Goal: Task Accomplishment & Management: Complete application form

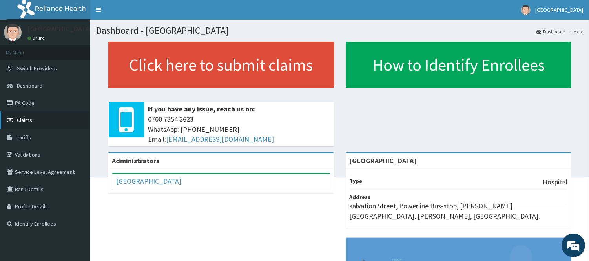
click at [57, 114] on link "Claims" at bounding box center [45, 119] width 90 height 17
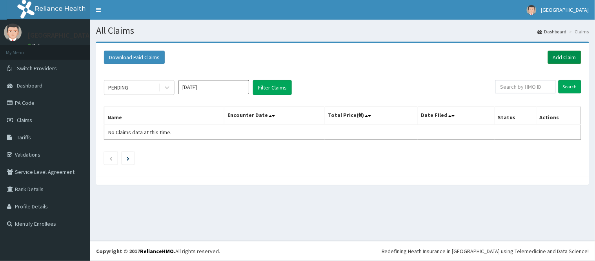
click at [566, 55] on link "Add Claim" at bounding box center [564, 57] width 33 height 13
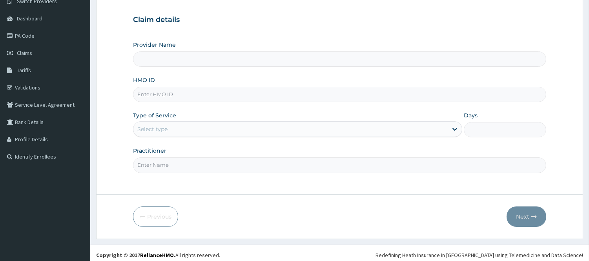
type input "[GEOGRAPHIC_DATA]"
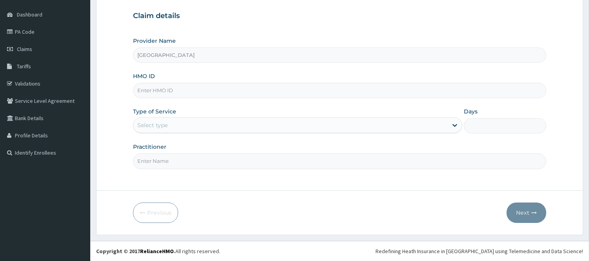
click at [206, 58] on input "[GEOGRAPHIC_DATA]" at bounding box center [339, 54] width 413 height 15
click at [196, 56] on input "[GEOGRAPHIC_DATA]" at bounding box center [339, 54] width 413 height 15
click at [182, 55] on input "[GEOGRAPHIC_DATA]" at bounding box center [339, 54] width 413 height 15
click at [164, 91] on input "HMO ID" at bounding box center [339, 90] width 413 height 15
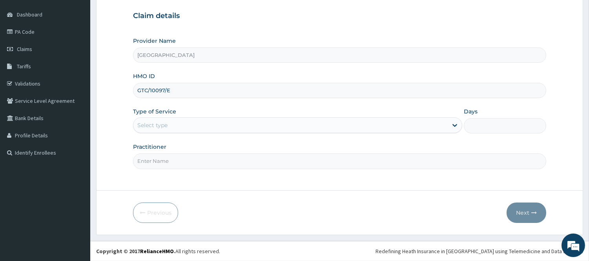
type input "GTC/10097/E"
click at [293, 126] on div "Select type" at bounding box center [290, 125] width 314 height 13
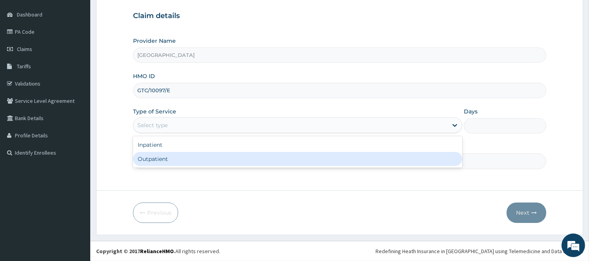
click at [212, 155] on div "Outpatient" at bounding box center [297, 159] width 329 height 14
click at [212, 155] on input "Practitioner" at bounding box center [339, 160] width 413 height 15
type input "1"
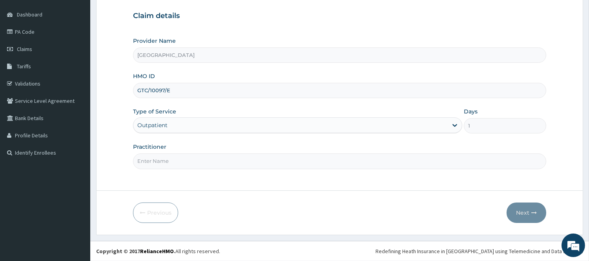
click at [186, 158] on input "Practitioner" at bounding box center [339, 160] width 413 height 15
type input "DR [PERSON_NAME]"
click at [536, 211] on icon "button" at bounding box center [533, 212] width 5 height 5
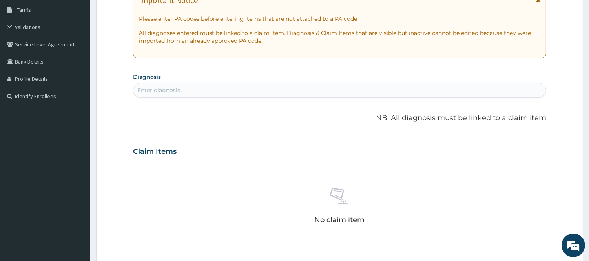
scroll to position [138, 0]
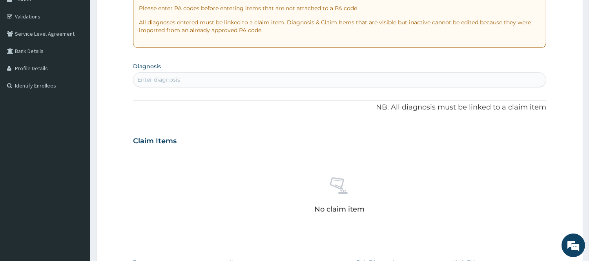
click at [226, 77] on div "Enter diagnosis" at bounding box center [339, 79] width 412 height 13
type input "MALARIA"
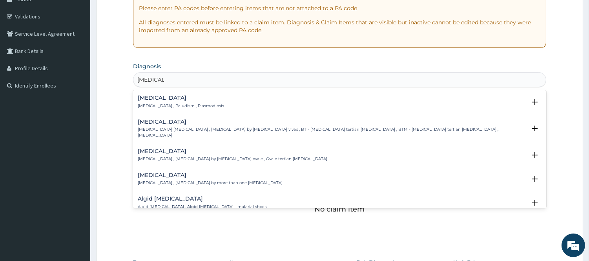
click at [228, 101] on div "Malaria Malaria , Paludism , Plasmodiosis" at bounding box center [340, 102] width 404 height 14
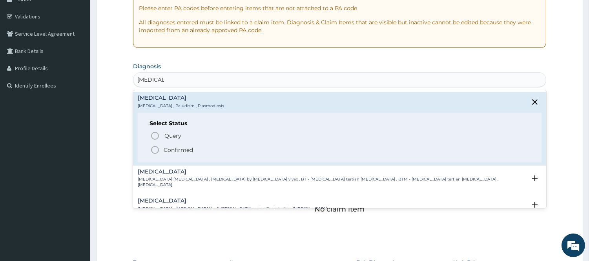
click at [156, 148] on icon "status option filled" at bounding box center [154, 149] width 9 height 9
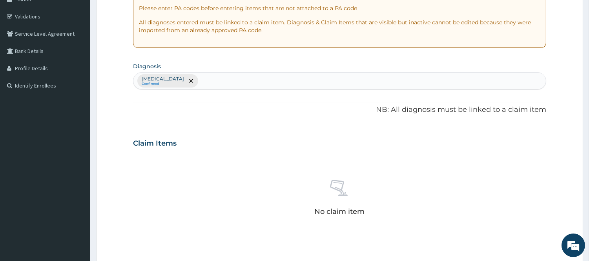
click at [204, 75] on div "Malaria Confirmed" at bounding box center [339, 81] width 412 height 16
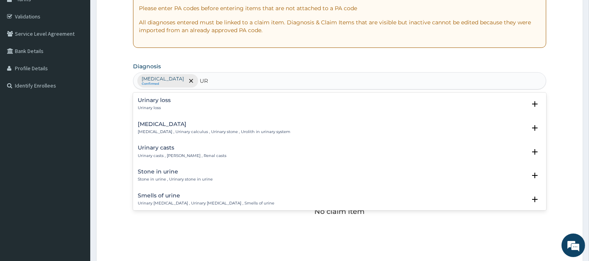
type input "U"
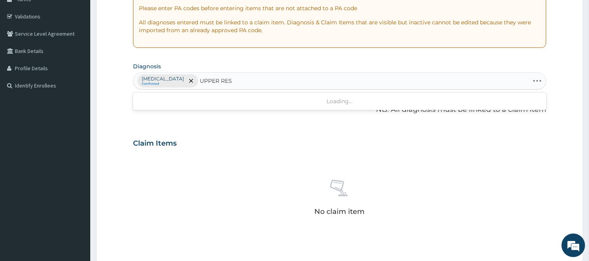
type input "UPPER RESP"
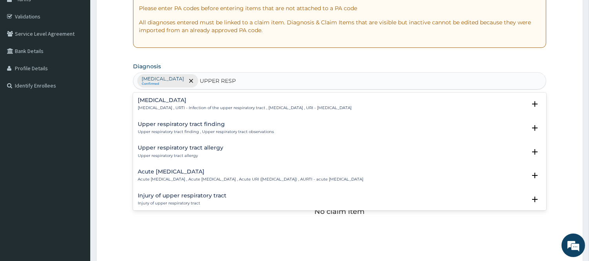
click at [224, 106] on p "Upper respiratory infection , URTI - Infection of the upper respiratory tract ,…" at bounding box center [245, 107] width 214 height 5
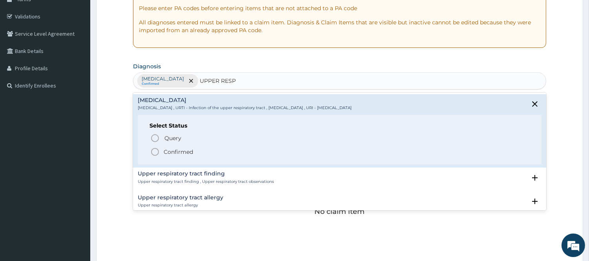
click at [155, 152] on icon "status option filled" at bounding box center [154, 151] width 9 height 9
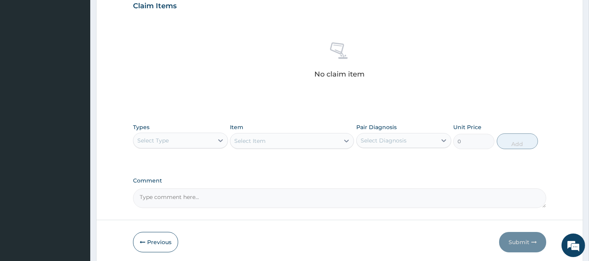
scroll to position [304, 0]
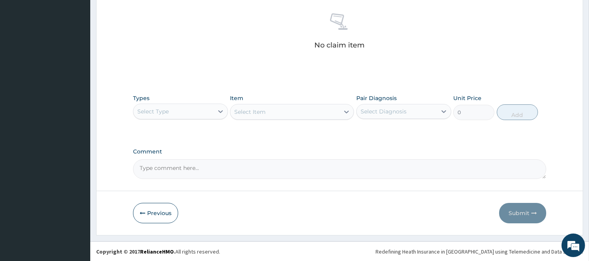
click at [194, 105] on div "Select Type" at bounding box center [173, 111] width 80 height 13
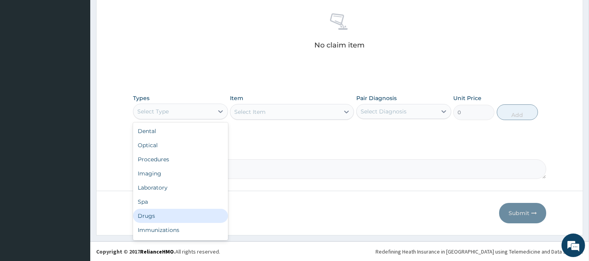
click at [189, 215] on div "Drugs" at bounding box center [180, 216] width 95 height 14
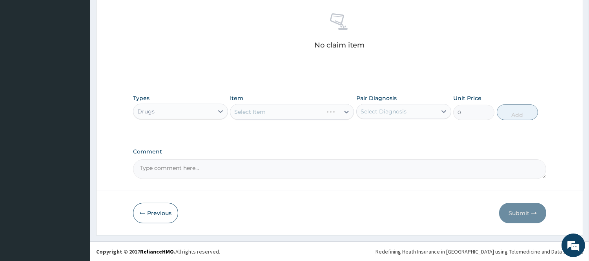
click at [401, 108] on div "Select Diagnosis" at bounding box center [383, 111] width 46 height 8
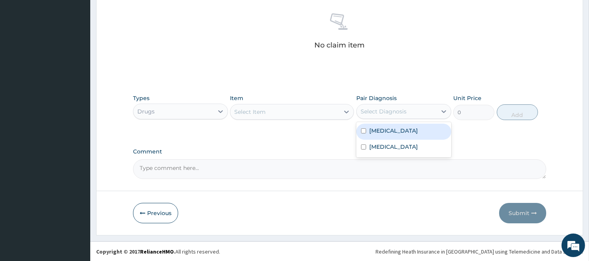
click at [388, 130] on label "Malaria" at bounding box center [393, 131] width 49 height 8
checkbox input "true"
click at [339, 108] on div at bounding box center [346, 112] width 14 height 14
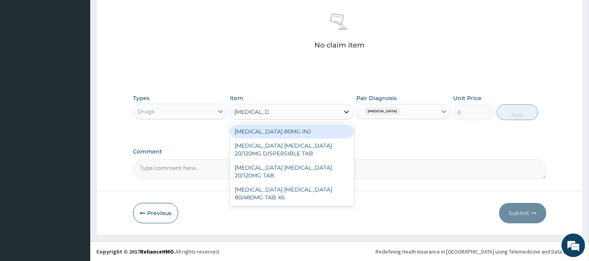
type input "Artemether"
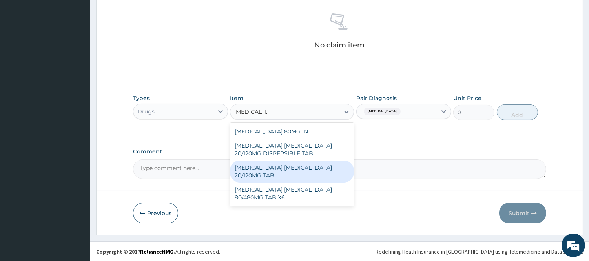
click at [300, 167] on div "ARTEMETHER LUMEFANTRINE 20/120MG TAB" at bounding box center [292, 171] width 124 height 22
type input "84"
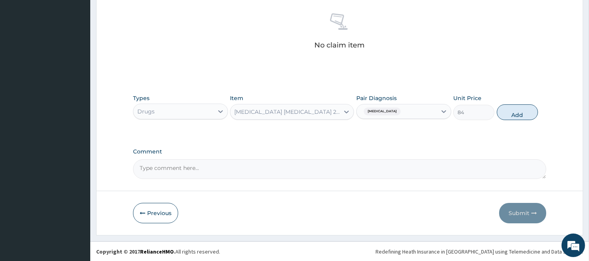
click at [320, 114] on div "ARTEMETHER LUMEFANTRINE 20/120MG TAB" at bounding box center [287, 112] width 106 height 8
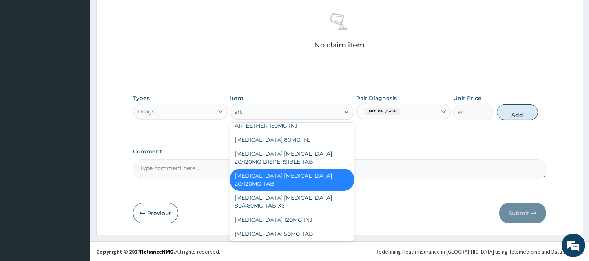
scroll to position [0, 0]
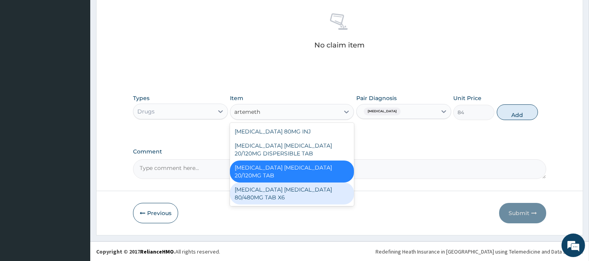
type input "artemeth"
click at [304, 206] on div "Previous Submit" at bounding box center [339, 213] width 413 height 20
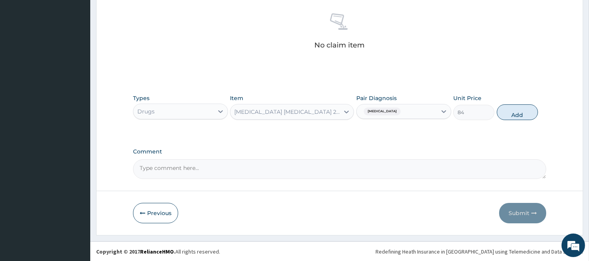
click at [304, 206] on div "Previous Submit" at bounding box center [339, 213] width 413 height 20
click at [309, 206] on div "Previous Submit" at bounding box center [339, 213] width 413 height 20
drag, startPoint x: 309, startPoint y: 206, endPoint x: 304, endPoint y: 207, distance: 5.2
click at [304, 207] on div "Previous Submit" at bounding box center [339, 213] width 413 height 20
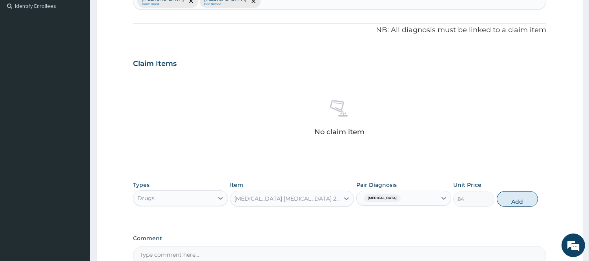
scroll to position [217, 0]
click at [328, 199] on div "ARTEMETHER LUMEFANTRINE 20/120MG TAB" at bounding box center [287, 199] width 106 height 8
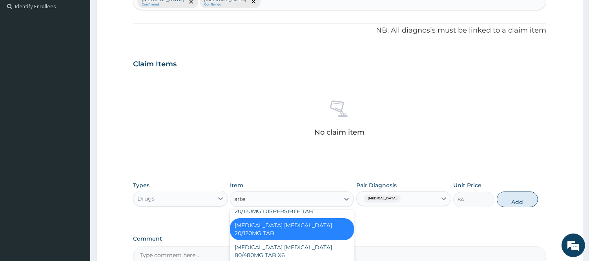
scroll to position [0, 0]
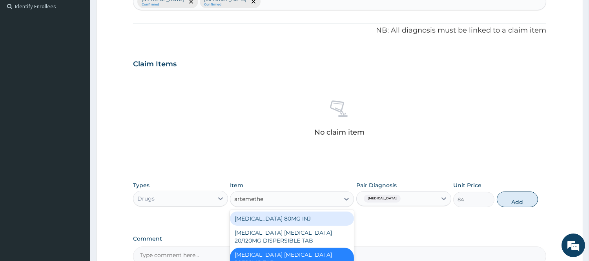
type input "artemether"
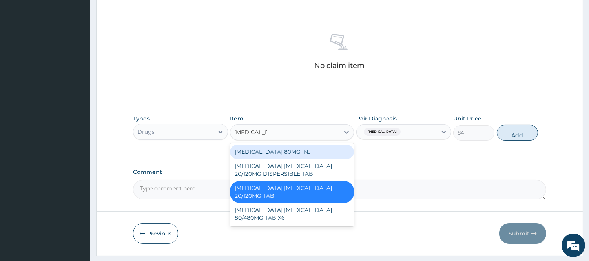
scroll to position [304, 0]
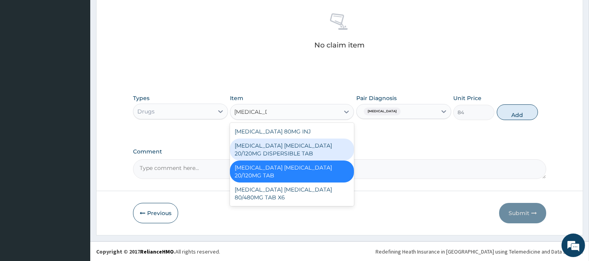
click at [325, 151] on div "ARTEMETHER LUMEFANTRINE 20/120MG DISPERSIBLE TAB" at bounding box center [292, 149] width 124 height 22
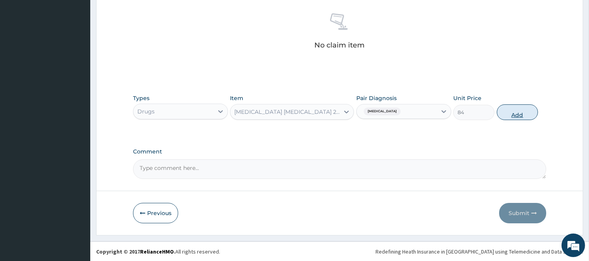
click at [508, 113] on button "Add" at bounding box center [517, 112] width 41 height 16
type input "0"
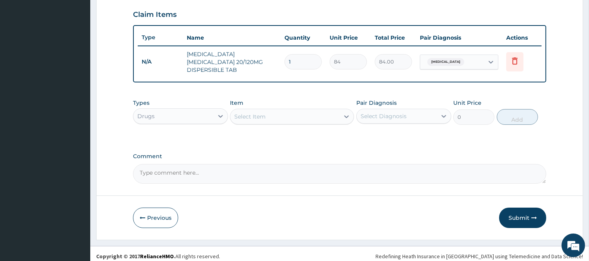
click at [268, 61] on td "ARTEMETHER LUMEFANTRINE 20/120MG DISPERSIBLE TAB" at bounding box center [232, 61] width 98 height 31
click at [512, 60] on icon at bounding box center [514, 60] width 9 height 9
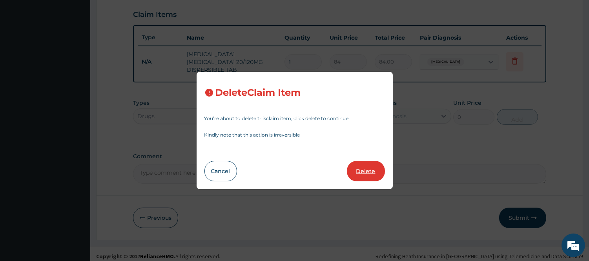
click at [366, 166] on button "Delete" at bounding box center [366, 171] width 38 height 20
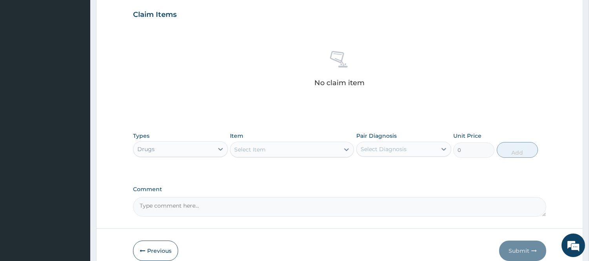
click at [265, 150] on div "Select Item" at bounding box center [249, 150] width 31 height 8
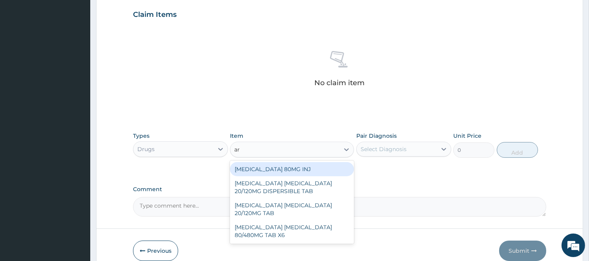
type input "a"
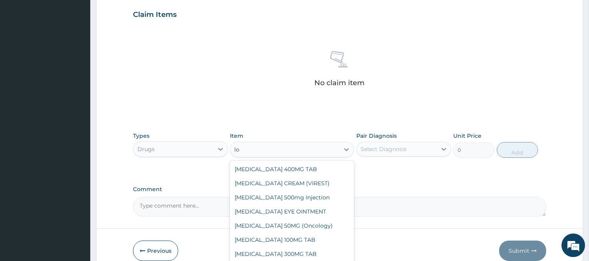
type input "l"
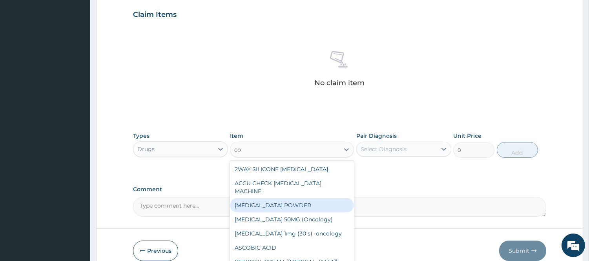
type input "c"
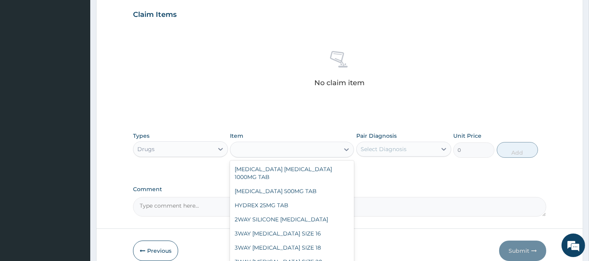
type input "a"
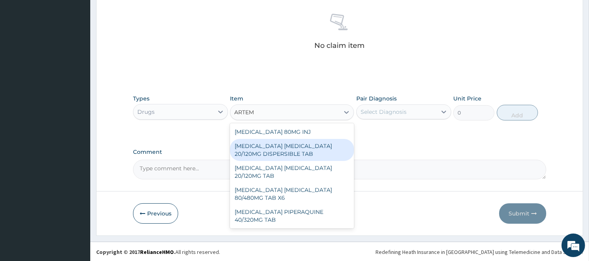
scroll to position [304, 0]
type input "ARTEM"
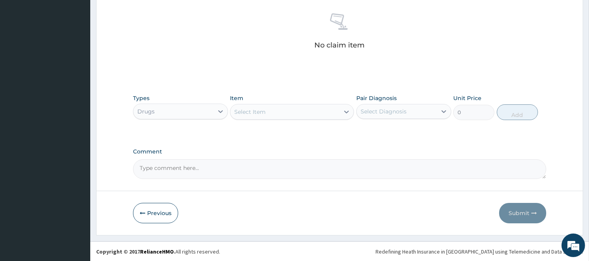
click at [332, 113] on div "Select Item" at bounding box center [284, 112] width 109 height 13
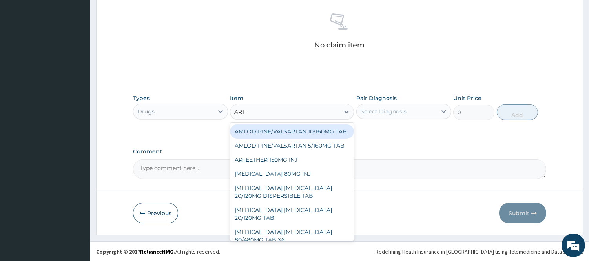
type input "ARTE"
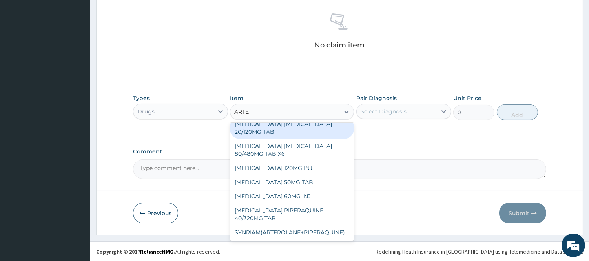
scroll to position [0, 0]
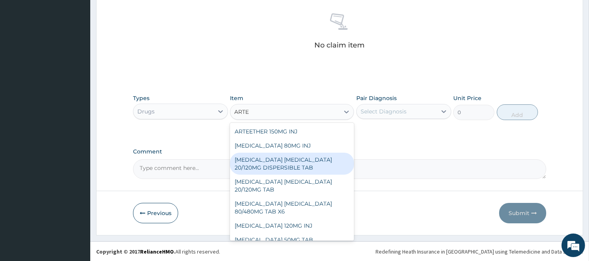
click at [311, 166] on div "ARTEMETHER LUMEFANTRINE 20/120MG DISPERSIBLE TAB" at bounding box center [292, 164] width 124 height 22
type input "84"
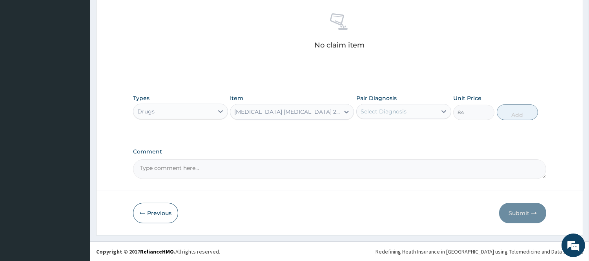
click at [417, 112] on div "Select Diagnosis" at bounding box center [397, 111] width 80 height 13
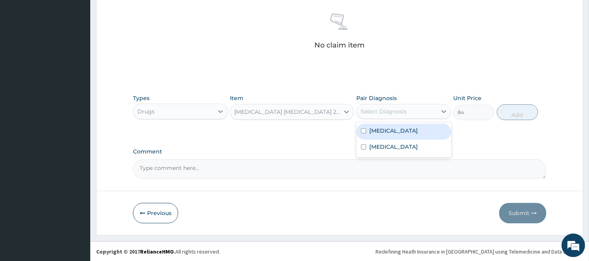
click at [402, 131] on div "Malaria" at bounding box center [403, 132] width 95 height 16
checkbox input "true"
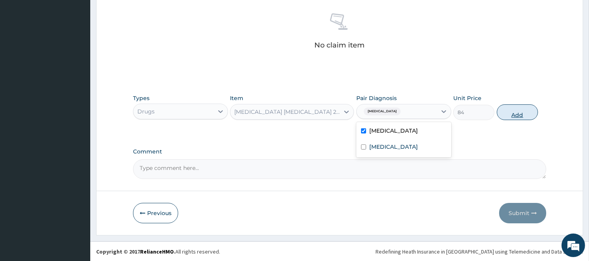
click at [524, 113] on button "Add" at bounding box center [517, 112] width 41 height 16
type input "0"
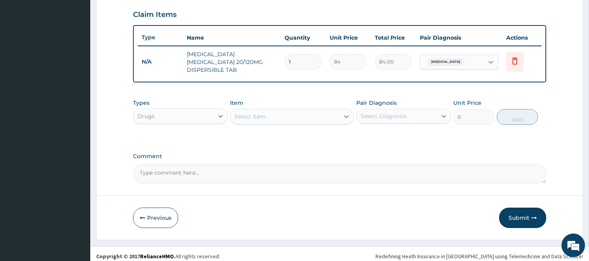
click at [267, 111] on div "Select Item" at bounding box center [284, 116] width 109 height 13
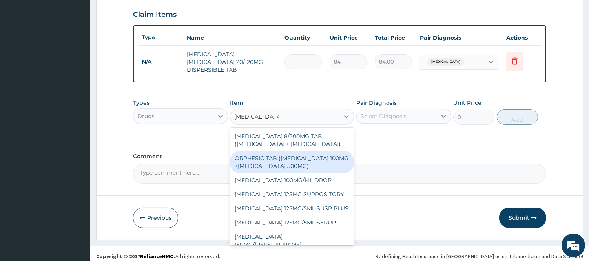
type input "PARACETAMOL"
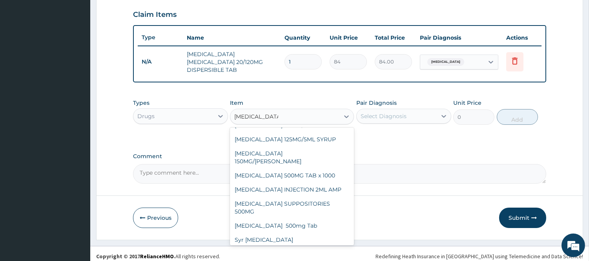
scroll to position [93, 0]
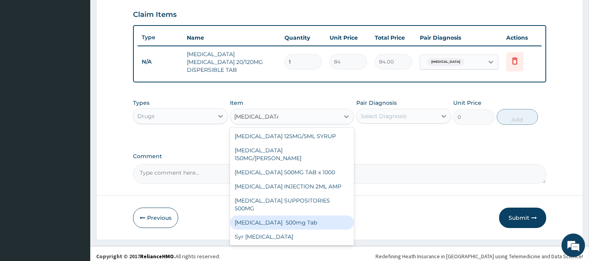
click at [279, 216] on div "Paracetamol 500mg Tab" at bounding box center [292, 222] width 124 height 14
type input "25"
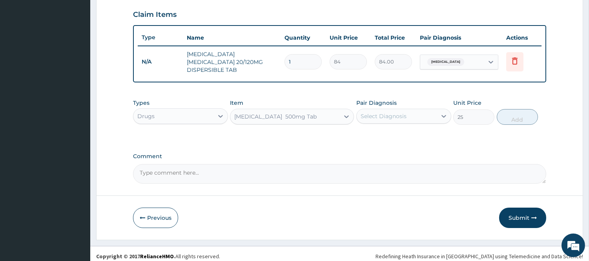
click at [418, 111] on div "Select Diagnosis" at bounding box center [397, 116] width 80 height 13
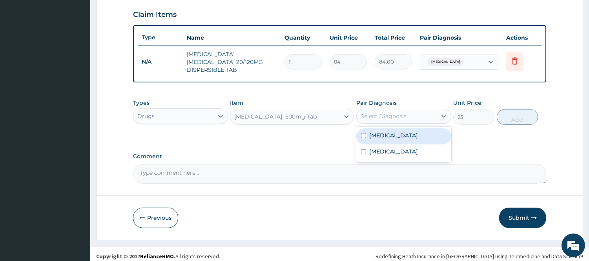
click at [407, 133] on div "Malaria" at bounding box center [403, 136] width 95 height 16
checkbox input "true"
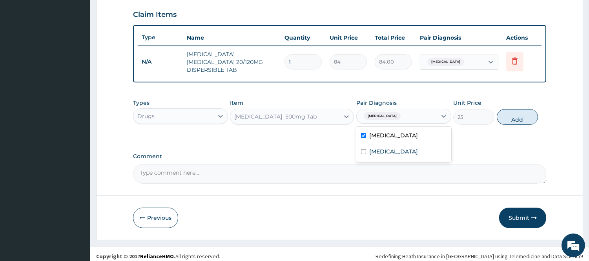
click at [492, 123] on div "Types Drugs Item Paracetamol 500mg Tab Pair Diagnosis option Malaria, selected.…" at bounding box center [339, 112] width 413 height 34
click at [512, 114] on button "Add" at bounding box center [517, 117] width 41 height 16
type input "0"
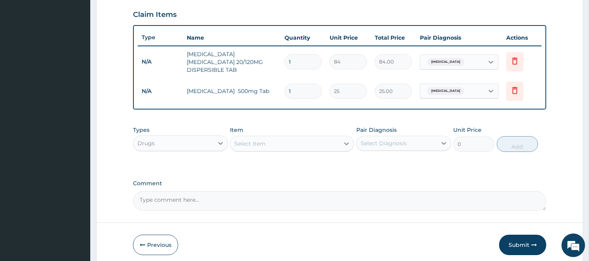
click at [269, 137] on div "Select Item" at bounding box center [284, 143] width 109 height 13
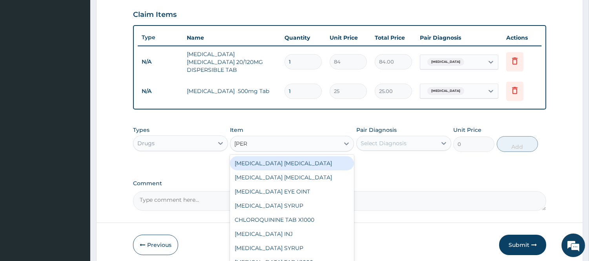
type input "LORAT"
click at [276, 157] on div "LORATIDINE 10MG TAB" at bounding box center [292, 163] width 124 height 14
type input "52.5"
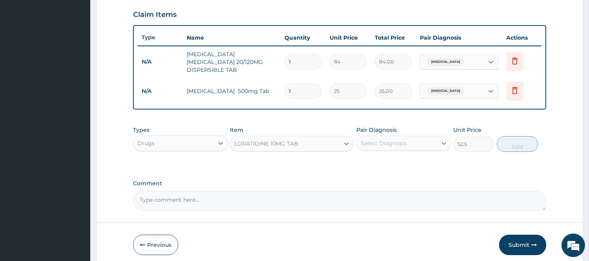
click at [391, 139] on div "Select Diagnosis" at bounding box center [383, 143] width 46 height 8
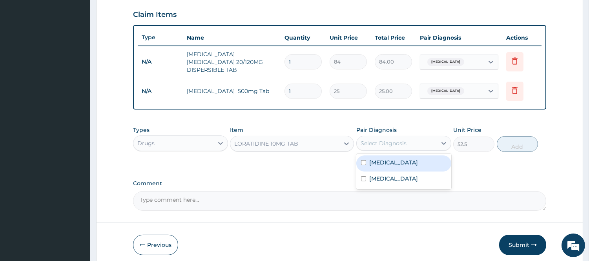
click at [389, 162] on div "Malaria" at bounding box center [403, 163] width 95 height 16
checkbox input "true"
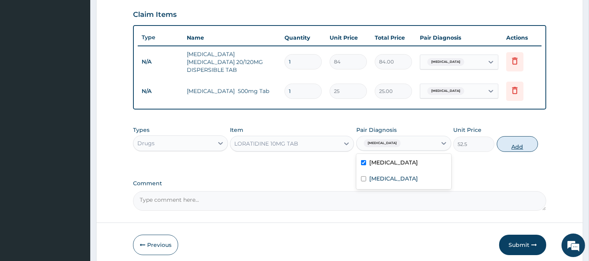
click at [520, 140] on button "Add" at bounding box center [517, 144] width 41 height 16
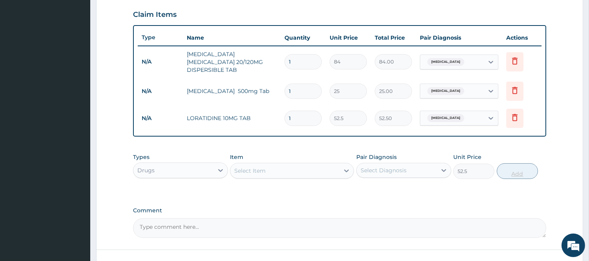
type input "0"
click at [300, 164] on div "Select Item" at bounding box center [284, 170] width 109 height 13
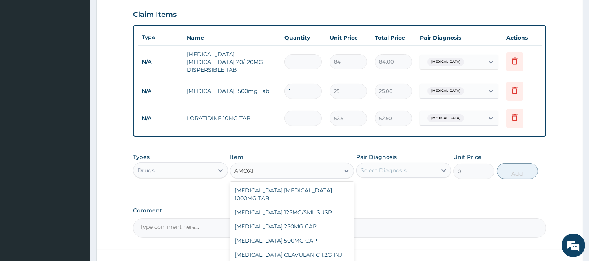
type input "AMOXIC"
click at [302, 233] on div "[MEDICAL_DATA] 500MG CAP" at bounding box center [292, 240] width 124 height 14
type input "35"
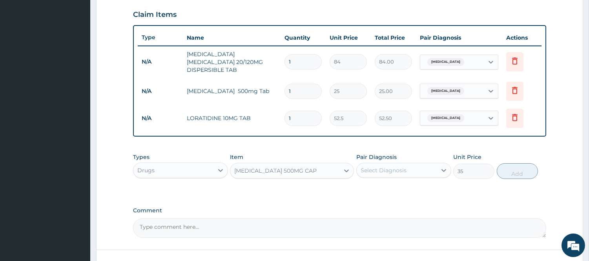
click at [324, 167] on div "[MEDICAL_DATA] 500MG CAP" at bounding box center [284, 170] width 109 height 13
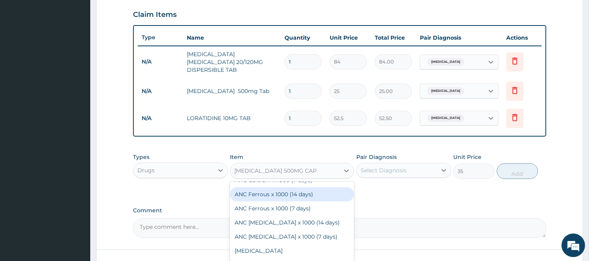
scroll to position [904, 0]
click at [318, 168] on div "AMOXICILLIN 500MG CAP" at bounding box center [284, 170] width 109 height 13
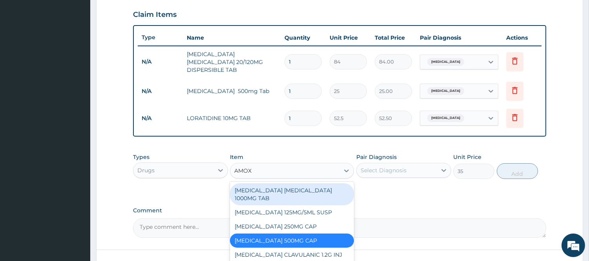
type input "AMOXI"
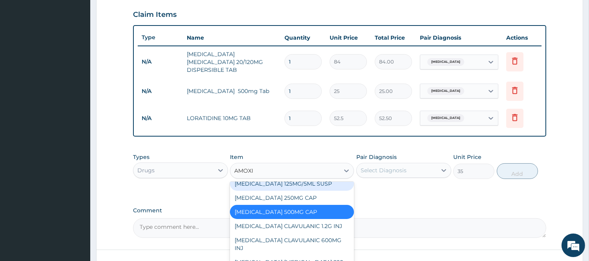
scroll to position [29, 0]
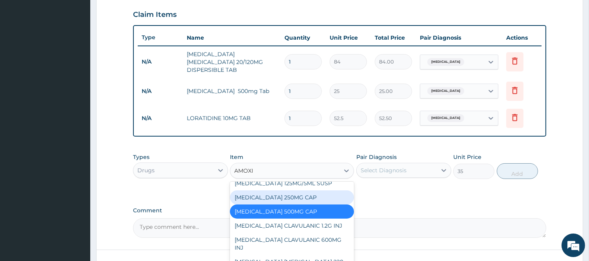
click at [311, 190] on div "AMOXICILLIN 250MG CAP" at bounding box center [292, 197] width 124 height 14
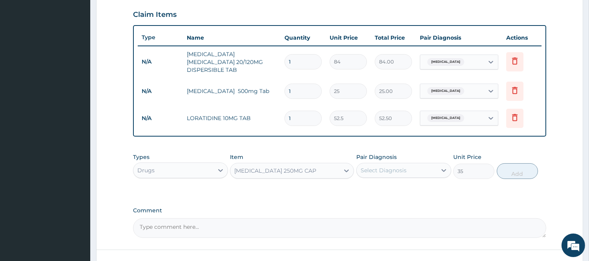
click at [419, 166] on div "Select Diagnosis" at bounding box center [397, 170] width 80 height 13
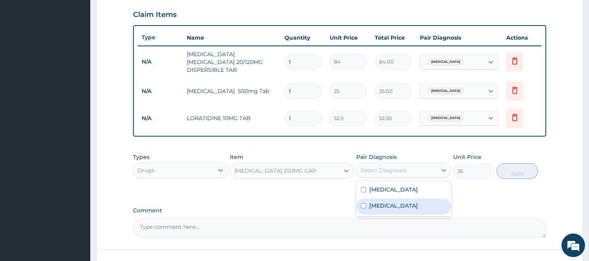
click at [409, 202] on label "Upper respiratory infection" at bounding box center [393, 206] width 49 height 8
checkbox input "true"
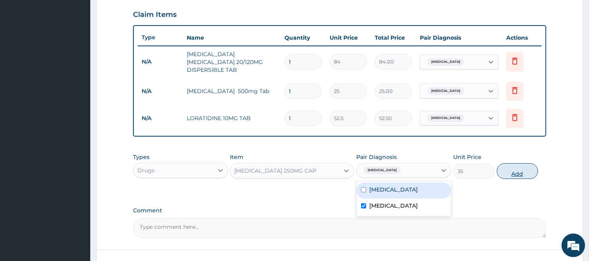
click at [519, 165] on button "Add" at bounding box center [517, 171] width 41 height 16
type input "0"
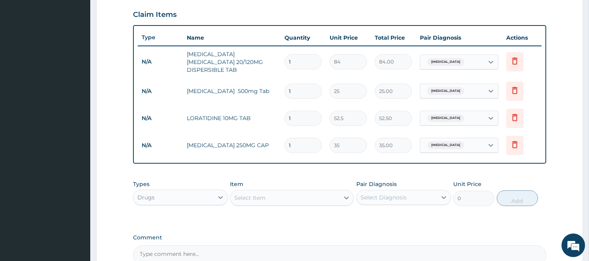
click at [307, 59] on input "1" at bounding box center [302, 61] width 37 height 15
type input "0.00"
type input "6"
type input "504.00"
type input "6"
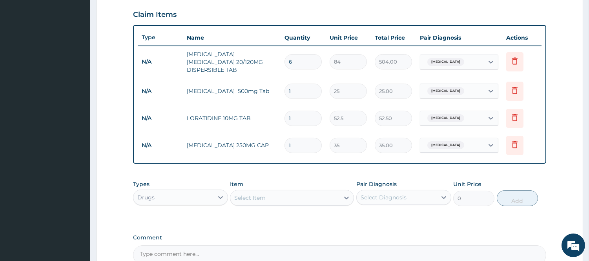
click at [308, 85] on input "1" at bounding box center [302, 91] width 37 height 15
type input "16"
type input "400.00"
type input "1"
type input "25.00"
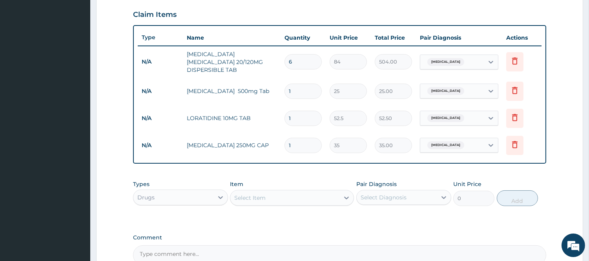
type input "0.00"
type input "6"
type input "150.00"
type input "6"
click at [310, 111] on input "1" at bounding box center [302, 118] width 37 height 15
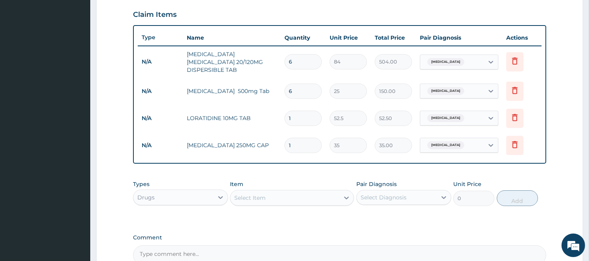
type input "10"
type input "525.00"
type input "10"
click at [303, 138] on input "1" at bounding box center [302, 145] width 37 height 15
type input "15"
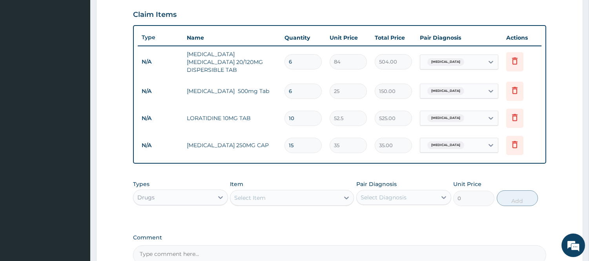
type input "525.00"
type input "15"
click at [203, 193] on div "Drugs" at bounding box center [173, 197] width 80 height 13
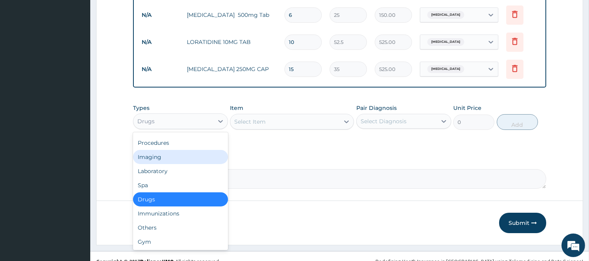
scroll to position [348, 0]
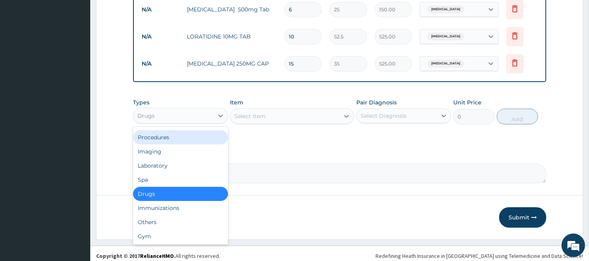
click at [186, 134] on div "Procedures" at bounding box center [180, 137] width 95 height 14
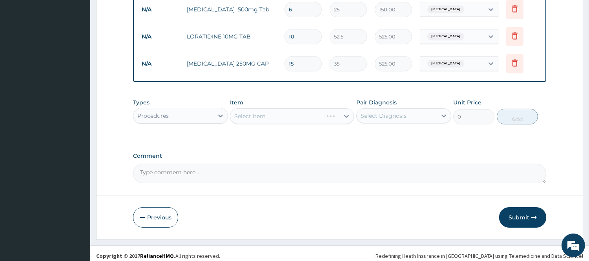
click at [425, 109] on div "Select Diagnosis" at bounding box center [397, 115] width 80 height 13
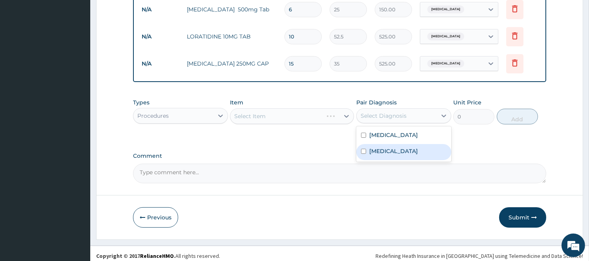
click at [422, 144] on div "Upper respiratory infection" at bounding box center [403, 152] width 95 height 16
checkbox input "true"
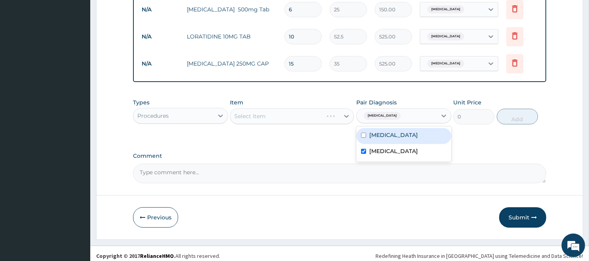
click at [417, 128] on div "Malaria" at bounding box center [403, 136] width 95 height 16
checkbox input "true"
click at [322, 111] on div "Select Item" at bounding box center [292, 116] width 124 height 16
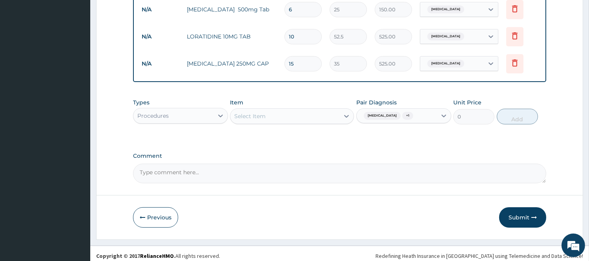
click at [281, 112] on div "Select Item" at bounding box center [284, 116] width 109 height 13
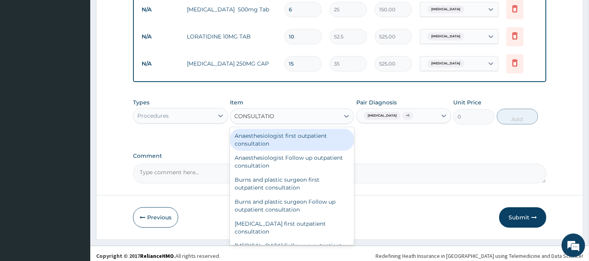
type input "CONSULTATION"
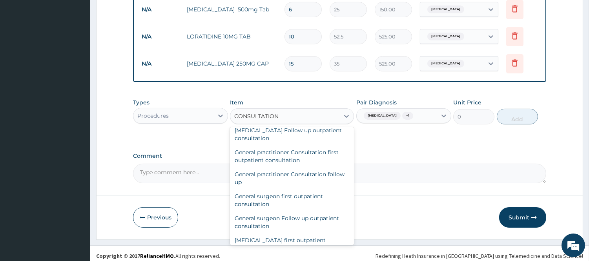
scroll to position [399, 0]
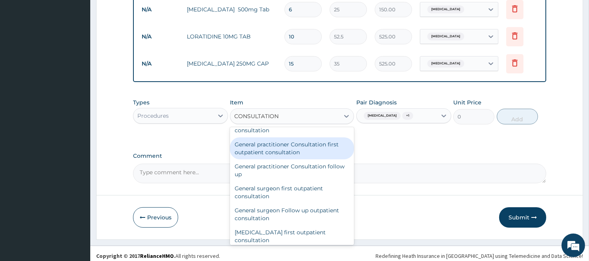
click at [314, 142] on div "General practitioner Consultation first outpatient consultation" at bounding box center [292, 148] width 124 height 22
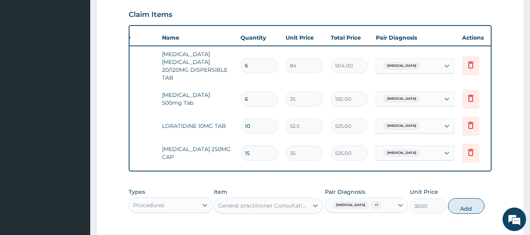
scroll to position [0, 31]
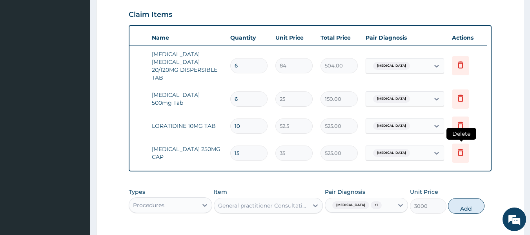
click at [465, 156] on icon at bounding box center [460, 153] width 17 height 19
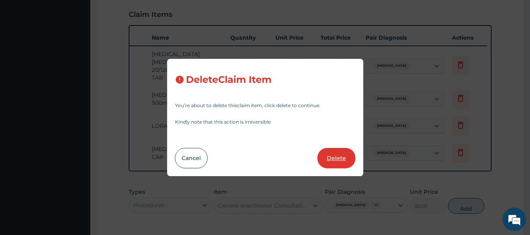
click at [335, 157] on button "Delete" at bounding box center [336, 158] width 38 height 20
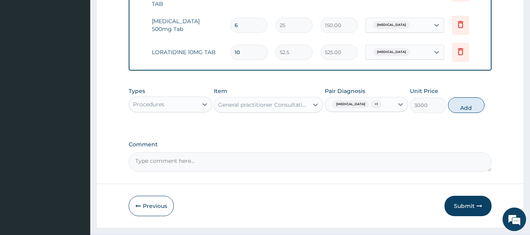
scroll to position [351, 0]
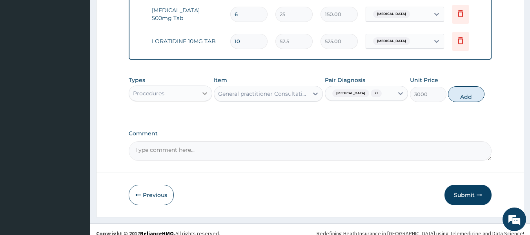
click at [204, 96] on icon at bounding box center [205, 93] width 8 height 8
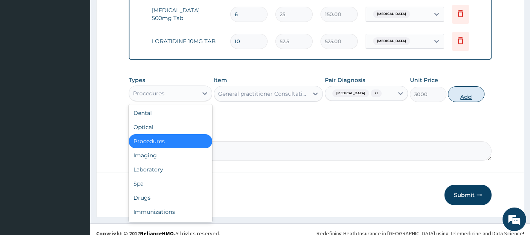
click at [461, 102] on button "Add" at bounding box center [466, 94] width 36 height 16
type input "0"
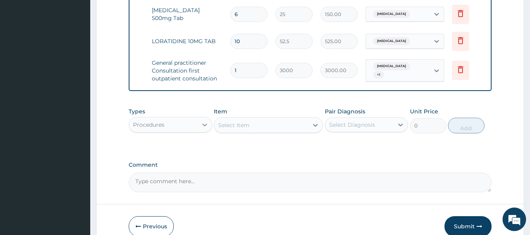
click at [206, 129] on icon at bounding box center [205, 125] width 8 height 8
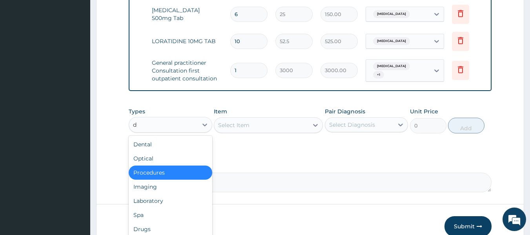
type input "dr"
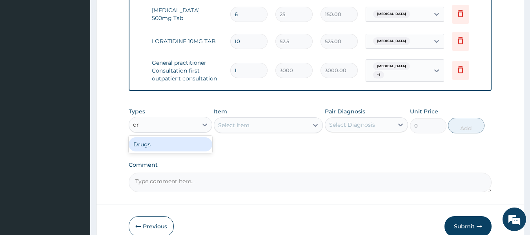
click at [175, 150] on div "Drugs" at bounding box center [171, 144] width 84 height 14
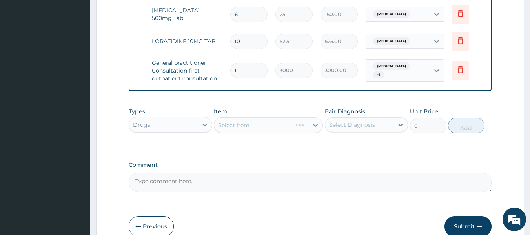
click at [371, 131] on div "Select Diagnosis" at bounding box center [359, 124] width 69 height 13
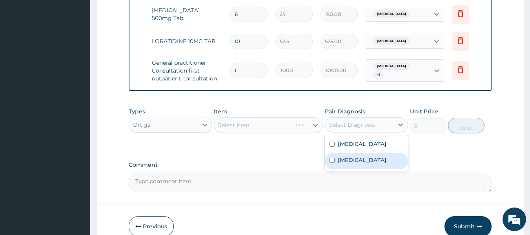
click at [365, 164] on label "[MEDICAL_DATA]" at bounding box center [362, 160] width 49 height 8
checkbox input "true"
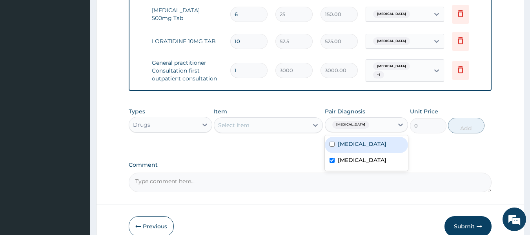
click at [293, 129] on div "Select Item" at bounding box center [261, 125] width 94 height 13
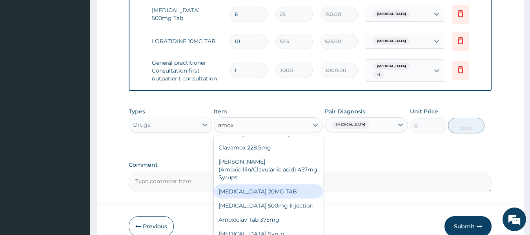
scroll to position [267, 0]
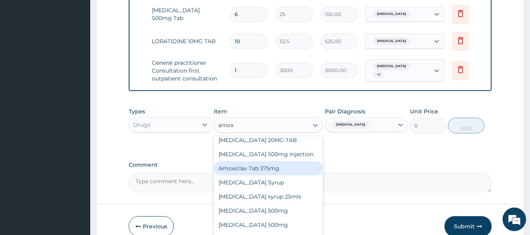
type input "amo"
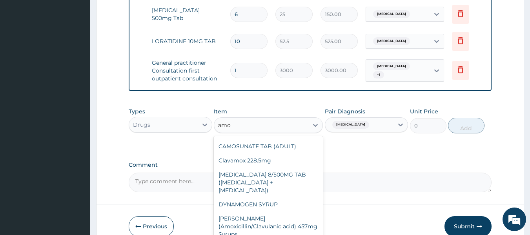
scroll to position [664, 0]
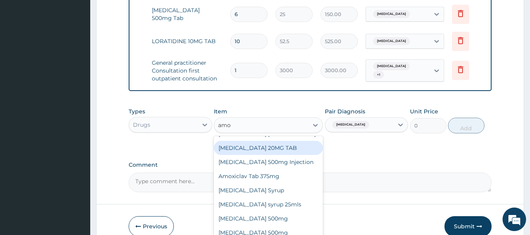
click at [276, 131] on div "amo amo" at bounding box center [261, 125] width 94 height 13
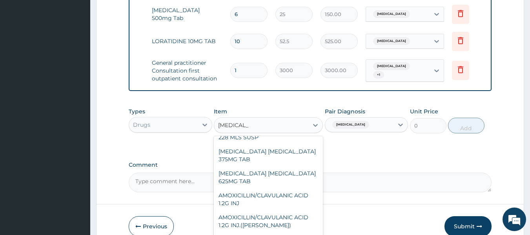
scroll to position [109, 0]
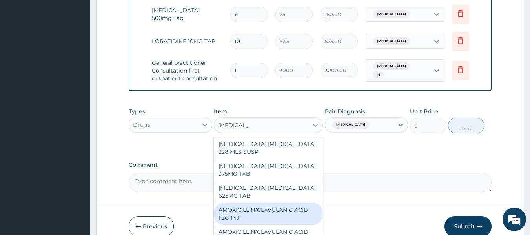
type input "amoxicillin"
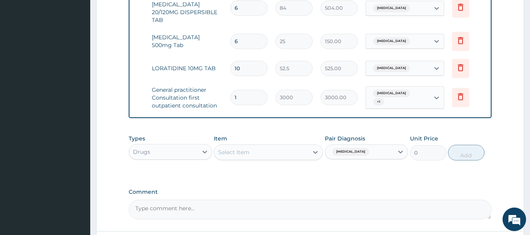
scroll to position [326, 0]
click at [294, 157] on div "Select Item" at bounding box center [261, 151] width 94 height 13
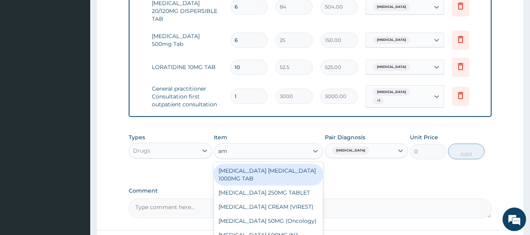
type input "amo"
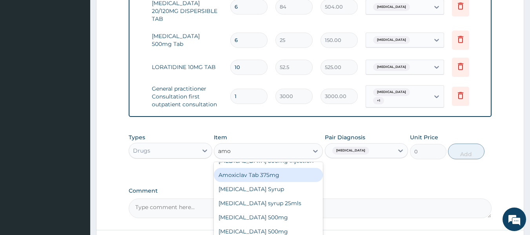
scroll to position [692, 0]
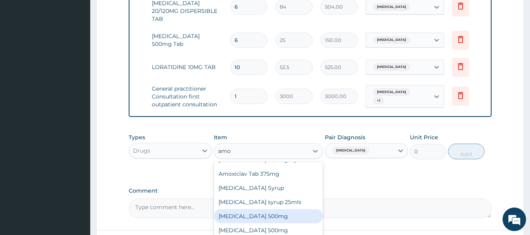
click at [273, 209] on div "[MEDICAL_DATA] 500mg" at bounding box center [268, 216] width 109 height 14
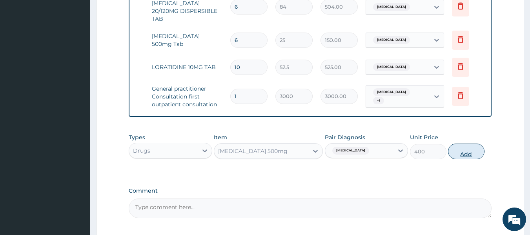
click at [466, 159] on button "Add" at bounding box center [466, 152] width 36 height 16
type input "0"
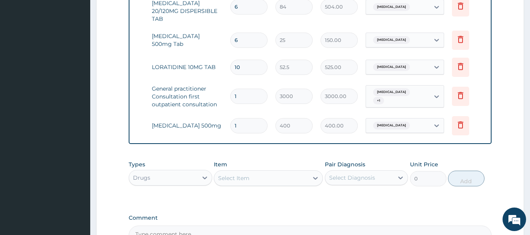
type input "0.00"
type input "8"
type input "3200.00"
click at [261, 126] on input "8" at bounding box center [248, 125] width 37 height 15
type input "8"
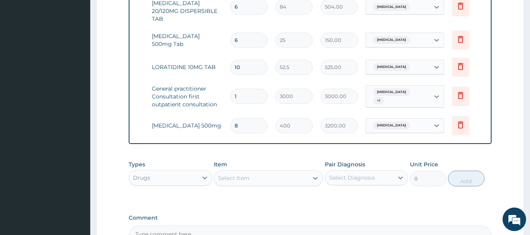
click at [60, 102] on aside "Lota Medical Centre Online My Menu Switch Providers Dashboard PA Code Claims Ta…" at bounding box center [45, 0] width 90 height 653
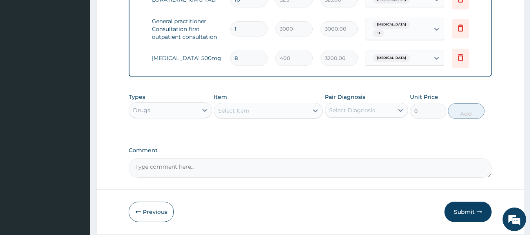
scroll to position [424, 0]
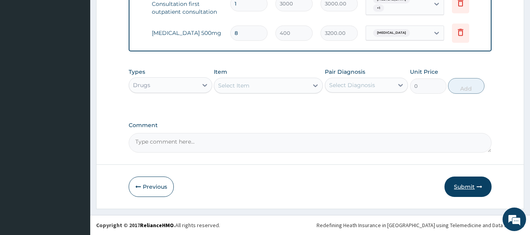
click at [468, 183] on button "Submit" at bounding box center [467, 186] width 47 height 20
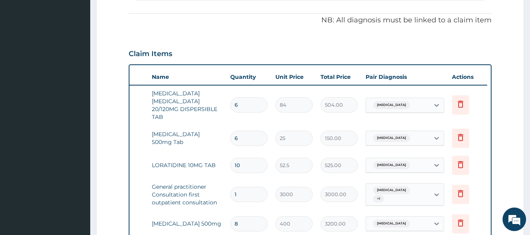
scroll to position [228, 0]
click at [255, 139] on input "6" at bounding box center [248, 137] width 37 height 15
type input "0.00"
type input "9"
type input "225.00"
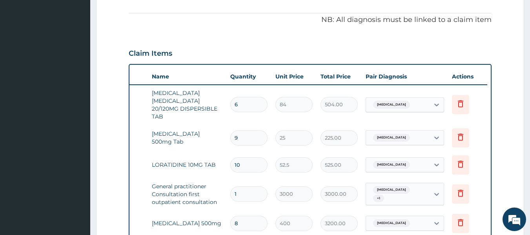
type input "8"
type input "200.00"
type input "7"
type input "175.00"
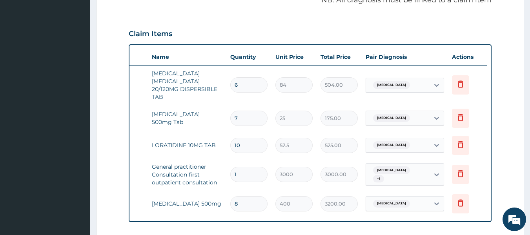
scroll to position [254, 0]
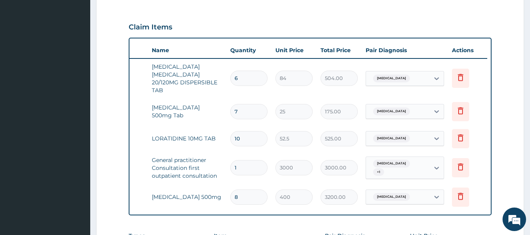
type input "0.00"
type input "9"
type input "225.00"
type input "9"
click at [255, 139] on input "10" at bounding box center [248, 138] width 37 height 15
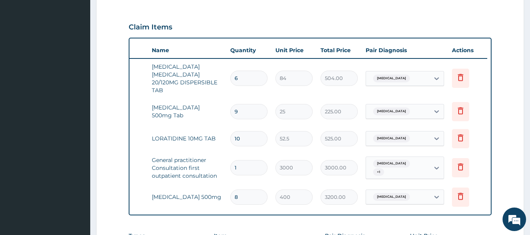
type input "1"
type input "52.50"
type input "0.00"
type input "5"
type input "262.50"
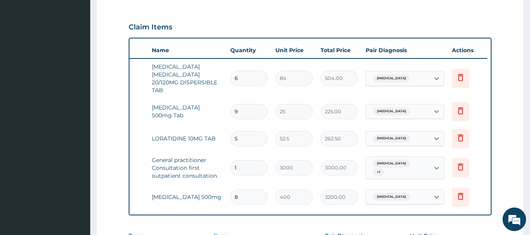
type input "1"
type input "52.50"
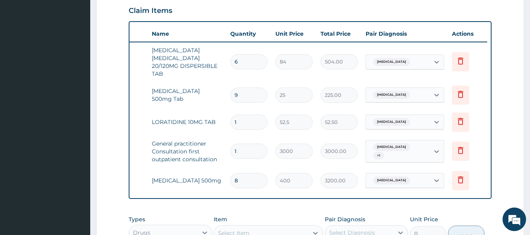
scroll to position [306, 0]
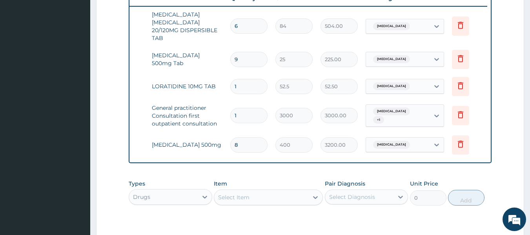
click at [246, 87] on input "1" at bounding box center [248, 86] width 37 height 15
type input "0.00"
type input "5"
type input "262.50"
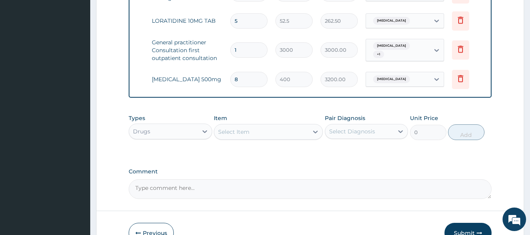
scroll to position [424, 0]
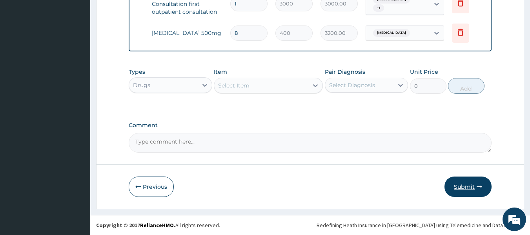
type input "5"
click at [461, 189] on button "Submit" at bounding box center [467, 186] width 47 height 20
click at [462, 184] on button "Submit" at bounding box center [467, 186] width 47 height 20
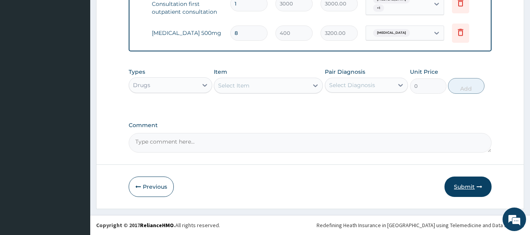
click at [462, 184] on button "Submit" at bounding box center [467, 186] width 47 height 20
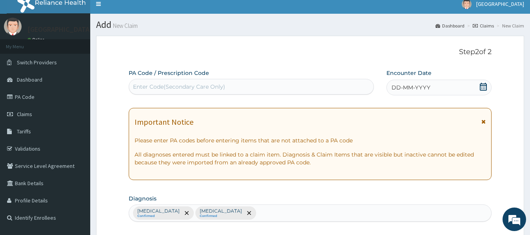
scroll to position [0, 0]
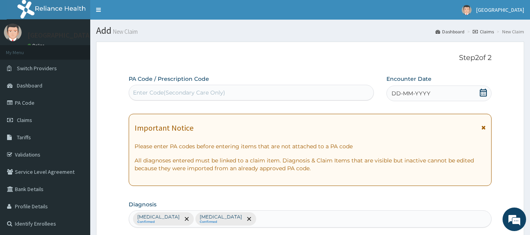
click at [366, 62] on p "Step 2 of 2" at bounding box center [310, 58] width 363 height 9
click at [486, 92] on icon at bounding box center [483, 93] width 8 height 8
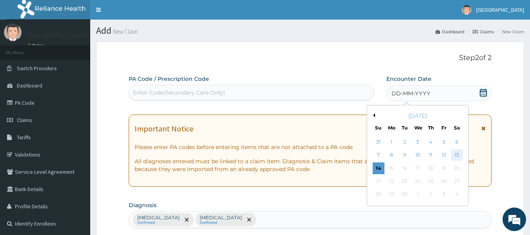
click at [455, 153] on div "13" at bounding box center [457, 155] width 12 height 12
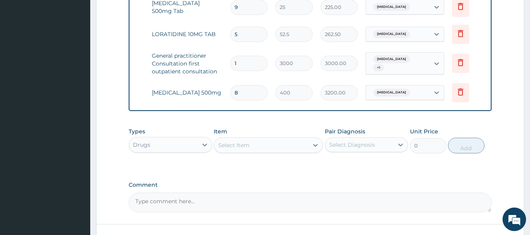
scroll to position [424, 0]
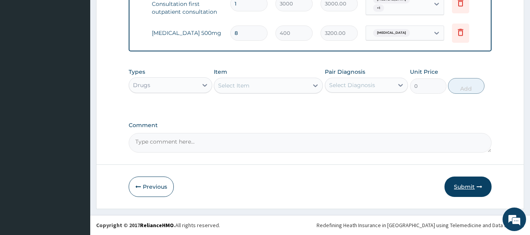
click at [465, 184] on button "Submit" at bounding box center [467, 186] width 47 height 20
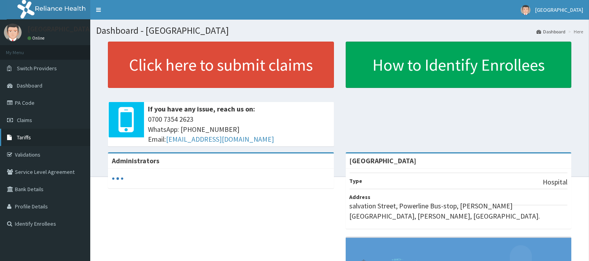
click at [48, 133] on link "Tariffs" at bounding box center [45, 137] width 90 height 17
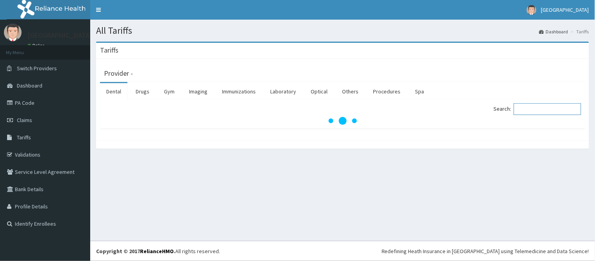
click at [533, 107] on input "Search:" at bounding box center [547, 109] width 67 height 12
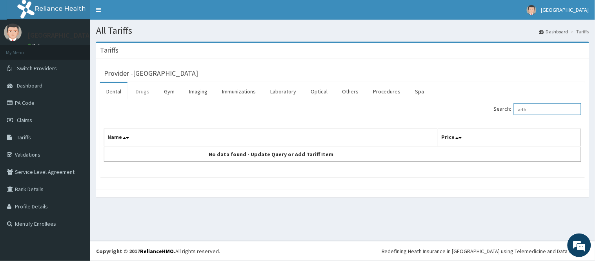
type input "arth"
click at [147, 93] on link "Drugs" at bounding box center [142, 91] width 26 height 16
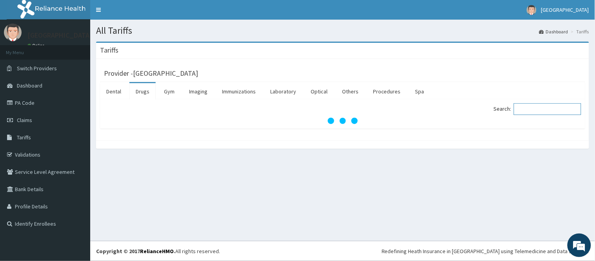
click at [528, 105] on input "Search:" at bounding box center [547, 109] width 67 height 12
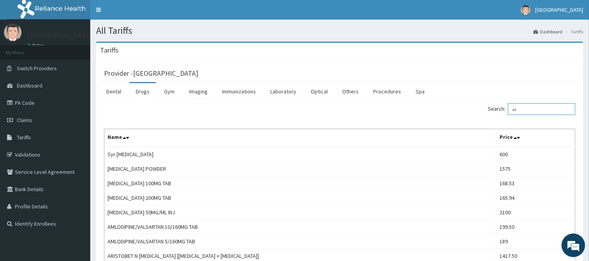
click at [529, 108] on input "ar" at bounding box center [541, 109] width 67 height 12
type input "a"
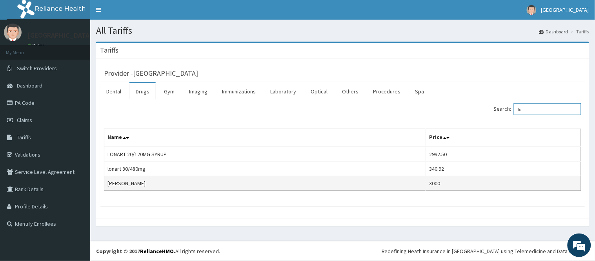
type input "l"
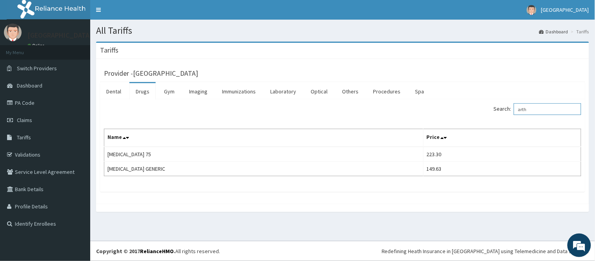
click at [543, 107] on input "arth" at bounding box center [547, 109] width 67 height 12
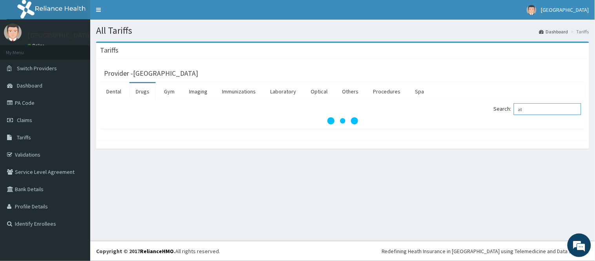
type input "a"
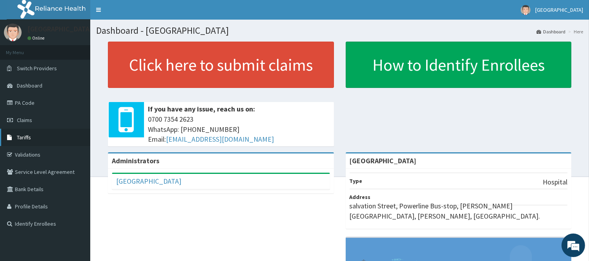
click at [44, 138] on link "Tariffs" at bounding box center [45, 137] width 90 height 17
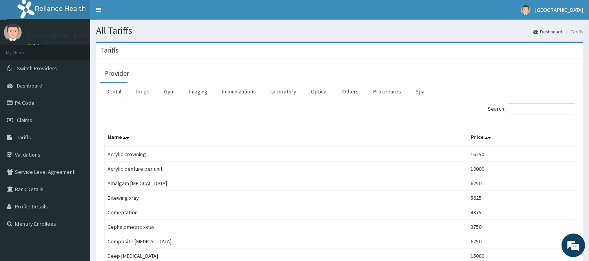
click at [146, 93] on link "Drugs" at bounding box center [142, 91] width 26 height 16
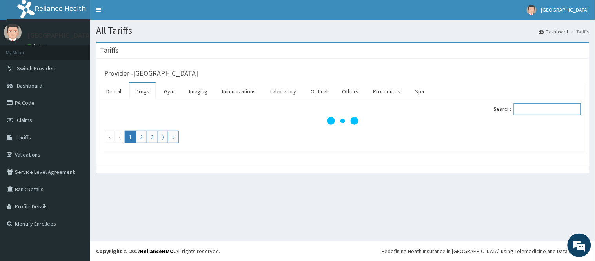
click at [543, 110] on input "Search:" at bounding box center [547, 109] width 67 height 12
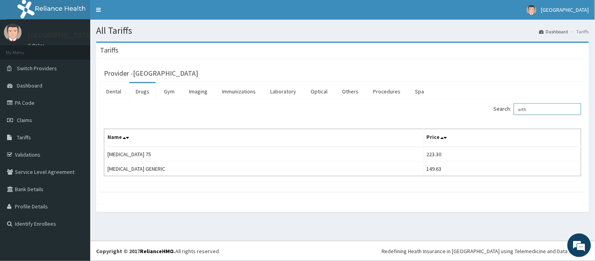
click at [547, 109] on input "arth" at bounding box center [547, 109] width 67 height 12
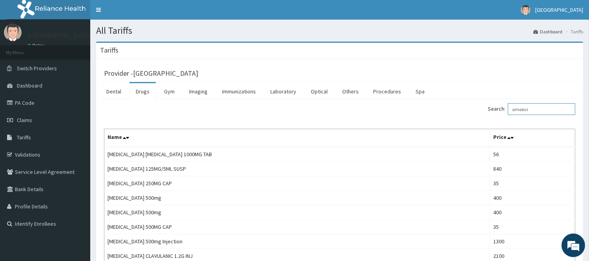
click at [565, 107] on input "amoxici" at bounding box center [541, 109] width 67 height 12
type input "a"
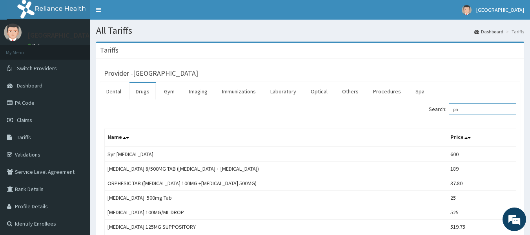
type input "p"
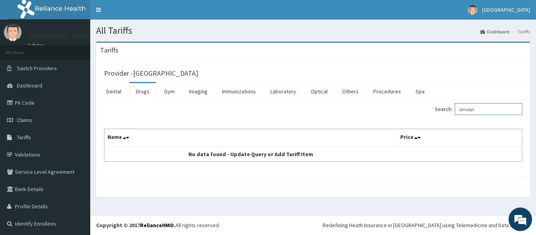
click at [479, 107] on input "amoxyl" at bounding box center [488, 109] width 67 height 12
drag, startPoint x: 482, startPoint y: 107, endPoint x: 441, endPoint y: 114, distance: 41.3
click at [441, 114] on label "Search: amoxyl" at bounding box center [478, 109] width 87 height 12
paste input "A"
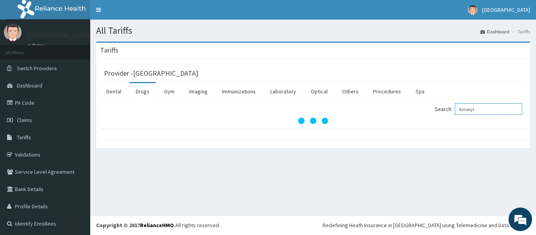
click at [459, 107] on input "Amoxyl" at bounding box center [488, 109] width 67 height 12
click at [486, 107] on input "Amoxyl" at bounding box center [488, 109] width 67 height 12
type input "A"
click at [43, 137] on link "Tariffs" at bounding box center [45, 137] width 90 height 17
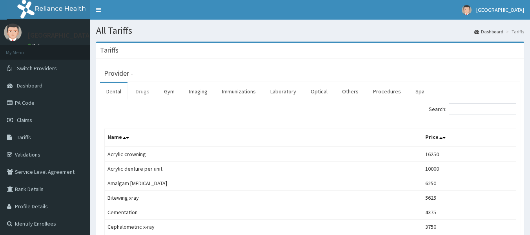
click at [140, 89] on link "Drugs" at bounding box center [142, 91] width 26 height 16
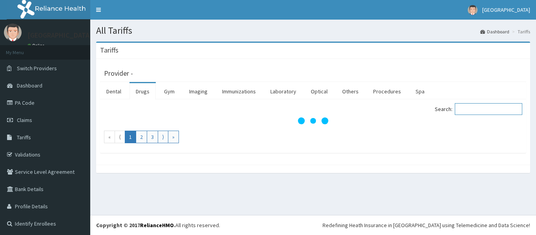
click at [466, 108] on input "Search:" at bounding box center [488, 109] width 67 height 12
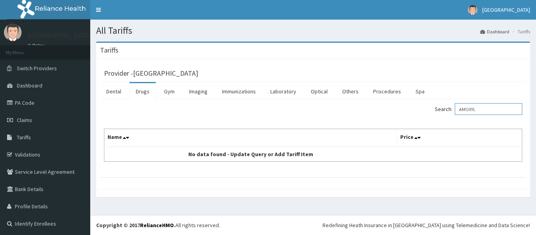
click at [491, 109] on input "AMOXYL" at bounding box center [488, 109] width 67 height 12
click at [481, 112] on input "AMOXY" at bounding box center [488, 109] width 67 height 12
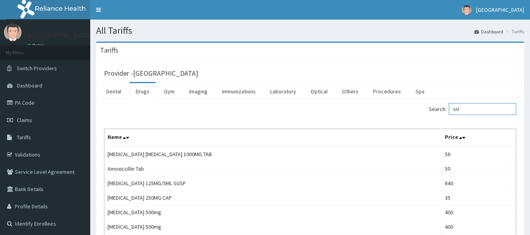
type input "A"
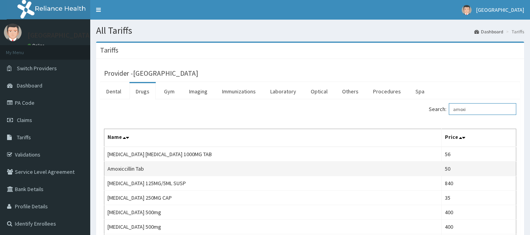
type input "amoxi"
click at [409, 169] on td "Amoxiccillin Tab" at bounding box center [272, 169] width 337 height 15
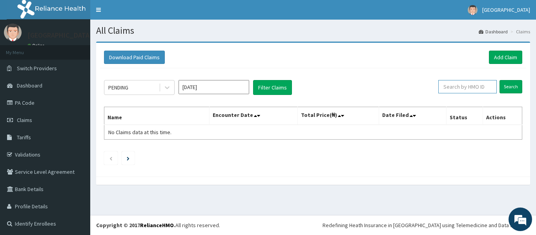
click at [470, 91] on input "text" at bounding box center [467, 86] width 58 height 13
type input "gtc/10097/e"
click at [499, 80] on input "Search" at bounding box center [510, 86] width 23 height 13
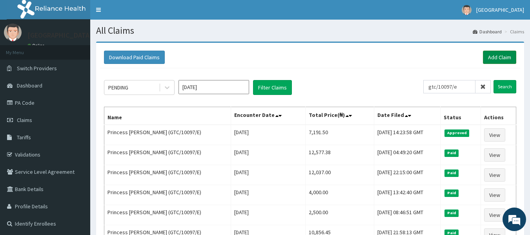
click at [505, 54] on link "Add Claim" at bounding box center [499, 57] width 33 height 13
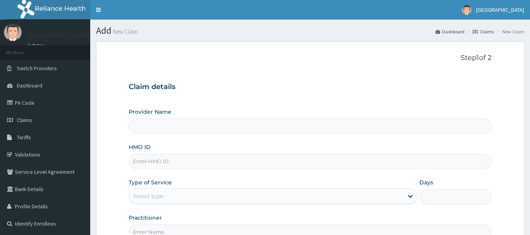
type input "[GEOGRAPHIC_DATA]"
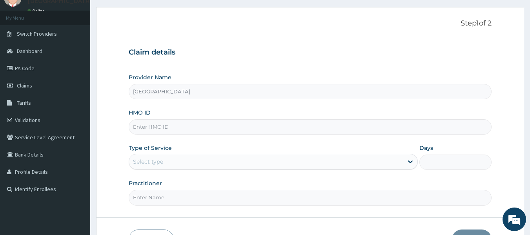
scroll to position [39, 0]
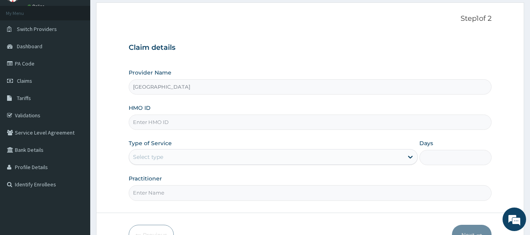
click at [270, 129] on input "HMO ID" at bounding box center [310, 122] width 363 height 15
type input "GTC/10097/D"
click at [326, 148] on div "Type of Service Select type" at bounding box center [273, 152] width 289 height 26
click at [308, 160] on div "Select type" at bounding box center [266, 157] width 274 height 13
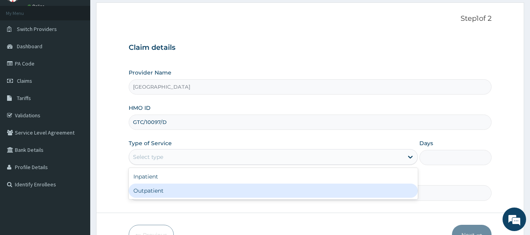
click at [303, 189] on div "Outpatient" at bounding box center [273, 191] width 289 height 14
type input "1"
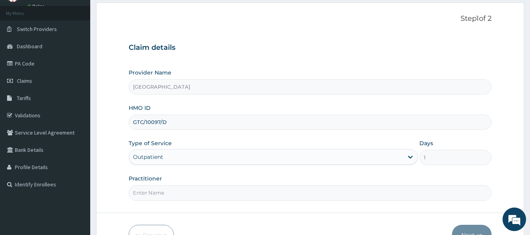
scroll to position [87, 0]
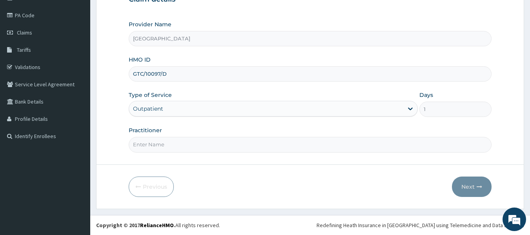
click at [273, 144] on input "Practitioner" at bounding box center [310, 144] width 363 height 15
type input "DR ERIYE"
click at [469, 189] on button "Next" at bounding box center [472, 186] width 40 height 20
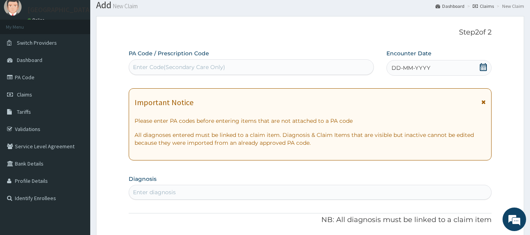
scroll to position [0, 0]
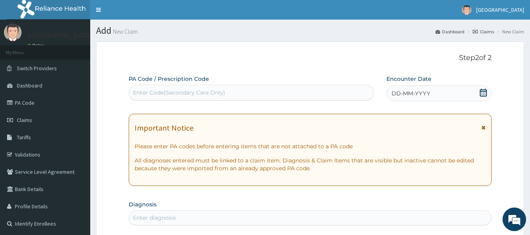
click at [484, 93] on icon at bounding box center [483, 93] width 8 height 8
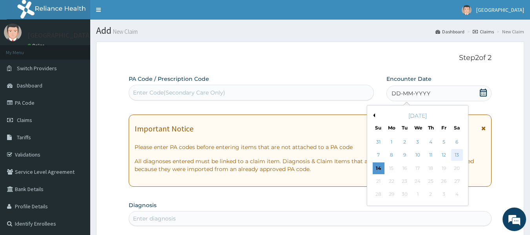
click at [456, 152] on div "13" at bounding box center [457, 155] width 12 height 12
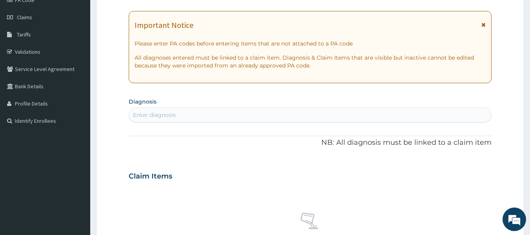
scroll to position [105, 0]
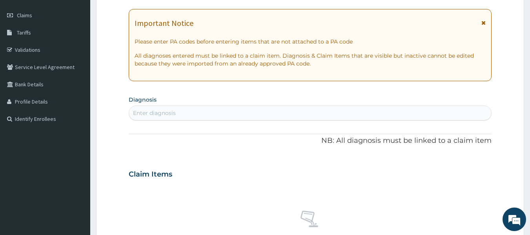
click at [296, 111] on div "Enter diagnosis" at bounding box center [310, 113] width 362 height 13
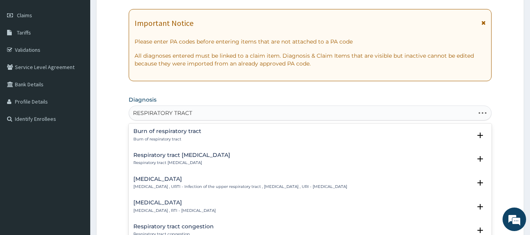
type input "RESPIRATORY TRACT I"
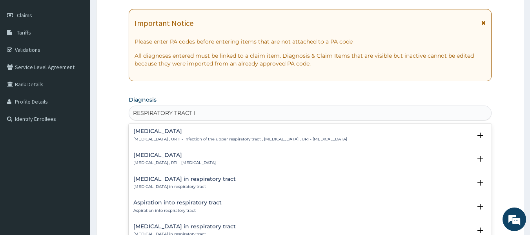
click at [293, 160] on div "Respiratory tract infection Respiratory tract infection , RTI - Respiratory tra…" at bounding box center [310, 159] width 354 height 14
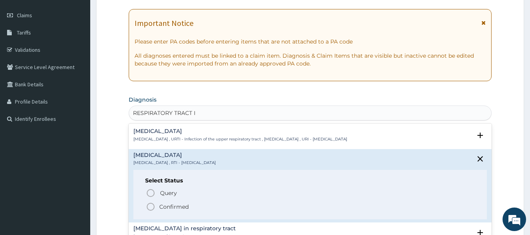
click at [150, 207] on icon "status option filled" at bounding box center [150, 206] width 9 height 9
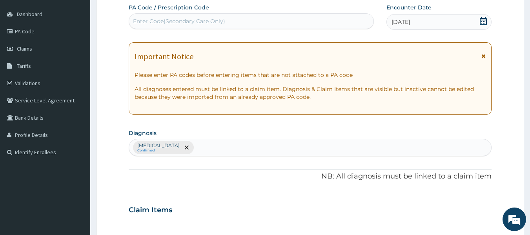
scroll to position [72, 0]
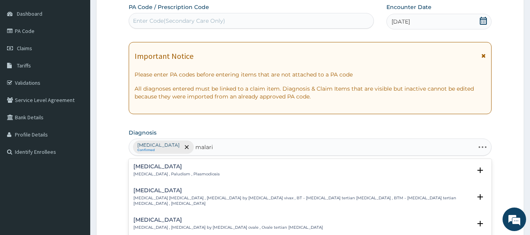
type input "malaria"
click at [224, 173] on div "Malaria Malaria , Paludism , Plasmodiosis" at bounding box center [310, 171] width 354 height 14
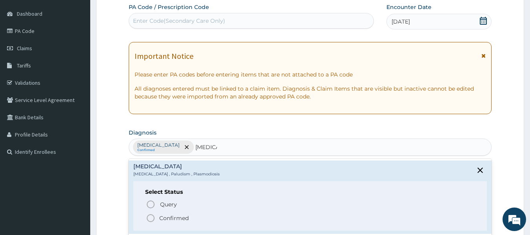
click at [149, 218] on icon "status option filled" at bounding box center [150, 217] width 9 height 9
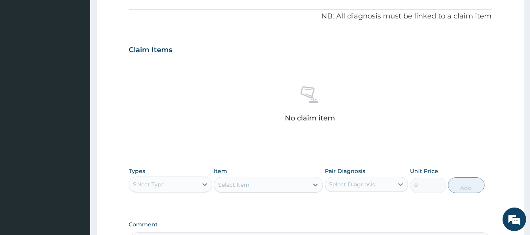
scroll to position [235, 0]
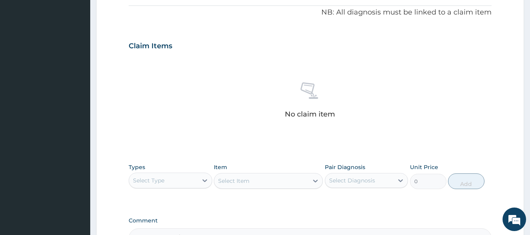
click at [177, 185] on div "Select Type" at bounding box center [163, 180] width 69 height 13
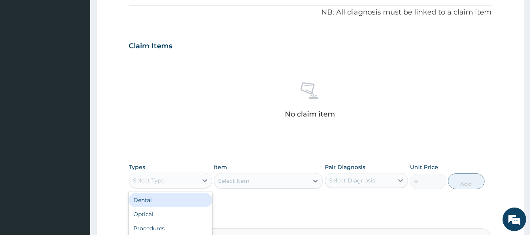
scroll to position [331, 0]
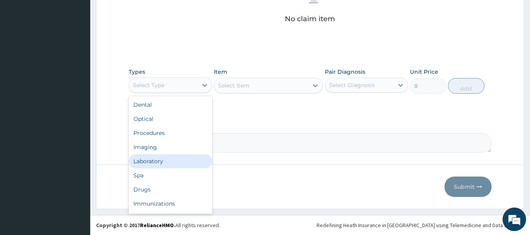
click at [171, 160] on div "Laboratory" at bounding box center [171, 161] width 84 height 14
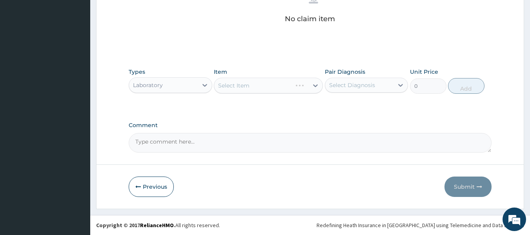
click at [349, 85] on div "Select Diagnosis" at bounding box center [352, 85] width 46 height 8
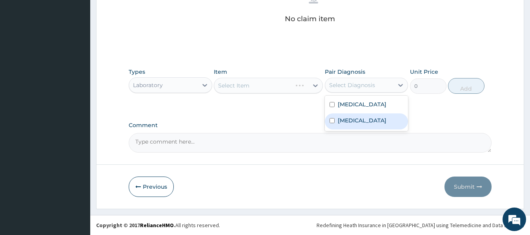
click at [343, 124] on label "Malaria" at bounding box center [362, 120] width 49 height 8
checkbox input "true"
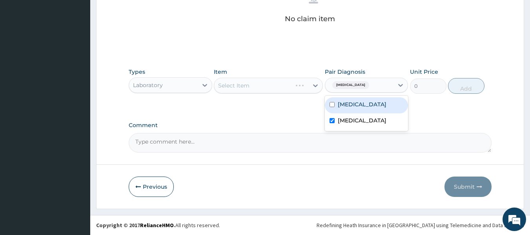
type input "m"
click at [286, 85] on div "Select Item" at bounding box center [261, 85] width 94 height 13
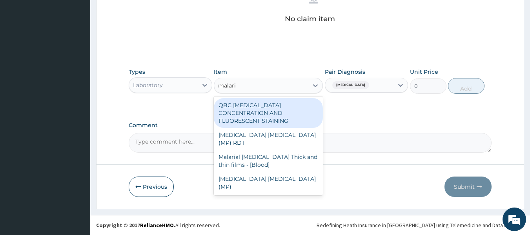
type input "malaria"
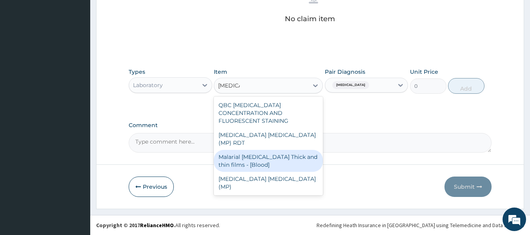
click at [279, 150] on div "Malarial Parasite Thick and thin films - [Blood]" at bounding box center [268, 161] width 109 height 22
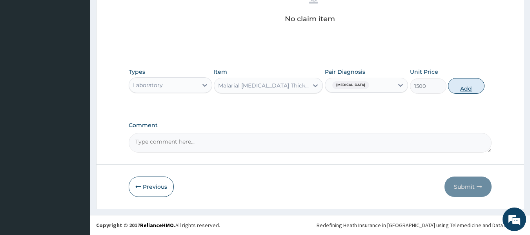
click at [468, 84] on button "Add" at bounding box center [466, 86] width 36 height 16
type input "0"
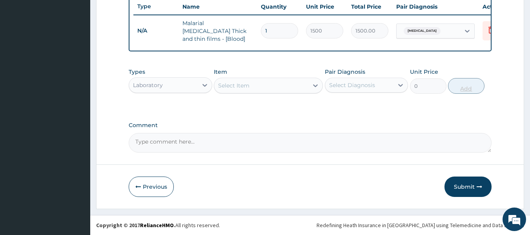
scroll to position [299, 0]
click at [268, 84] on div "Select Item" at bounding box center [261, 85] width 94 height 13
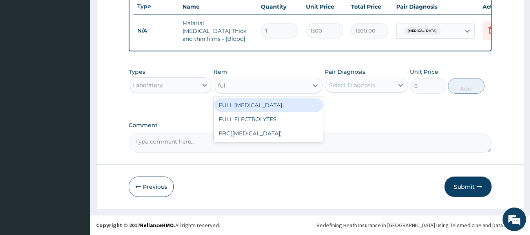
type input "full"
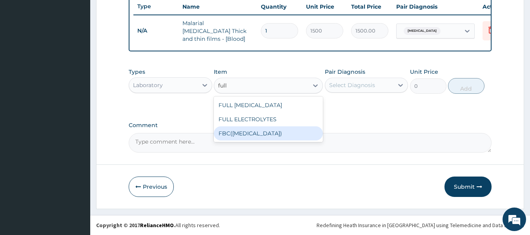
click at [263, 134] on div "FBC(FULL BLOOD COUNT)" at bounding box center [268, 133] width 109 height 14
type input "3500"
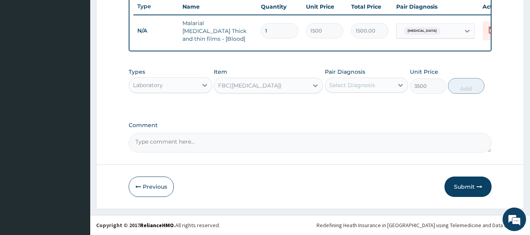
click at [389, 86] on div "Select Diagnosis" at bounding box center [359, 85] width 69 height 13
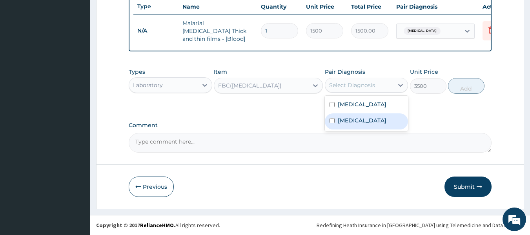
click at [369, 129] on div "Malaria" at bounding box center [367, 121] width 84 height 16
checkbox input "true"
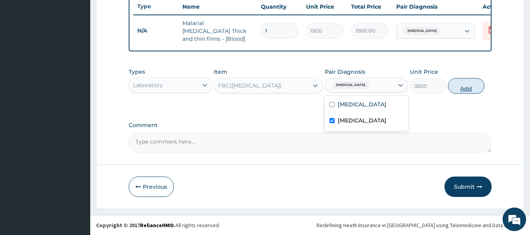
click at [468, 84] on button "Add" at bounding box center [466, 86] width 36 height 16
type input "0"
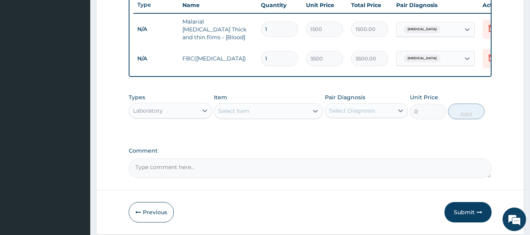
click at [246, 115] on div "Select Item" at bounding box center [233, 111] width 31 height 8
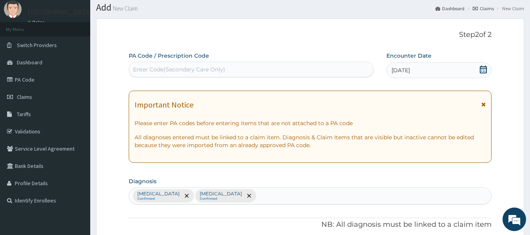
scroll to position [0, 0]
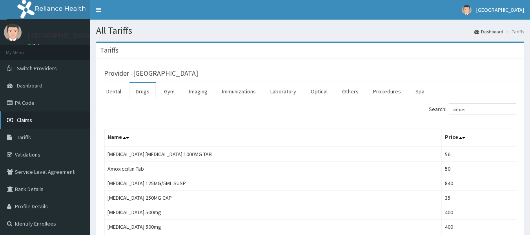
click at [49, 116] on link "Claims" at bounding box center [45, 119] width 90 height 17
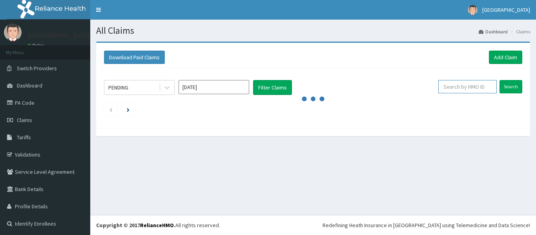
click at [463, 87] on input "text" at bounding box center [467, 86] width 58 height 13
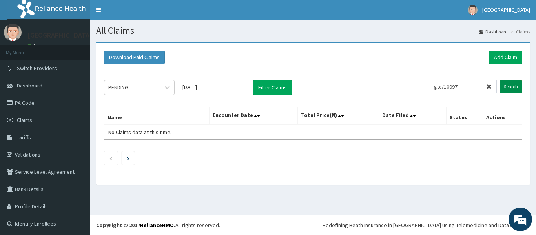
type input "gtc/10097"
click at [499, 87] on input "Search" at bounding box center [510, 86] width 23 height 13
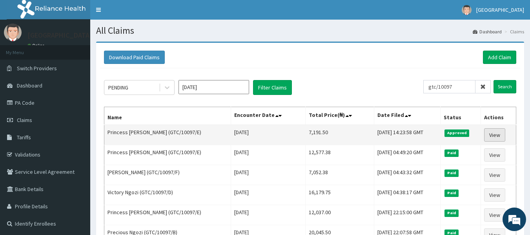
click at [494, 133] on link "View" at bounding box center [494, 134] width 21 height 13
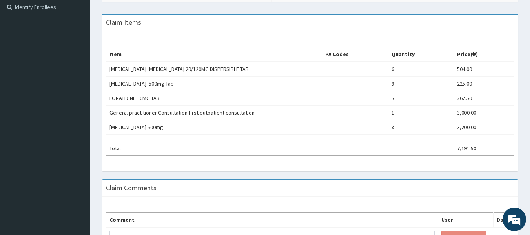
scroll to position [214, 0]
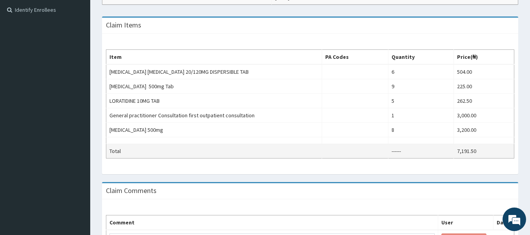
click at [398, 149] on td "------" at bounding box center [421, 151] width 66 height 15
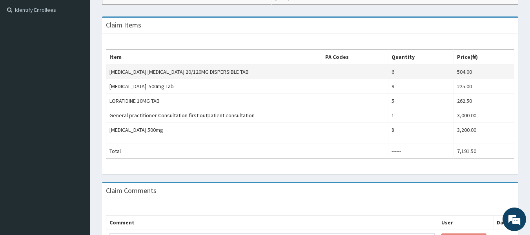
scroll to position [0, 0]
click at [476, 69] on td "504.00" at bounding box center [484, 71] width 60 height 15
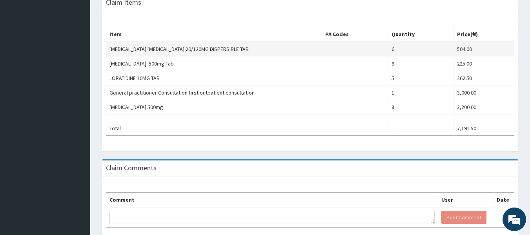
scroll to position [273, 0]
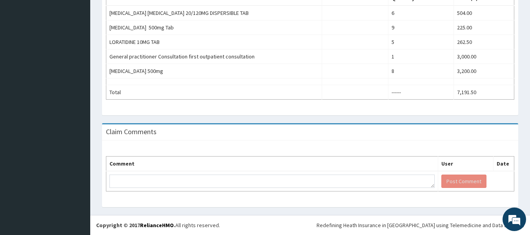
click at [504, 164] on th "Date" at bounding box center [503, 163] width 21 height 15
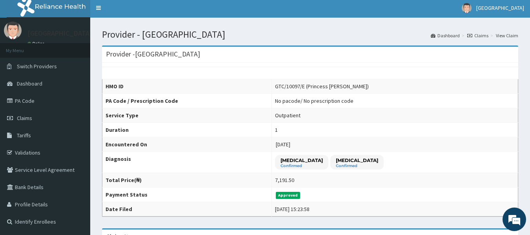
scroll to position [0, 0]
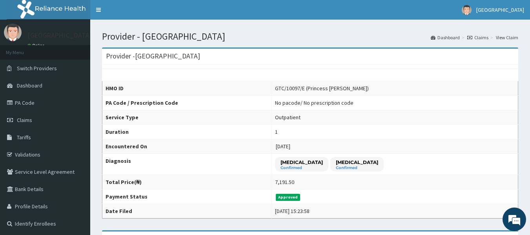
click at [297, 175] on td "7,191.50" at bounding box center [394, 182] width 246 height 15
click at [284, 138] on td "1" at bounding box center [394, 132] width 246 height 15
click at [281, 164] on p "Malaria" at bounding box center [301, 162] width 42 height 7
click at [247, 171] on th "Diagnosis" at bounding box center [186, 164] width 169 height 21
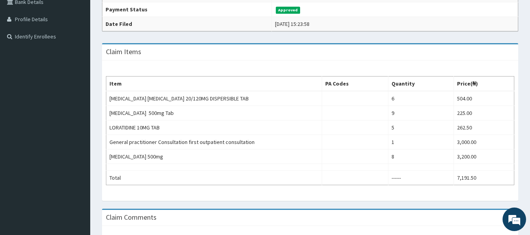
scroll to position [187, 0]
click at [249, 164] on td at bounding box center [214, 167] width 216 height 7
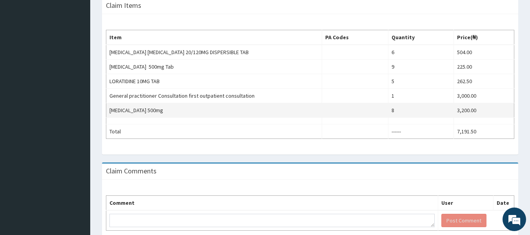
scroll to position [0, 0]
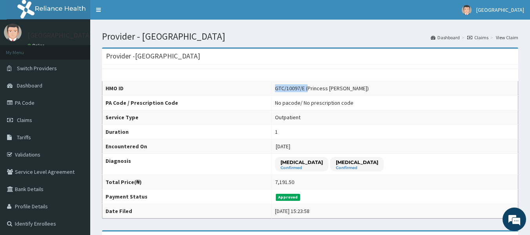
drag, startPoint x: 264, startPoint y: 88, endPoint x: 296, endPoint y: 89, distance: 32.2
click at [296, 89] on div "GTC/10097/E (Princess Ngozi)" at bounding box center [322, 88] width 94 height 8
copy div "GTC/10097/E ("
click at [304, 81] on td "GTC/10097/E (Princess Ngozi)" at bounding box center [394, 88] width 246 height 15
click at [67, 118] on link "Claims" at bounding box center [45, 119] width 90 height 17
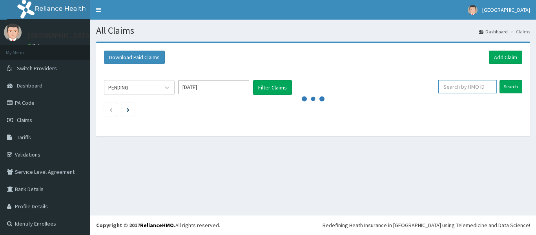
click at [457, 85] on input "text" at bounding box center [467, 86] width 58 height 13
paste input "GTC/10097/E ("
click at [434, 86] on input "GTC/10097/E" at bounding box center [455, 86] width 53 height 13
type input "GTC/10097/E"
click at [507, 88] on input "Search" at bounding box center [510, 86] width 23 height 13
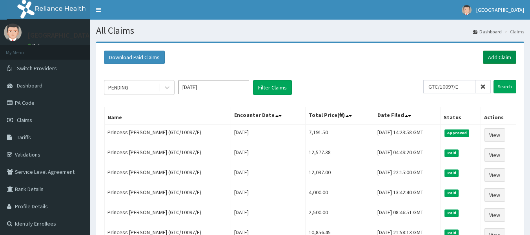
click at [500, 52] on link "Add Claim" at bounding box center [499, 57] width 33 height 13
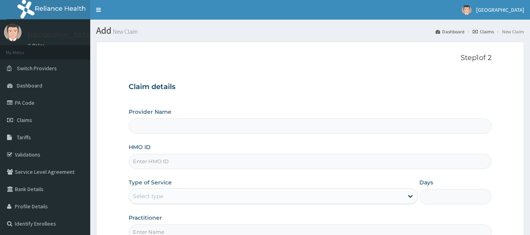
click at [373, 126] on input "Provider Name" at bounding box center [310, 125] width 363 height 15
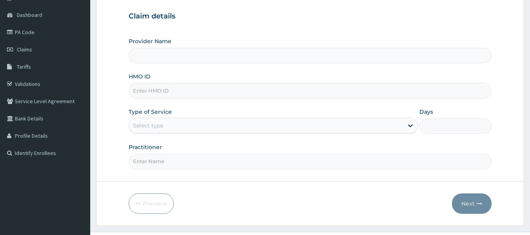
scroll to position [87, 0]
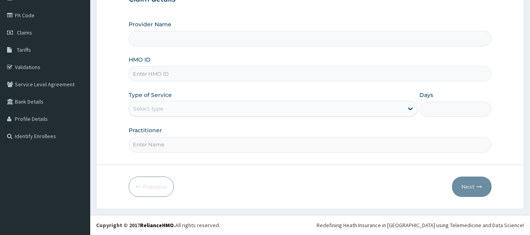
click at [249, 37] on input "Provider Name" at bounding box center [310, 38] width 363 height 15
type input "[GEOGRAPHIC_DATA]"
click at [219, 72] on input "HMO ID" at bounding box center [310, 73] width 363 height 15
paste input "GTC/10097/E ("
click at [134, 72] on input "GTC/10097/E" at bounding box center [310, 73] width 363 height 15
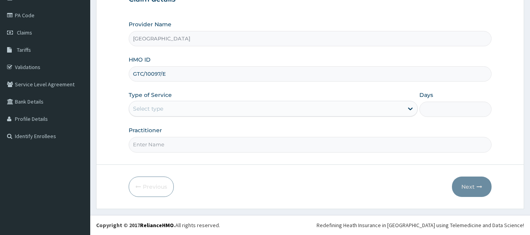
type input "GTC/10097/E"
click at [152, 101] on div "Select type" at bounding box center [273, 109] width 289 height 16
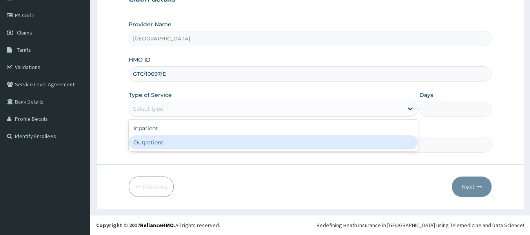
click at [169, 142] on div "Outpatient" at bounding box center [273, 142] width 289 height 14
type input "1"
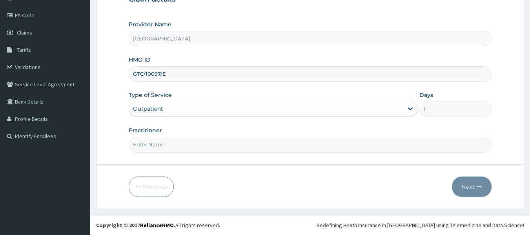
click at [185, 144] on input "Practitioner" at bounding box center [310, 144] width 363 height 15
type input "DR [PERSON_NAME]"
click at [466, 185] on button "Next" at bounding box center [472, 186] width 40 height 20
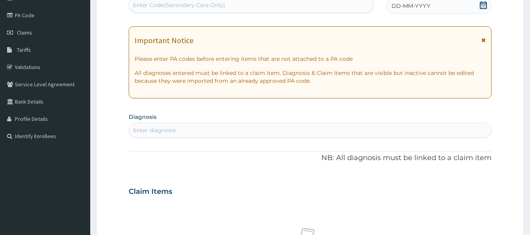
click at [300, 123] on div "Enter diagnosis" at bounding box center [310, 130] width 363 height 15
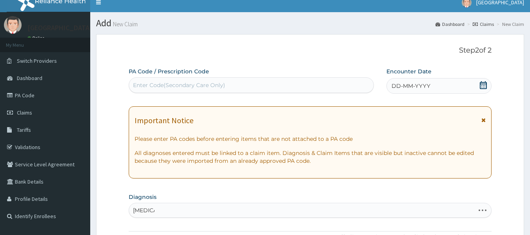
scroll to position [0, 0]
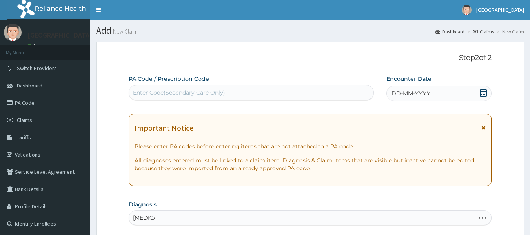
type input "[MEDICAL_DATA]"
click at [482, 92] on icon at bounding box center [483, 93] width 8 height 8
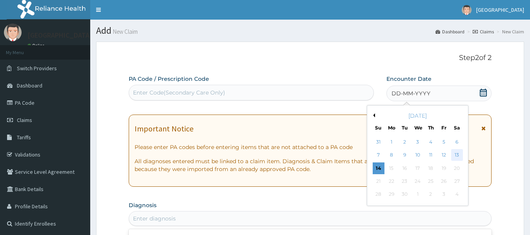
click at [454, 158] on div "13" at bounding box center [457, 155] width 12 height 12
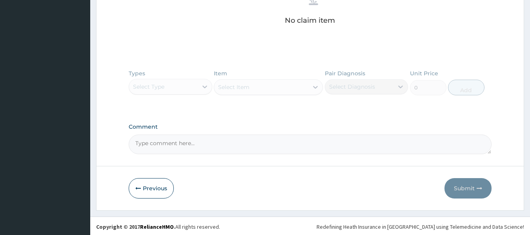
scroll to position [307, 0]
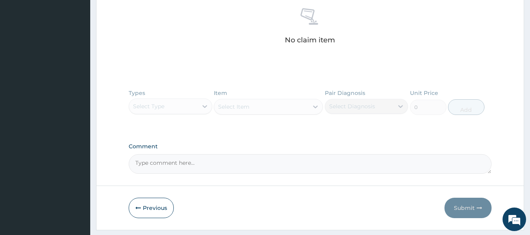
click at [203, 109] on div "Types Select Type Item Select Item Pair Diagnosis Select Diagnosis Unit Price 0…" at bounding box center [310, 107] width 363 height 45
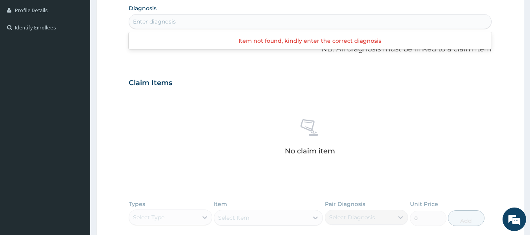
scroll to position [0, 0]
click at [217, 20] on div "Enter diagnosis" at bounding box center [310, 21] width 362 height 13
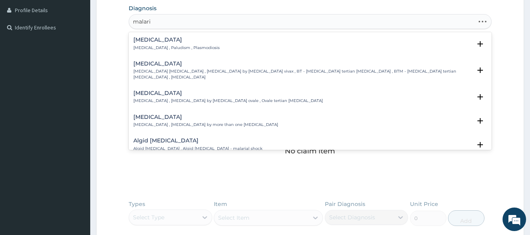
type input "[MEDICAL_DATA]"
click at [215, 50] on div "[MEDICAL_DATA] [MEDICAL_DATA] , Paludism , Plasmodiosis" at bounding box center [310, 44] width 354 height 14
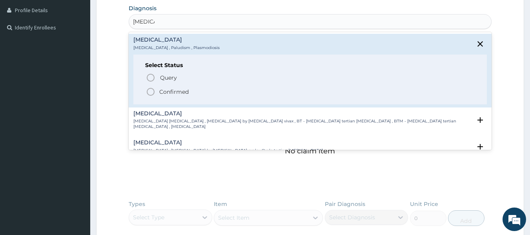
click at [149, 91] on icon "status option filled" at bounding box center [150, 91] width 9 height 9
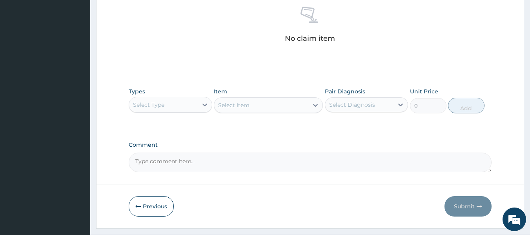
scroll to position [331, 0]
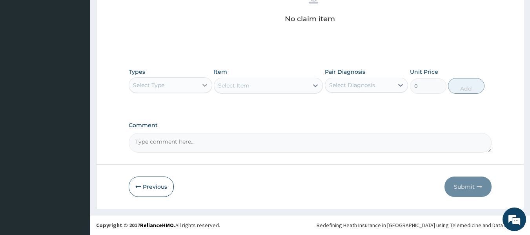
click at [204, 84] on icon at bounding box center [205, 85] width 8 height 8
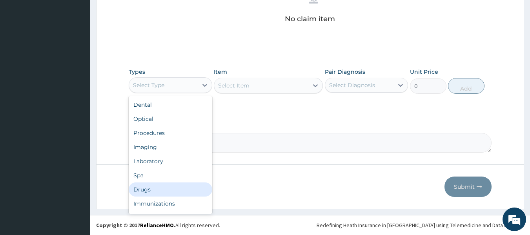
click at [182, 193] on div "Drugs" at bounding box center [171, 189] width 84 height 14
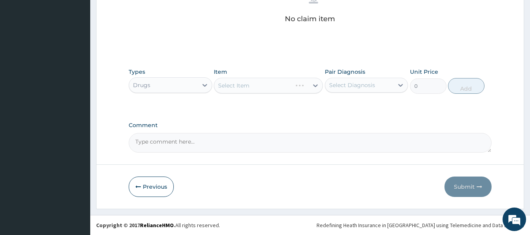
click at [277, 91] on div "Select Item" at bounding box center [268, 86] width 109 height 16
click at [278, 90] on div "Select Item" at bounding box center [261, 85] width 94 height 13
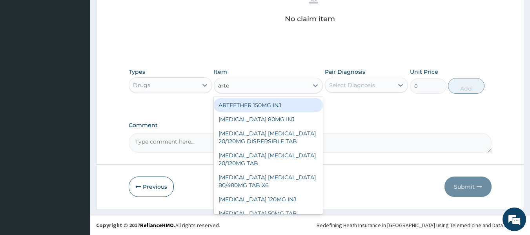
type input "artem"
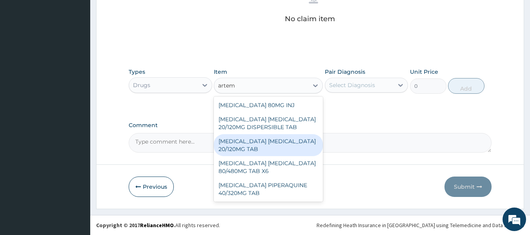
click at [279, 153] on div "[MEDICAL_DATA] [MEDICAL_DATA] 20/120MG TAB" at bounding box center [268, 145] width 109 height 22
type input "84"
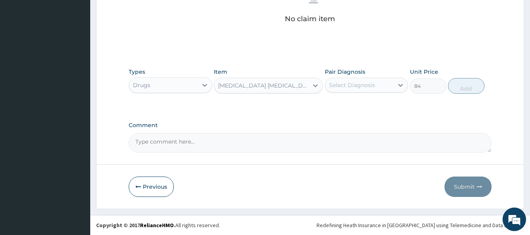
click at [376, 82] on div "Select Diagnosis" at bounding box center [359, 85] width 69 height 13
click at [381, 108] on div "[MEDICAL_DATA]" at bounding box center [367, 105] width 84 height 16
checkbox input "true"
click at [474, 80] on button "Add" at bounding box center [466, 86] width 36 height 16
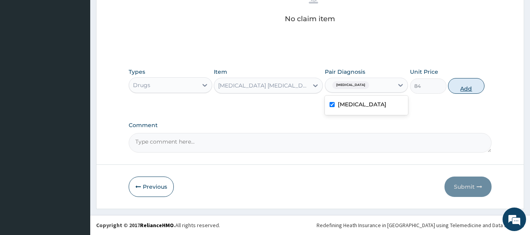
type input "0"
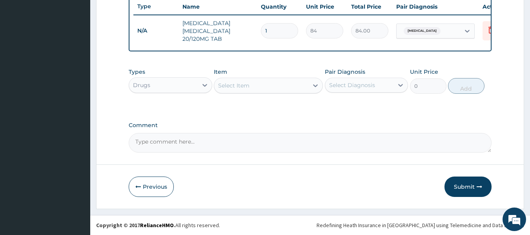
type input "12"
type input "1008.00"
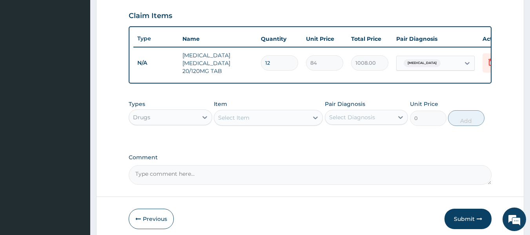
scroll to position [264, 0]
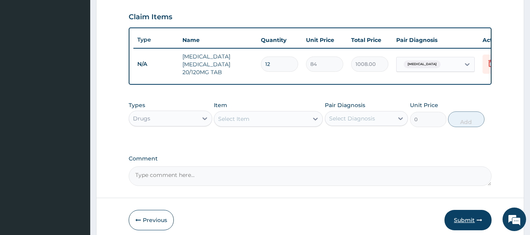
click at [471, 229] on button "Submit" at bounding box center [467, 220] width 47 height 20
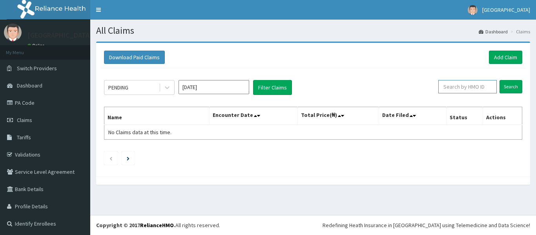
click at [464, 82] on input "text" at bounding box center [467, 86] width 58 height 13
paste input "GTC/10097/E ("
click at [434, 86] on input "GTC/10097/E" at bounding box center [455, 86] width 53 height 13
type input "GTC/10097/E"
click at [508, 84] on input "Search" at bounding box center [510, 86] width 23 height 13
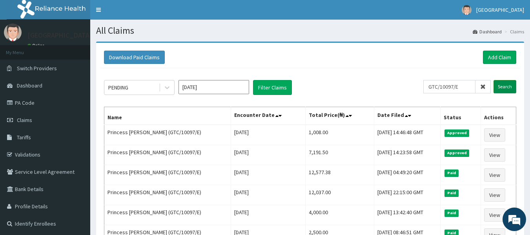
click at [508, 84] on input "Search" at bounding box center [504, 86] width 23 height 13
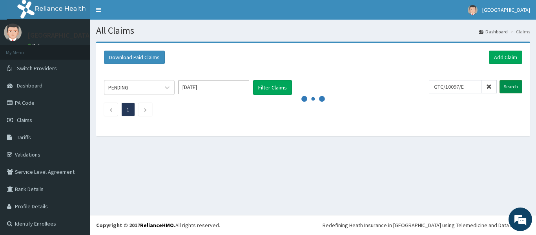
click at [508, 84] on input "Search" at bounding box center [510, 86] width 23 height 13
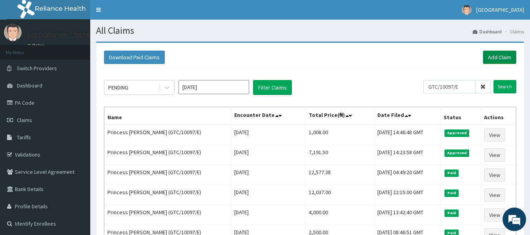
click at [503, 51] on link "Add Claim" at bounding box center [499, 57] width 33 height 13
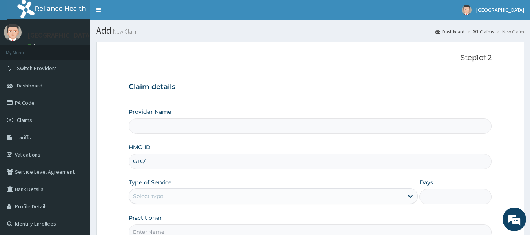
type input "GTC/1"
type input "[GEOGRAPHIC_DATA]"
type input "GTC/10097/D"
click at [302, 192] on div "Select type" at bounding box center [266, 196] width 274 height 13
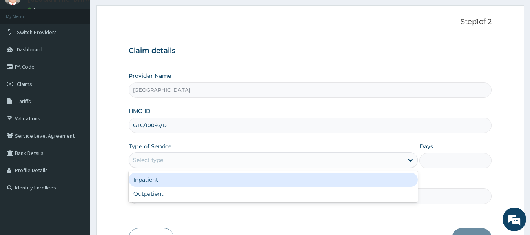
scroll to position [46, 0]
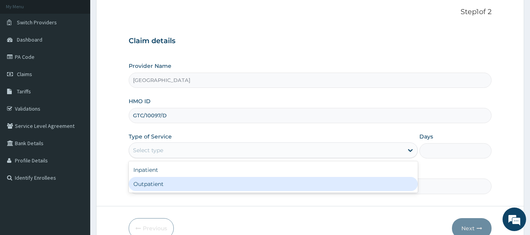
click at [280, 184] on div "Outpatient" at bounding box center [273, 184] width 289 height 14
type input "1"
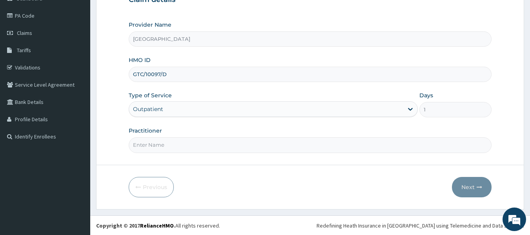
scroll to position [87, 0]
click at [292, 146] on input "Practitioner" at bounding box center [310, 144] width 363 height 15
type input "DR [PERSON_NAME]"
click at [475, 187] on button "Next" at bounding box center [472, 186] width 40 height 20
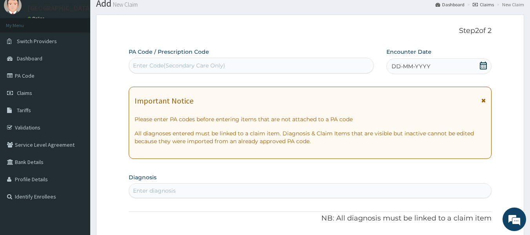
scroll to position [0, 0]
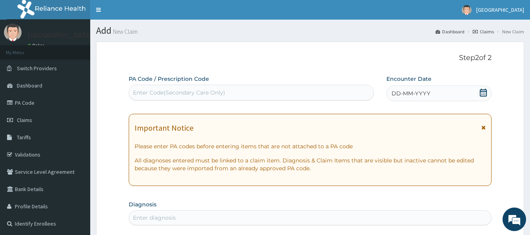
click at [434, 94] on div "DD-MM-YYYY" at bounding box center [438, 94] width 105 height 16
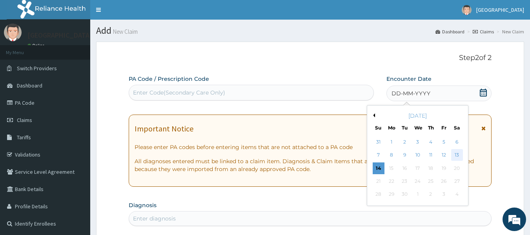
click at [457, 154] on div "13" at bounding box center [457, 155] width 12 height 12
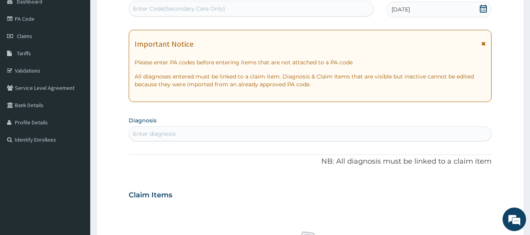
scroll to position [85, 0]
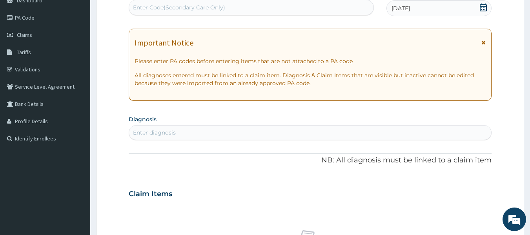
click at [342, 131] on div "Enter diagnosis" at bounding box center [310, 132] width 362 height 13
type input "A"
type input "[MEDICAL_DATA]"
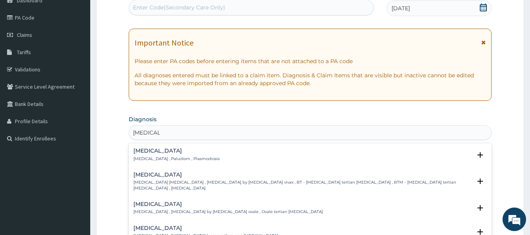
click at [338, 151] on div "[MEDICAL_DATA] [MEDICAL_DATA] , Paludism , Plasmodiosis" at bounding box center [310, 155] width 354 height 14
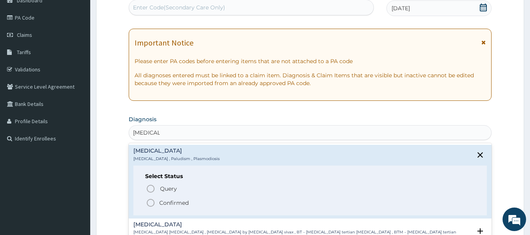
click at [149, 202] on icon "status option filled" at bounding box center [150, 202] width 9 height 9
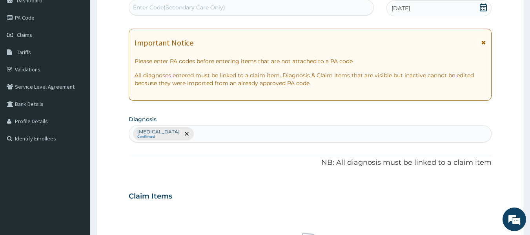
click at [204, 126] on div "[MEDICAL_DATA] Confirmed" at bounding box center [310, 134] width 362 height 16
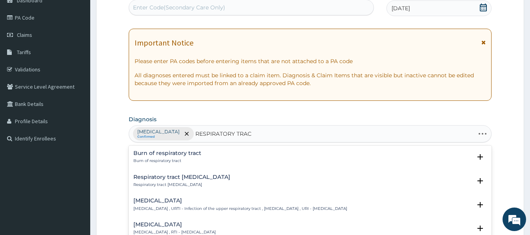
type input "RESPIRATORY TRACT"
click at [210, 225] on h4 "[MEDICAL_DATA]" at bounding box center [174, 225] width 82 height 6
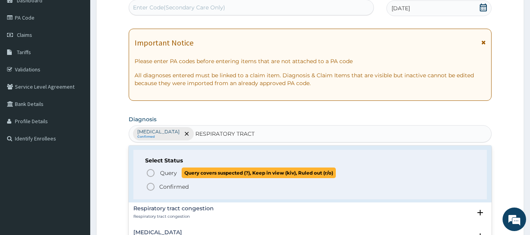
scroll to position [91, 0]
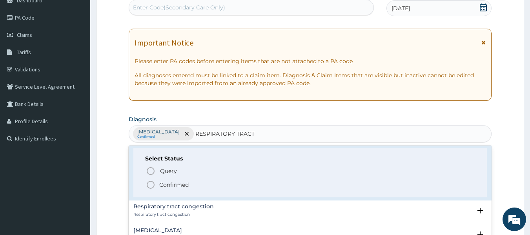
click at [151, 184] on icon "status option filled" at bounding box center [150, 184] width 9 height 9
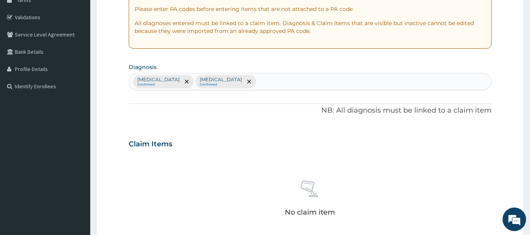
scroll to position [331, 0]
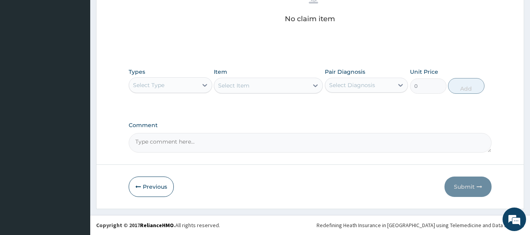
click at [192, 85] on div "Select Type" at bounding box center [163, 85] width 69 height 13
click at [156, 178] on button "Previous" at bounding box center [151, 186] width 45 height 20
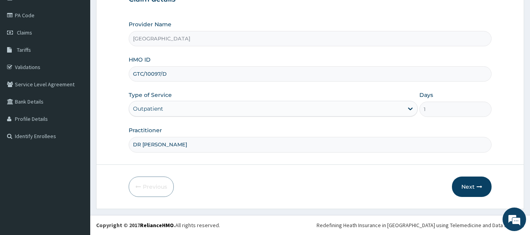
click at [213, 69] on input "GTC/10097/D" at bounding box center [310, 73] width 363 height 15
type input "GTC/10097/C"
click at [474, 187] on button "Next" at bounding box center [472, 186] width 40 height 20
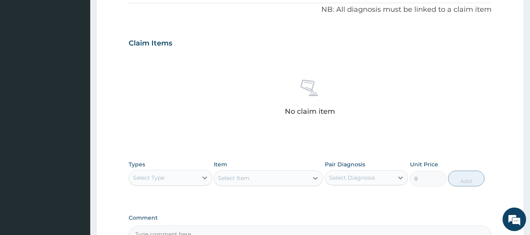
scroll to position [174, 0]
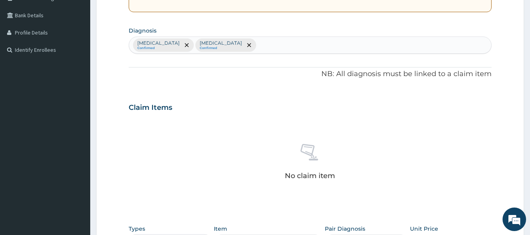
click at [324, 47] on div "[MEDICAL_DATA] Confirmed [MEDICAL_DATA] Confirmed" at bounding box center [310, 45] width 362 height 16
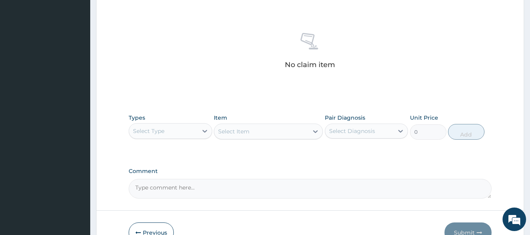
scroll to position [278, 0]
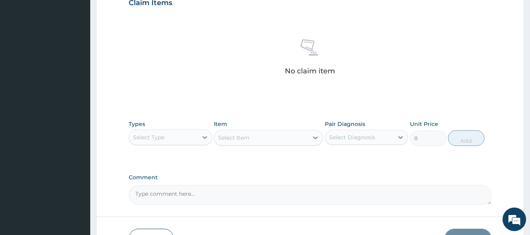
click at [178, 137] on div "Select Type" at bounding box center [163, 137] width 69 height 13
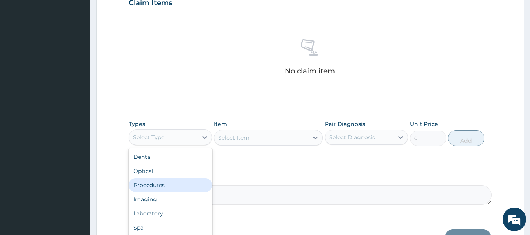
click at [173, 180] on div "Procedures" at bounding box center [171, 185] width 84 height 14
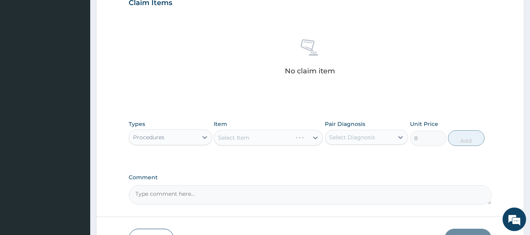
click at [359, 136] on div "Select Diagnosis" at bounding box center [352, 137] width 46 height 8
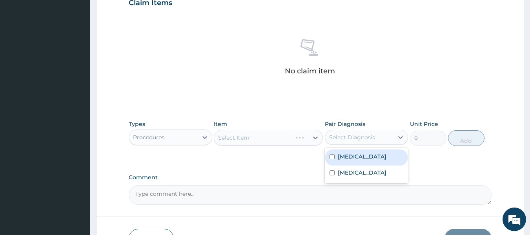
click at [353, 152] on div "[MEDICAL_DATA]" at bounding box center [367, 157] width 84 height 16
checkbox input "true"
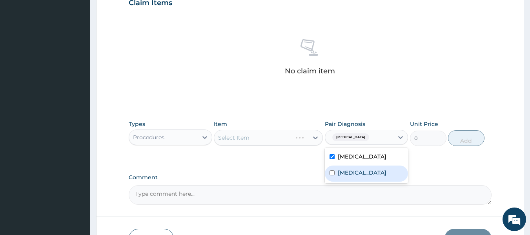
click at [349, 182] on div "[MEDICAL_DATA]" at bounding box center [367, 174] width 84 height 16
checkbox input "true"
click at [290, 136] on div "Select Item" at bounding box center [261, 137] width 94 height 13
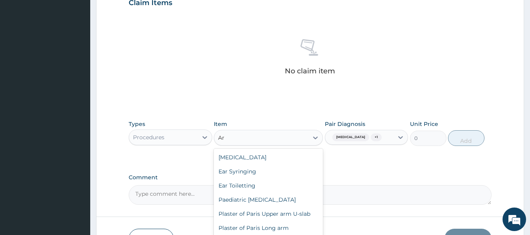
type input "A"
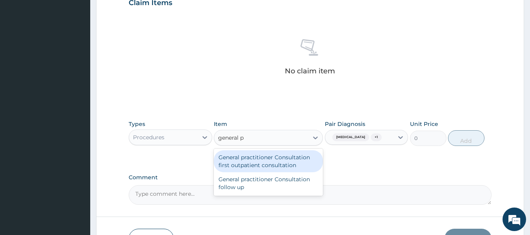
type input "general pr"
click at [289, 162] on div "General practitioner Consultation first outpatient consultation" at bounding box center [268, 161] width 109 height 22
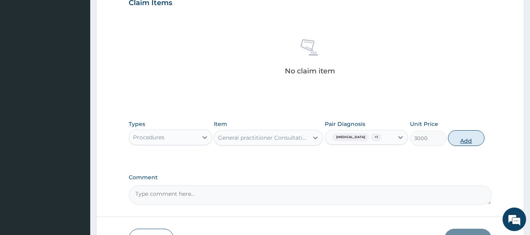
click at [464, 135] on button "Add" at bounding box center [466, 138] width 36 height 16
type input "0"
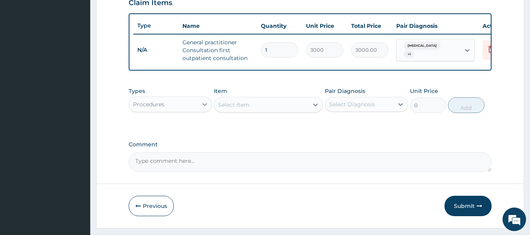
click at [203, 107] on icon at bounding box center [205, 104] width 8 height 8
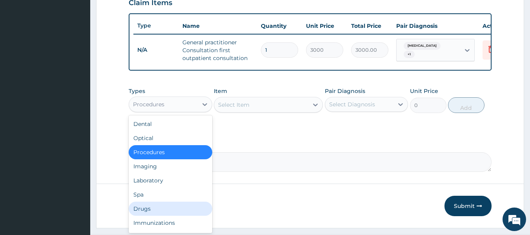
click at [182, 216] on div "Drugs" at bounding box center [171, 209] width 84 height 14
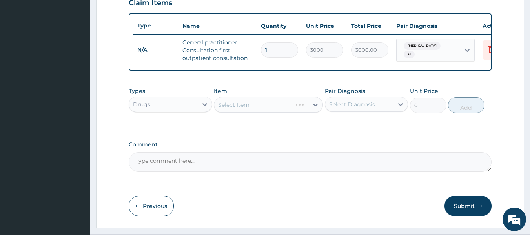
click at [360, 106] on div "Select Diagnosis" at bounding box center [359, 104] width 69 height 13
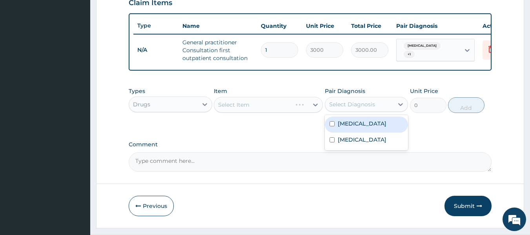
click at [346, 127] on label "[MEDICAL_DATA]" at bounding box center [362, 124] width 49 height 8
checkbox input "true"
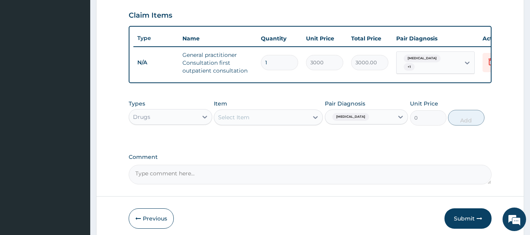
scroll to position [301, 0]
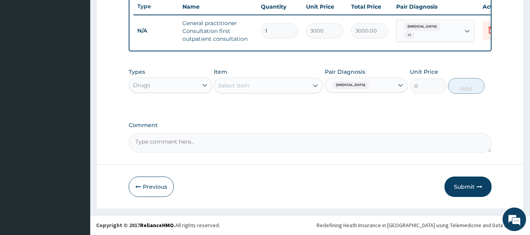
click at [235, 89] on div "Select Item" at bounding box center [233, 86] width 31 height 8
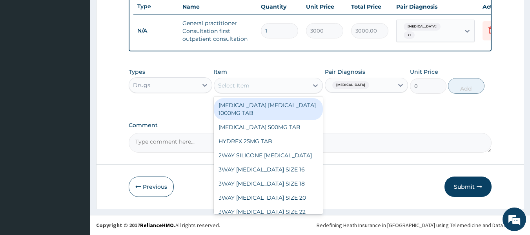
click at [192, 84] on div "Drugs" at bounding box center [163, 85] width 69 height 13
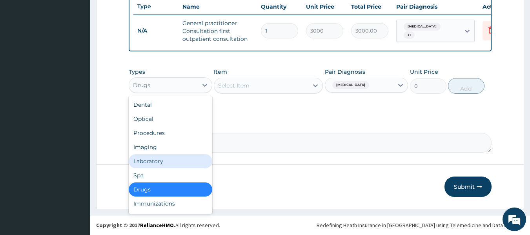
click at [171, 166] on div "Laboratory" at bounding box center [171, 161] width 84 height 14
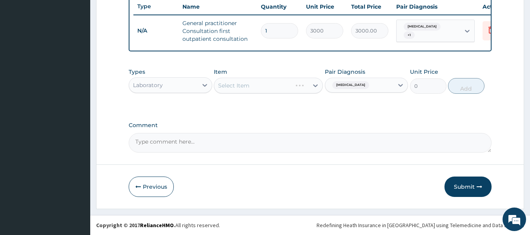
click at [388, 82] on div "[MEDICAL_DATA]" at bounding box center [359, 84] width 69 height 13
click at [429, 126] on label "Comment" at bounding box center [310, 125] width 363 height 7
click at [429, 133] on textarea "Comment" at bounding box center [310, 143] width 363 height 20
click at [248, 85] on div "Select Item" at bounding box center [233, 86] width 31 height 8
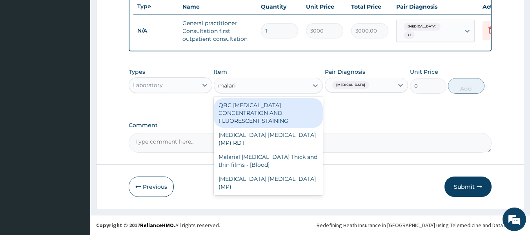
type input "[MEDICAL_DATA]"
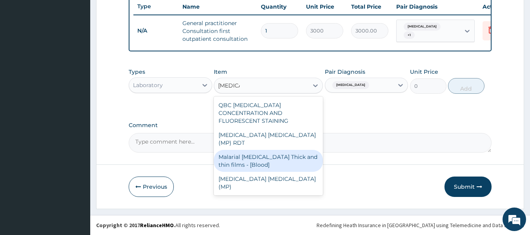
click at [273, 150] on div "Malarial [MEDICAL_DATA] Thick and thin films - [Blood]" at bounding box center [268, 161] width 109 height 22
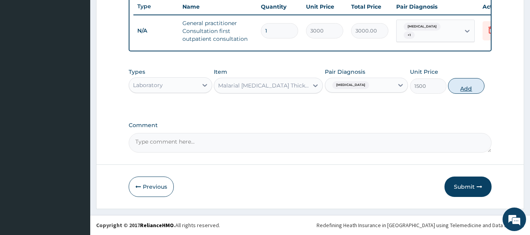
click at [471, 91] on button "Add" at bounding box center [466, 86] width 36 height 16
type input "0"
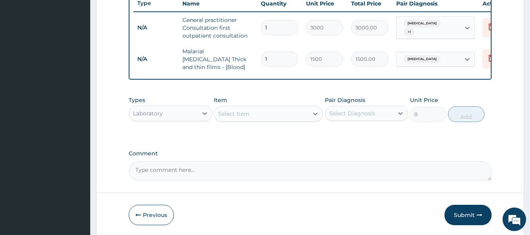
click at [262, 114] on div "Select Item" at bounding box center [261, 113] width 94 height 13
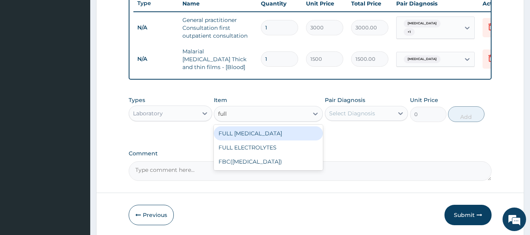
type input "full"
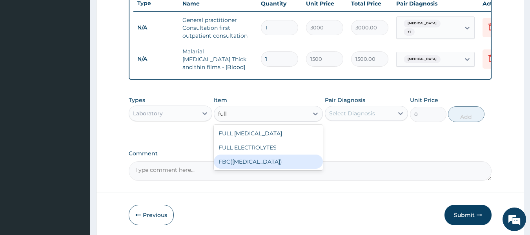
click at [280, 164] on div "FBC([MEDICAL_DATA])" at bounding box center [268, 162] width 109 height 14
type input "3500"
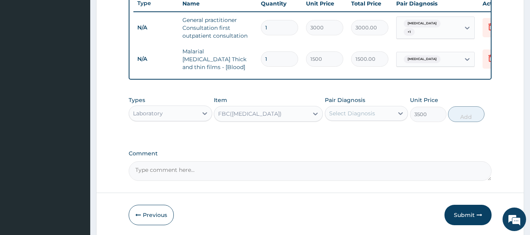
click at [358, 115] on div "Select Diagnosis" at bounding box center [352, 113] width 46 height 8
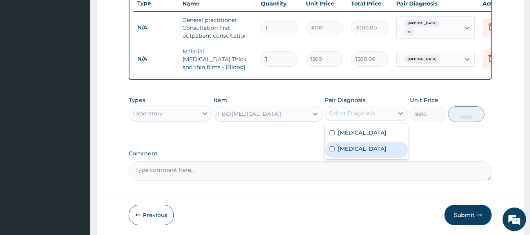
click at [354, 149] on label "[MEDICAL_DATA]" at bounding box center [362, 149] width 49 height 8
checkbox input "true"
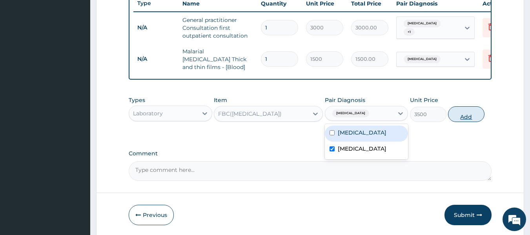
click at [461, 115] on button "Add" at bounding box center [466, 114] width 36 height 16
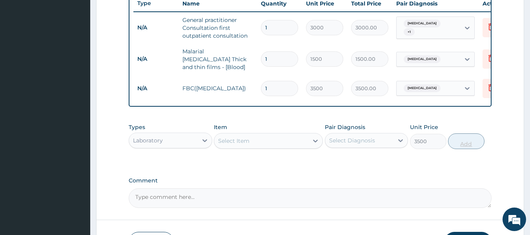
type input "0"
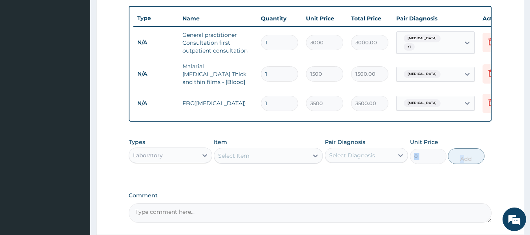
scroll to position [287, 0]
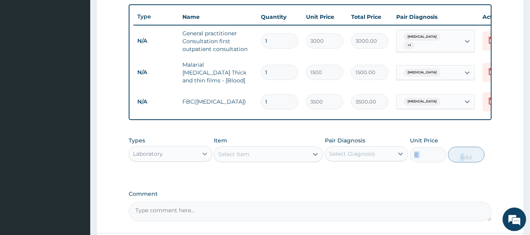
click at [202, 152] on icon at bounding box center [205, 154] width 8 height 8
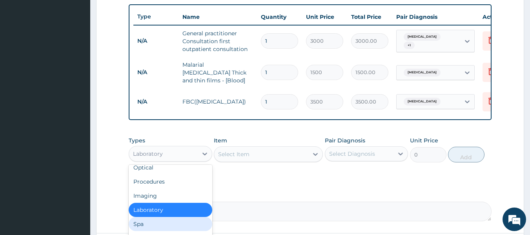
scroll to position [27, 0]
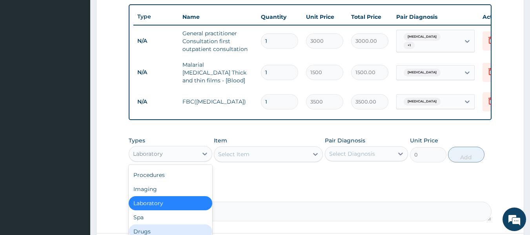
click at [178, 232] on div "Drugs" at bounding box center [171, 231] width 84 height 14
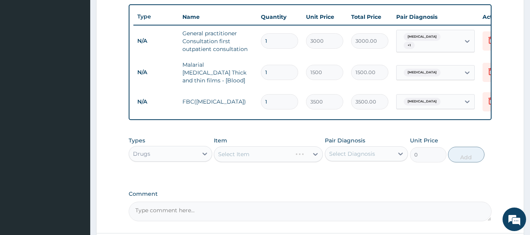
click at [379, 151] on div "Select Diagnosis" at bounding box center [359, 153] width 69 height 13
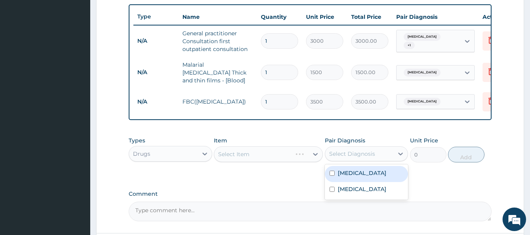
click at [355, 177] on label "[MEDICAL_DATA]" at bounding box center [362, 173] width 49 height 8
checkbox input "true"
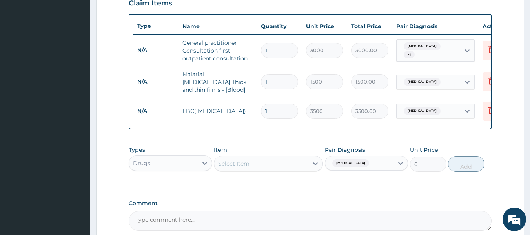
scroll to position [287, 0]
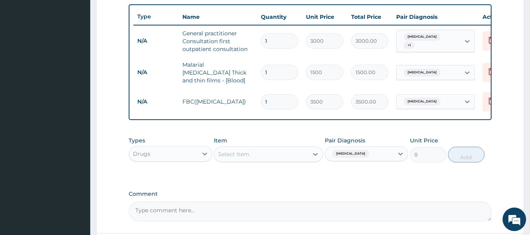
click at [275, 158] on div "Select Item" at bounding box center [261, 154] width 94 height 13
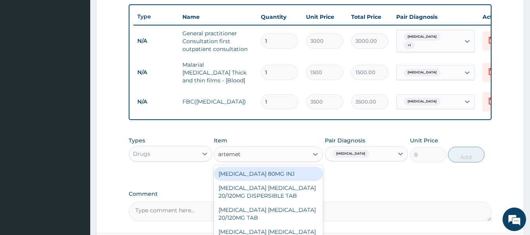
type input "artemeth"
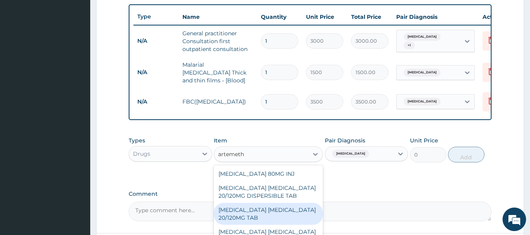
click at [267, 211] on div "[MEDICAL_DATA] [MEDICAL_DATA] 20/120MG TAB" at bounding box center [268, 214] width 109 height 22
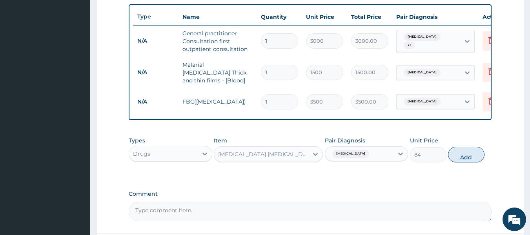
click at [468, 157] on button "Add" at bounding box center [466, 155] width 36 height 16
type input "0"
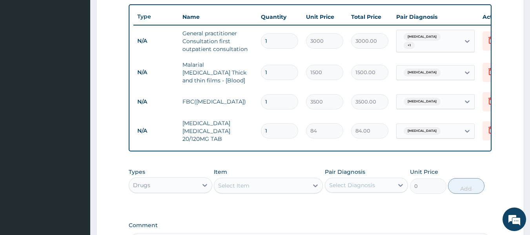
click at [279, 125] on input "1" at bounding box center [279, 130] width 37 height 15
type input "18"
type input "1512.00"
type input "18"
click at [253, 187] on div "Select Item" at bounding box center [261, 185] width 94 height 13
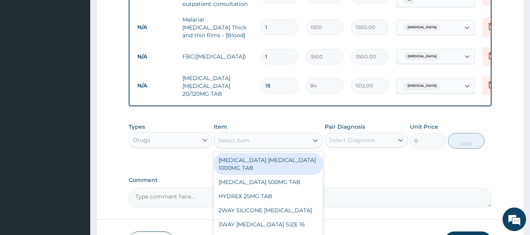
scroll to position [340, 0]
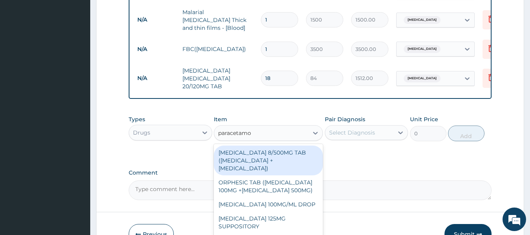
type input "paracetamol"
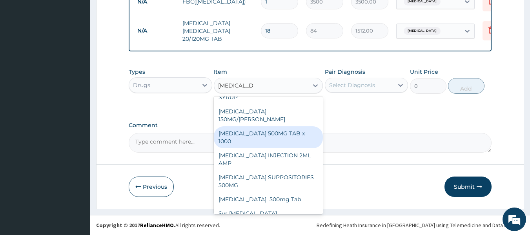
scroll to position [389, 0]
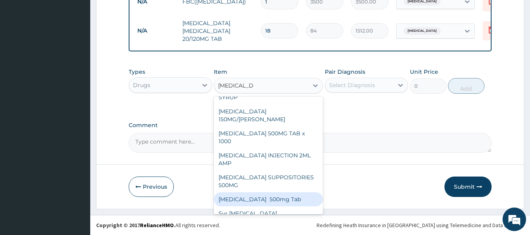
click at [277, 196] on div "Paracetamol 500mg Tab" at bounding box center [268, 199] width 109 height 14
type input "25"
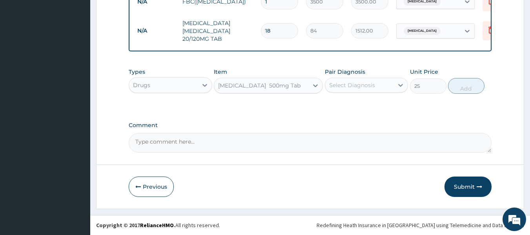
click at [386, 82] on div "Select Diagnosis" at bounding box center [359, 85] width 69 height 13
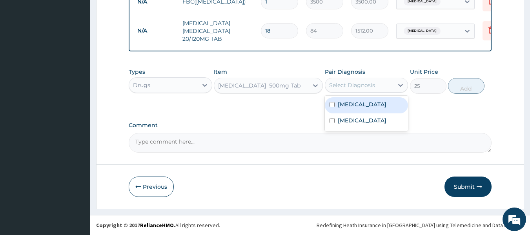
click at [366, 102] on div "Malaria" at bounding box center [367, 105] width 84 height 16
checkbox input "true"
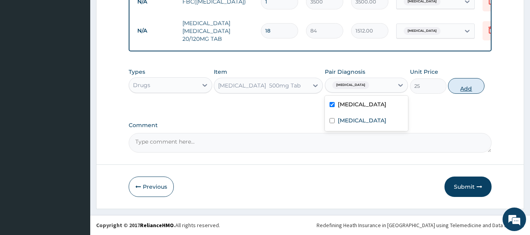
click at [476, 86] on button "Add" at bounding box center [466, 86] width 36 height 16
type input "0"
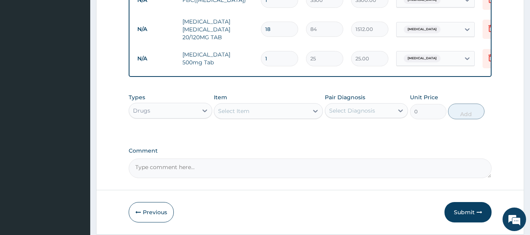
click at [260, 107] on div "Select Item" at bounding box center [261, 111] width 94 height 13
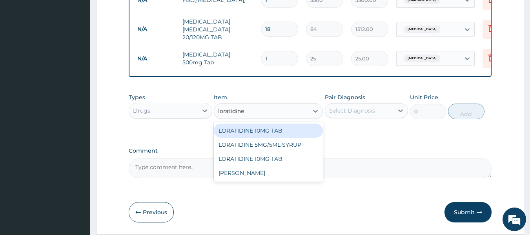
type input "loratidine"
click at [367, 115] on div "Select Diagnosis" at bounding box center [352, 111] width 46 height 8
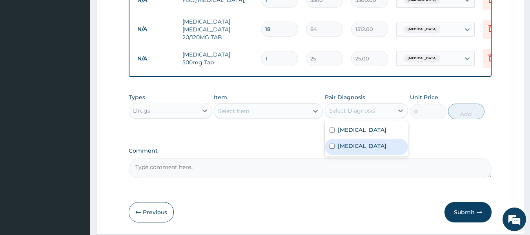
click at [359, 150] on label "Respiratory tract infection" at bounding box center [362, 146] width 49 height 8
checkbox input "true"
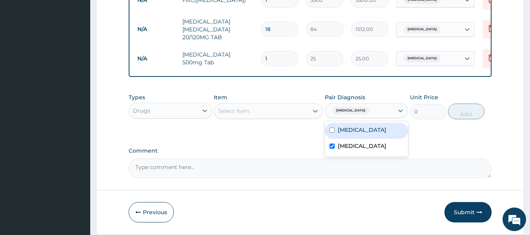
click at [267, 112] on div "Select Item" at bounding box center [261, 111] width 94 height 13
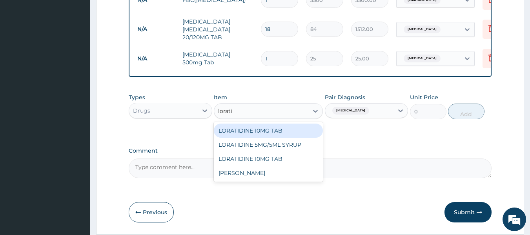
type input "loratid"
click at [266, 135] on div "LORATIDINE 10MG TAB" at bounding box center [268, 131] width 109 height 14
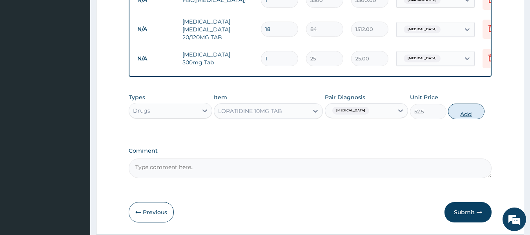
click at [471, 114] on button "Add" at bounding box center [466, 112] width 36 height 16
type input "0"
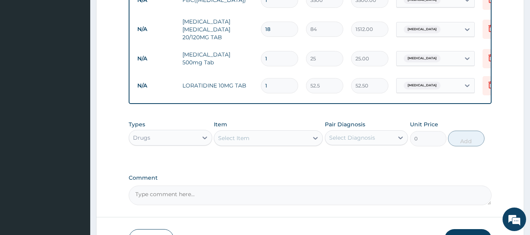
click at [263, 139] on div "Select Item" at bounding box center [261, 138] width 94 height 13
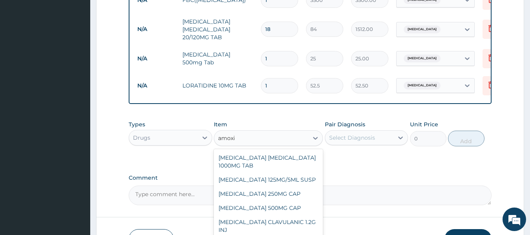
type input "amoxic"
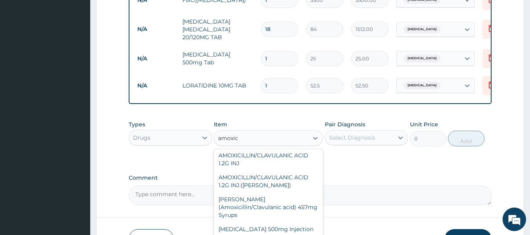
scroll to position [196, 0]
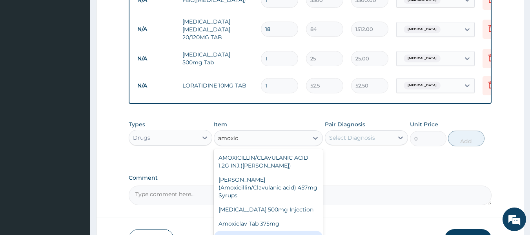
click at [260, 231] on div "Amoxicillin 500mg" at bounding box center [268, 238] width 109 height 14
type input "400"
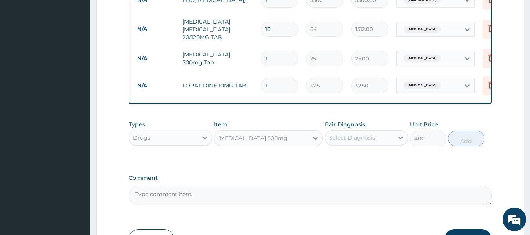
click at [371, 136] on div "Select Diagnosis" at bounding box center [352, 138] width 46 height 8
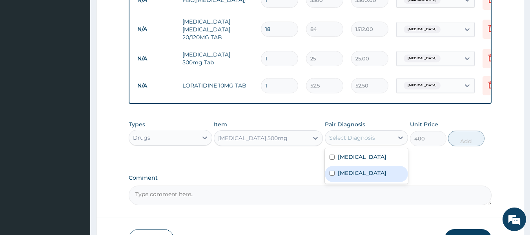
click at [346, 177] on label "Respiratory tract infection" at bounding box center [362, 173] width 49 height 8
checkbox input "true"
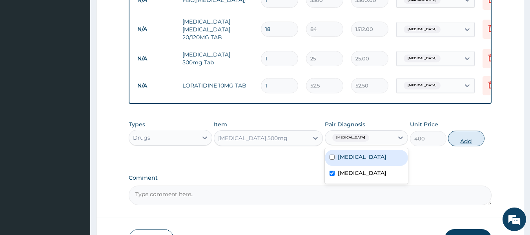
click at [469, 138] on button "Add" at bounding box center [466, 139] width 36 height 16
type input "0"
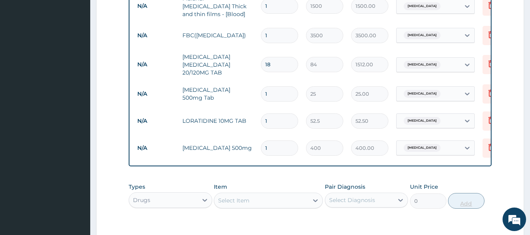
scroll to position [353, 0]
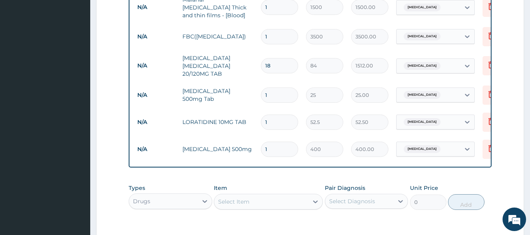
click at [282, 87] on input "1" at bounding box center [279, 94] width 37 height 15
type input "0.00"
type input "9"
type input "225.00"
type input "9"
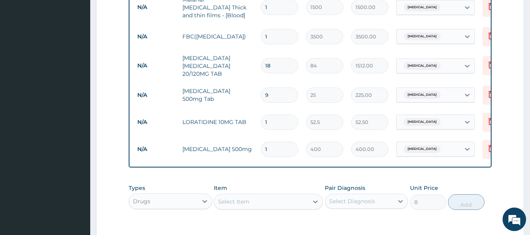
click at [276, 116] on input "1" at bounding box center [279, 122] width 37 height 15
type input "0.00"
type input "5"
type input "262.50"
type input "5"
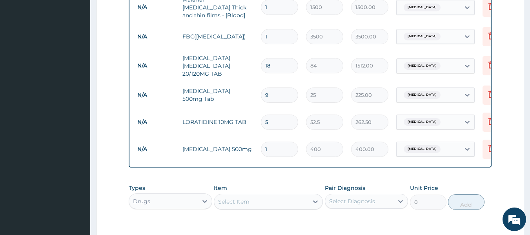
click at [282, 144] on input "1" at bounding box center [279, 149] width 37 height 15
type input "0.00"
type input "8"
type input "3200.00"
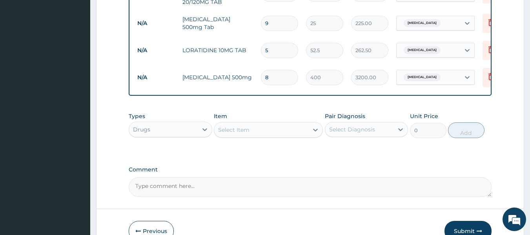
scroll to position [470, 0]
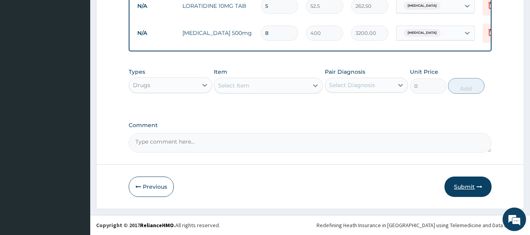
click at [476, 185] on button "Submit" at bounding box center [467, 186] width 47 height 20
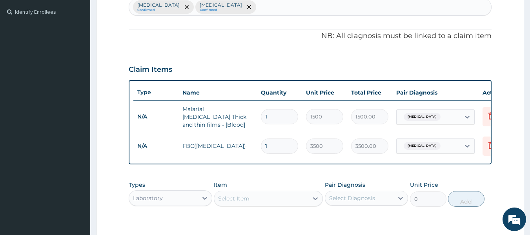
scroll to position [229, 0]
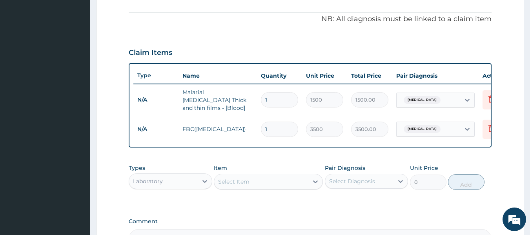
click at [166, 179] on div "Laboratory" at bounding box center [163, 181] width 69 height 13
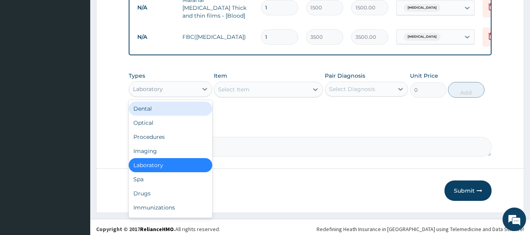
scroll to position [326, 0]
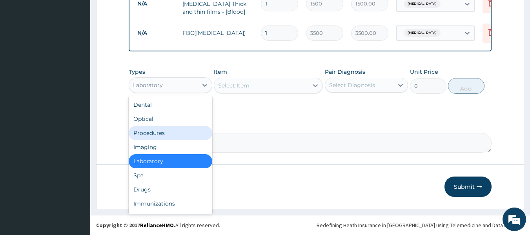
click at [172, 136] on div "Procedures" at bounding box center [171, 133] width 84 height 14
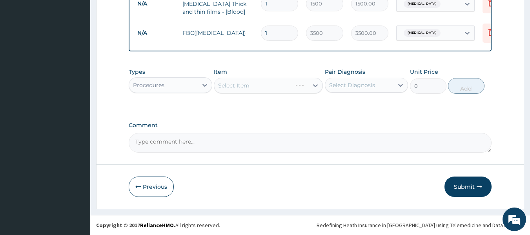
click at [371, 85] on div "Select Diagnosis" at bounding box center [352, 85] width 46 height 8
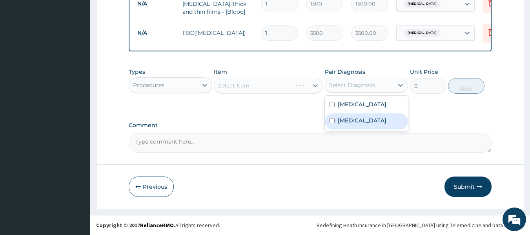
click at [354, 124] on label "Malaria" at bounding box center [362, 120] width 49 height 8
checkbox input "true"
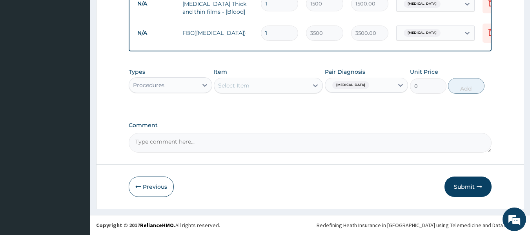
click at [279, 82] on div "Select Item" at bounding box center [261, 85] width 94 height 13
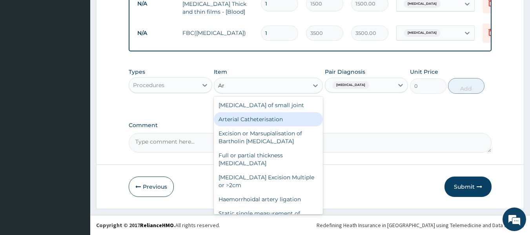
type input "A"
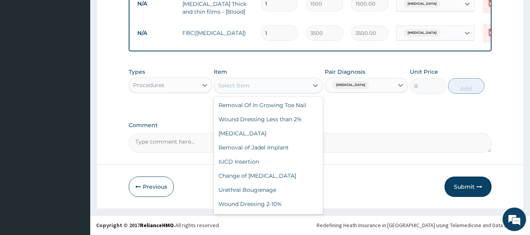
click at [192, 91] on div "Procedures" at bounding box center [163, 85] width 69 height 13
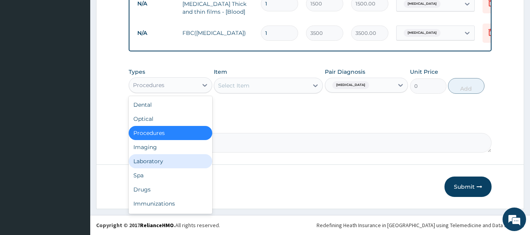
click at [184, 162] on div "Laboratory" at bounding box center [171, 161] width 84 height 14
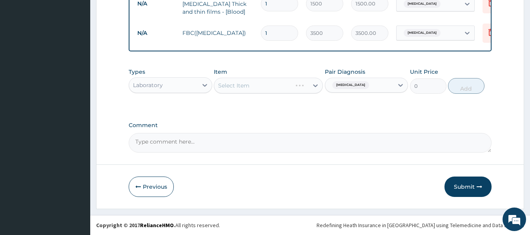
click at [291, 87] on div "Select Item" at bounding box center [268, 86] width 109 height 16
drag, startPoint x: 295, startPoint y: 88, endPoint x: 395, endPoint y: 136, distance: 111.2
click at [330, 123] on label "Comment" at bounding box center [310, 125] width 363 height 7
click at [330, 133] on textarea "Comment" at bounding box center [310, 143] width 363 height 20
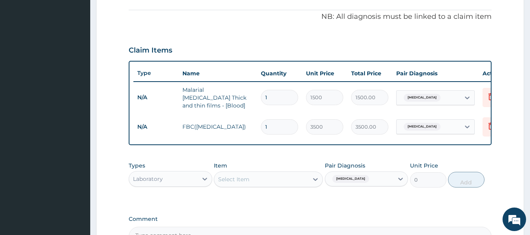
scroll to position [241, 0]
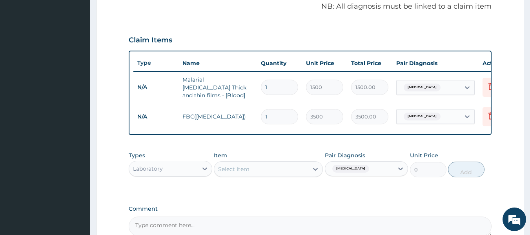
click at [197, 173] on div "Laboratory" at bounding box center [163, 168] width 69 height 13
type input "dru"
click at [189, 195] on div "Drugs" at bounding box center [171, 188] width 84 height 14
click at [248, 167] on div "Select Item" at bounding box center [233, 169] width 31 height 8
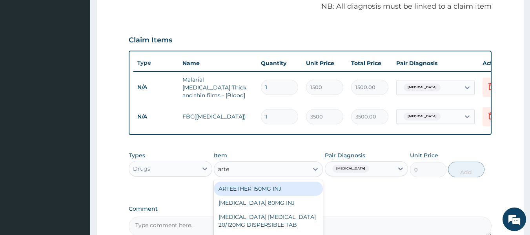
type input "artem"
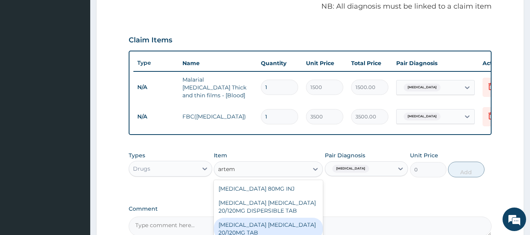
click at [251, 224] on div "[MEDICAL_DATA] [MEDICAL_DATA] 20/120MG TAB" at bounding box center [268, 229] width 109 height 22
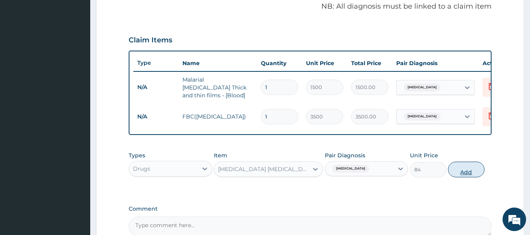
click at [463, 169] on button "Add" at bounding box center [466, 170] width 36 height 16
type input "0"
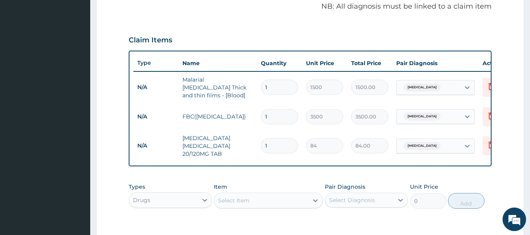
type input "0.00"
type input "1"
type input "84.00"
type input "12"
type input "1008.00"
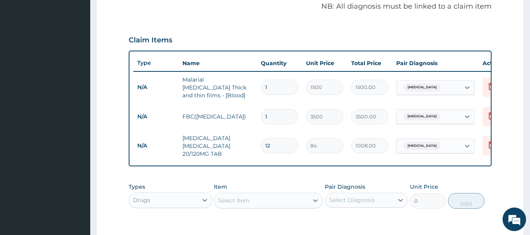
type input "7"
type input "588.00"
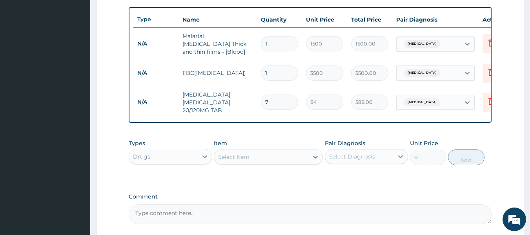
scroll to position [287, 0]
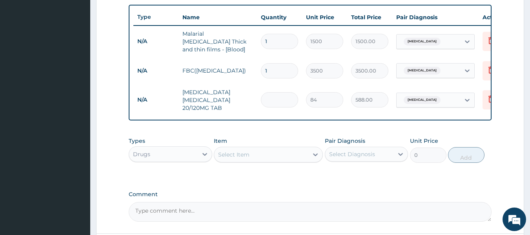
type input "0.00"
type input "1"
type input "84.00"
type input "12"
type input "1008.00"
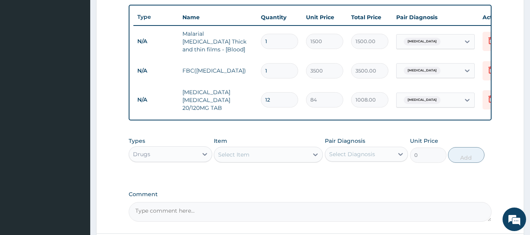
type input "12"
click at [242, 153] on div "Select Item" at bounding box center [233, 155] width 31 height 8
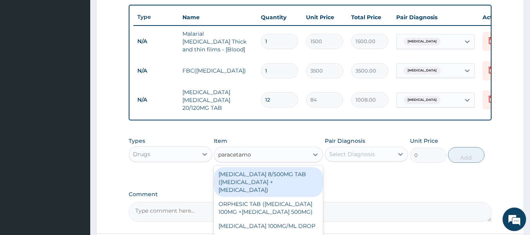
type input "paracetamol"
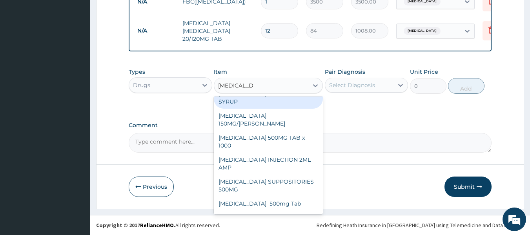
scroll to position [126, 0]
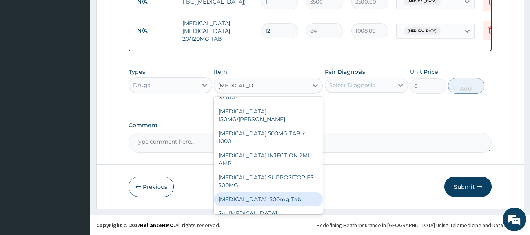
click at [272, 192] on div "[MEDICAL_DATA] 500mg Tab" at bounding box center [268, 199] width 109 height 14
type input "25"
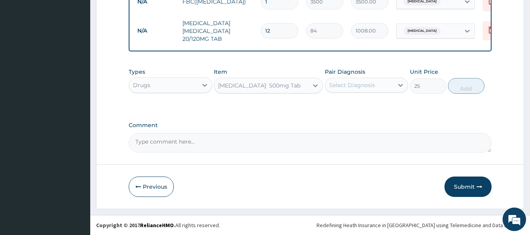
click at [381, 88] on div "Select Diagnosis" at bounding box center [359, 85] width 69 height 13
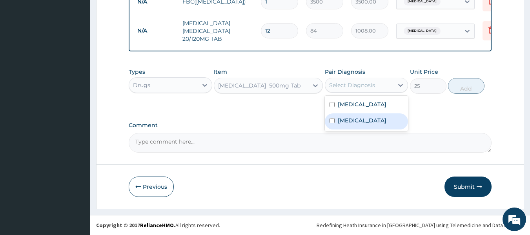
click at [362, 128] on div "[MEDICAL_DATA]" at bounding box center [367, 121] width 84 height 16
checkbox input "true"
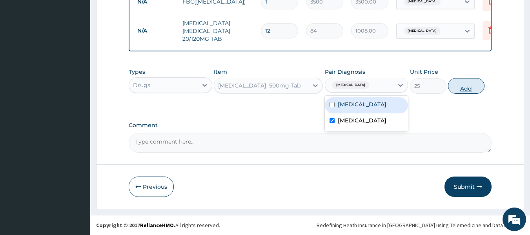
click at [461, 86] on button "Add" at bounding box center [466, 86] width 36 height 16
type input "0"
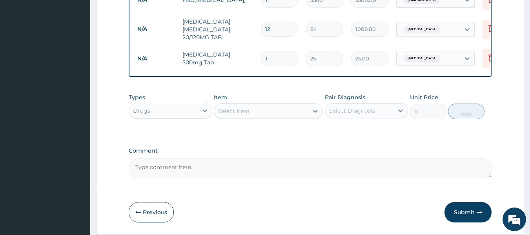
click at [260, 112] on div "Select Item" at bounding box center [261, 111] width 94 height 13
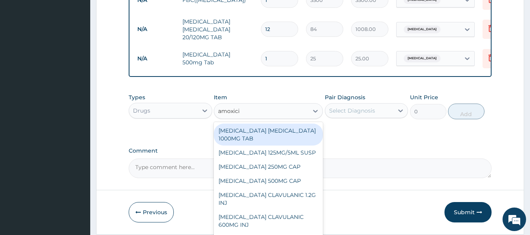
type input "amoxicil"
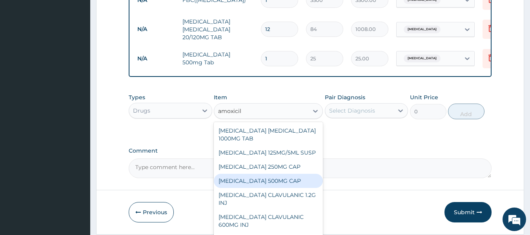
click at [265, 181] on div "[MEDICAL_DATA] 500MG CAP" at bounding box center [268, 181] width 109 height 14
type input "35"
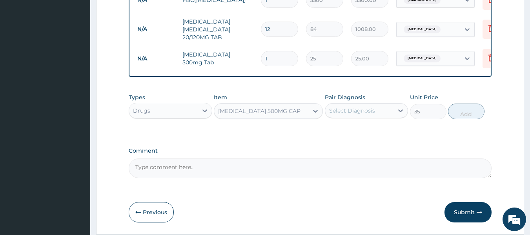
click at [300, 106] on div "[MEDICAL_DATA] 500MG CAP" at bounding box center [268, 111] width 109 height 16
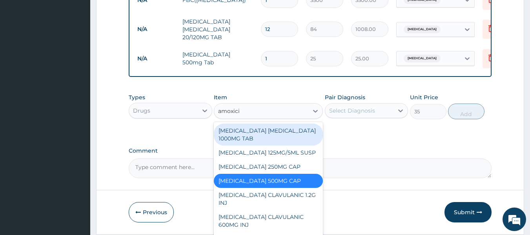
type input "amoxicill"
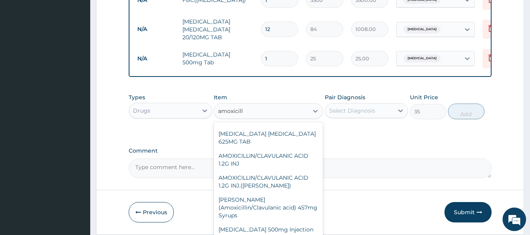
scroll to position [168, 0]
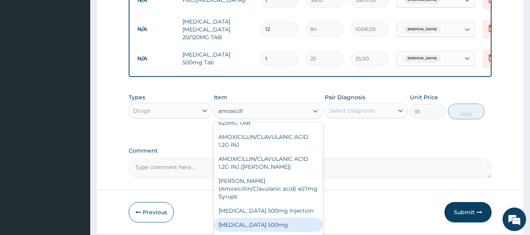
click at [274, 220] on div "[MEDICAL_DATA] 500mg" at bounding box center [268, 225] width 109 height 14
type input "400"
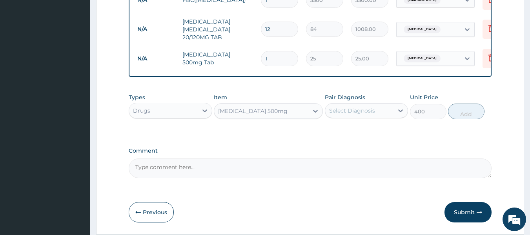
click at [393, 112] on div "Select Diagnosis" at bounding box center [359, 110] width 69 height 13
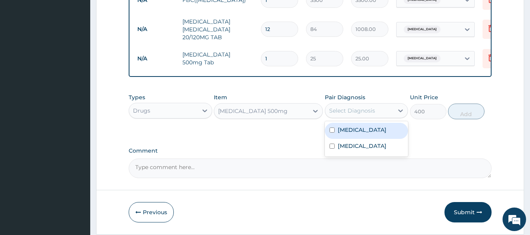
click at [371, 139] on div "Respiratory tract infection" at bounding box center [367, 131] width 84 height 16
checkbox input "true"
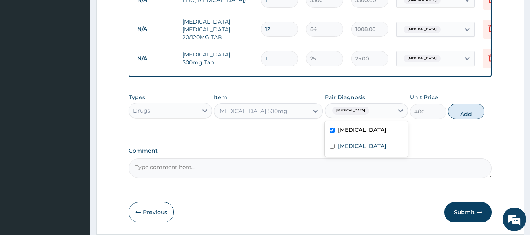
click at [462, 115] on button "Add" at bounding box center [466, 112] width 36 height 16
type input "0"
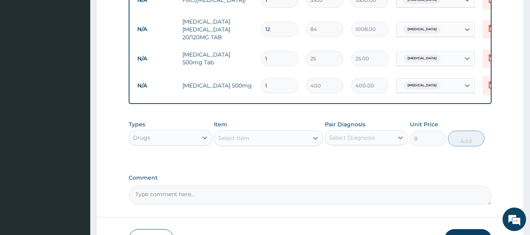
click at [237, 139] on div "Select Item" at bounding box center [233, 138] width 31 height 8
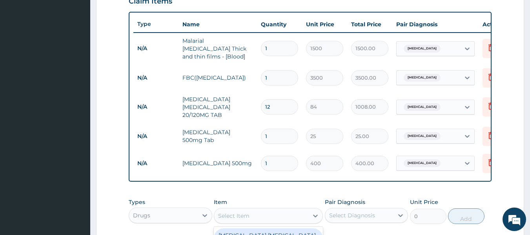
scroll to position [412, 0]
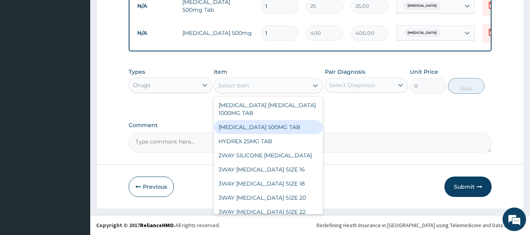
click at [185, 88] on div "Drugs" at bounding box center [163, 85] width 69 height 13
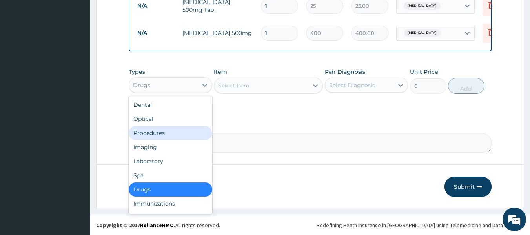
click at [176, 135] on div "Procedures" at bounding box center [171, 133] width 84 height 14
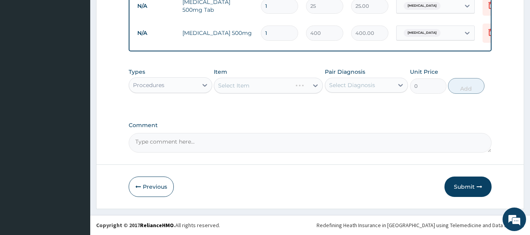
click at [374, 79] on div "Select Diagnosis" at bounding box center [359, 85] width 69 height 13
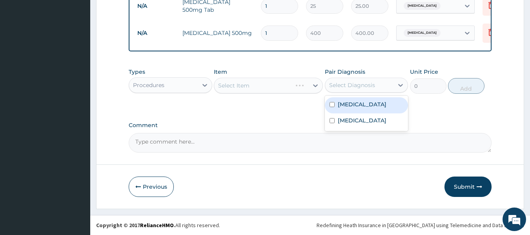
click at [358, 108] on label "Respiratory tract infection" at bounding box center [362, 104] width 49 height 8
checkbox input "true"
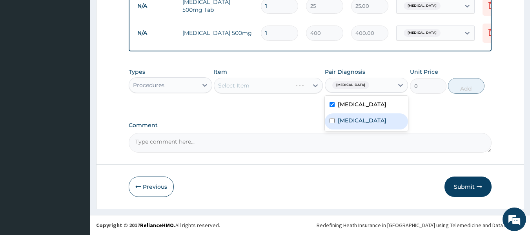
click at [349, 124] on label "[MEDICAL_DATA]" at bounding box center [362, 120] width 49 height 8
checkbox input "true"
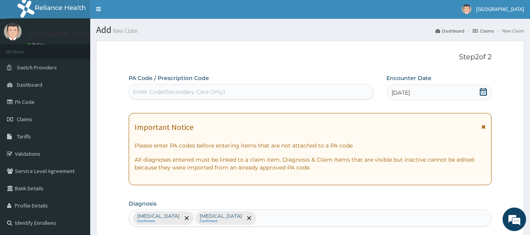
scroll to position [0, 0]
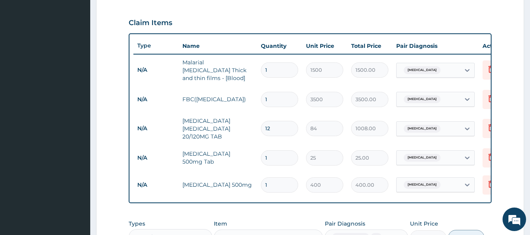
scroll to position [268, 0]
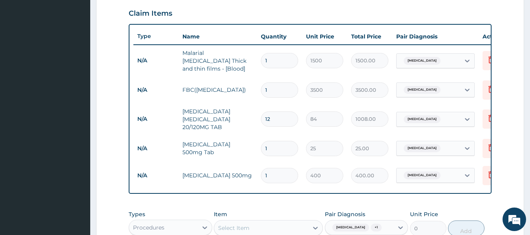
click at [285, 115] on input "12" at bounding box center [279, 118] width 37 height 15
type input "1"
type input "84.00"
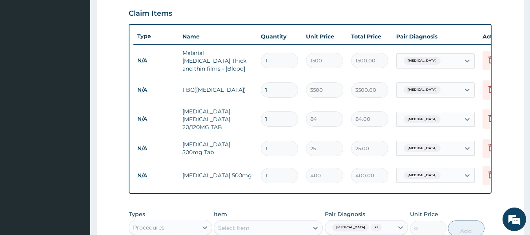
type input "18"
type input "1512.00"
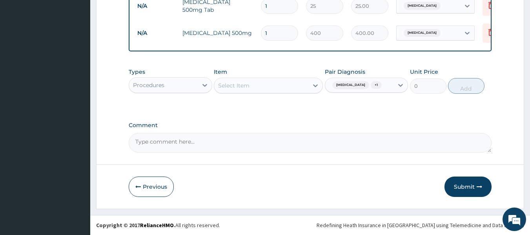
scroll to position [418, 0]
type input "18"
click at [277, 79] on div "Select Item" at bounding box center [261, 85] width 94 height 13
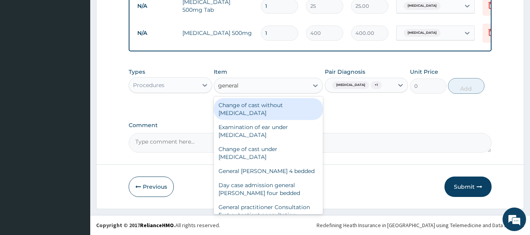
type input "general p"
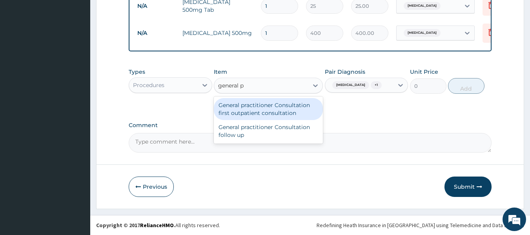
click at [273, 98] on div "General practitioner Consultation first outpatient consultation" at bounding box center [268, 109] width 109 height 22
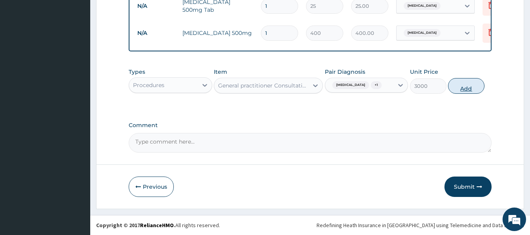
click at [470, 86] on button "Add" at bounding box center [466, 86] width 36 height 16
type input "0"
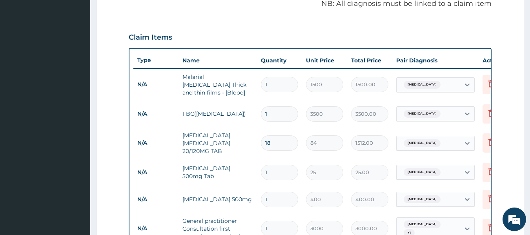
scroll to position [242, 0]
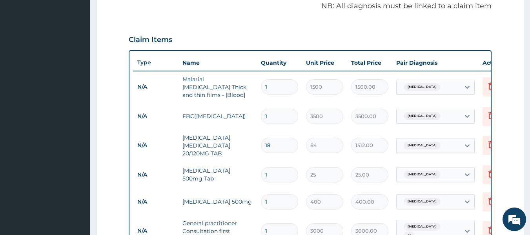
click at [289, 172] on input "1" at bounding box center [279, 174] width 37 height 15
type input "0.00"
type input "9"
type input "225.00"
type input "9"
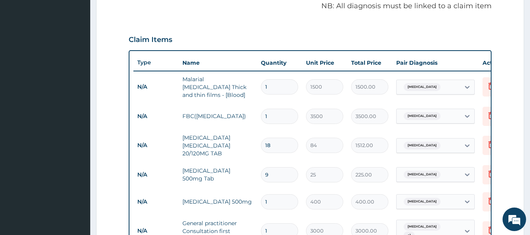
click at [326, 200] on input "400" at bounding box center [324, 201] width 37 height 15
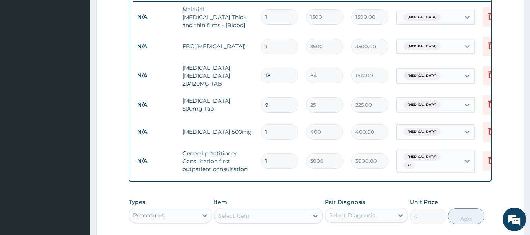
scroll to position [313, 0]
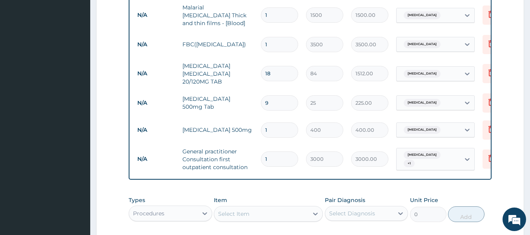
click at [279, 124] on input "1" at bounding box center [279, 129] width 37 height 15
type input "18"
type input "7200.00"
click at [279, 124] on input "18" at bounding box center [279, 129] width 37 height 15
type input "1"
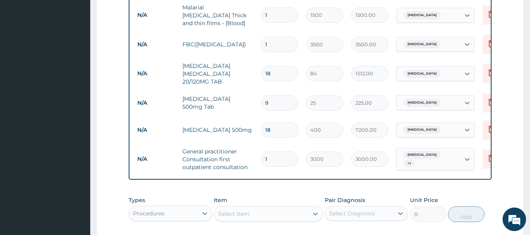
type input "400.00"
type input "0.00"
type input "8"
type input "3200.00"
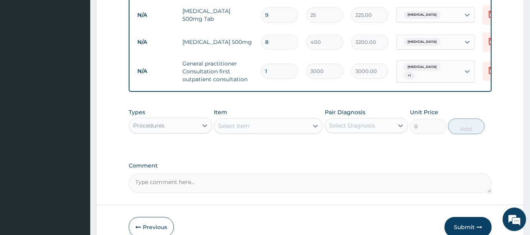
scroll to position [443, 0]
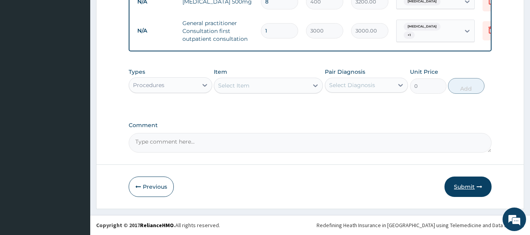
click at [468, 188] on button "Submit" at bounding box center [467, 186] width 47 height 20
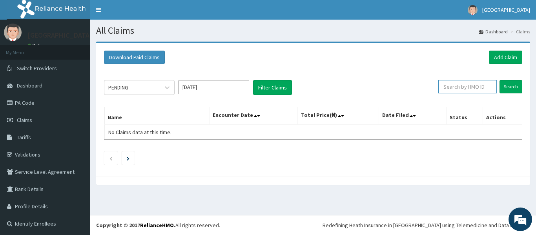
click at [462, 86] on input "text" at bounding box center [467, 86] width 58 height 13
paste input "[PERSON_NAME]"
type input "E"
click at [509, 85] on input "Search" at bounding box center [510, 86] width 23 height 13
click at [504, 87] on input "Search" at bounding box center [510, 86] width 23 height 13
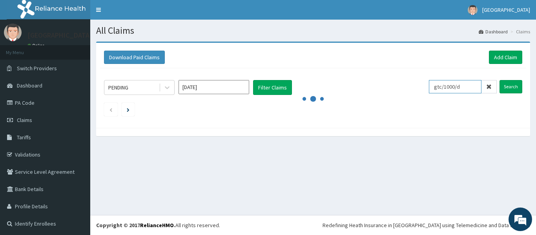
click at [453, 86] on input "gtc/1000/d" at bounding box center [455, 86] width 53 height 13
type input "gtc/10097/d"
click at [508, 85] on input "Search" at bounding box center [510, 86] width 23 height 13
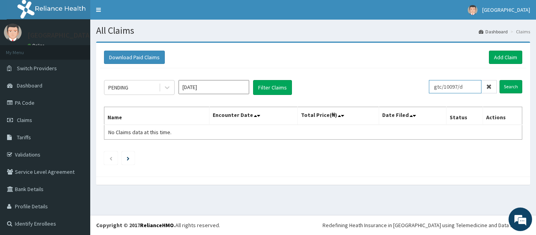
click at [433, 86] on input "gtc/10097/d" at bounding box center [455, 86] width 53 height 13
click at [505, 85] on input "Search" at bounding box center [510, 86] width 23 height 13
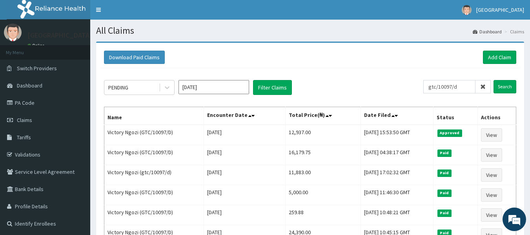
click at [511, 124] on th "Actions" at bounding box center [496, 116] width 38 height 18
click at [501, 57] on link "Add Claim" at bounding box center [499, 57] width 33 height 13
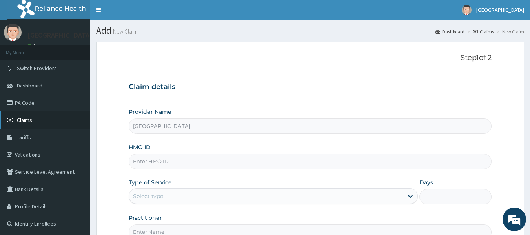
click at [43, 120] on link "Claims" at bounding box center [45, 119] width 90 height 17
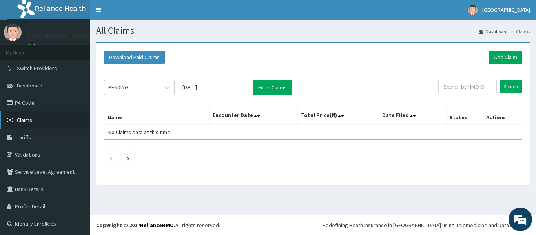
click at [40, 121] on link "Claims" at bounding box center [45, 119] width 90 height 17
drag, startPoint x: 465, startPoint y: 78, endPoint x: 464, endPoint y: 89, distance: 11.5
click at [464, 89] on div "PENDING Sep 2025 Filter Claims Search Name Encounter Date Total Price(₦) Date F…" at bounding box center [313, 120] width 426 height 104
click at [464, 89] on input "text" at bounding box center [467, 86] width 58 height 13
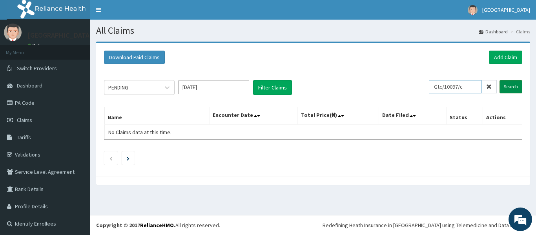
type input "Gtc/10097/c"
click at [505, 87] on input "Search" at bounding box center [510, 86] width 23 height 13
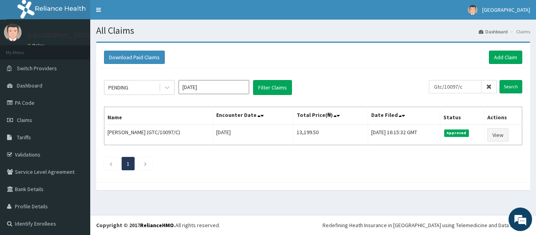
click at [484, 113] on th "Actions" at bounding box center [503, 116] width 38 height 18
click at [500, 55] on link "Add Claim" at bounding box center [505, 57] width 33 height 13
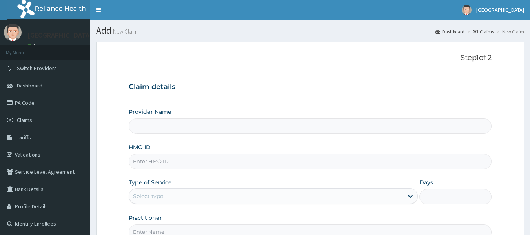
click at [250, 127] on input "Provider Name" at bounding box center [310, 125] width 363 height 15
click at [238, 159] on input "HMO ID" at bounding box center [310, 161] width 363 height 15
paste input "[PERSON_NAME]"
type input "[PERSON_NAME]"
type input "[GEOGRAPHIC_DATA]"
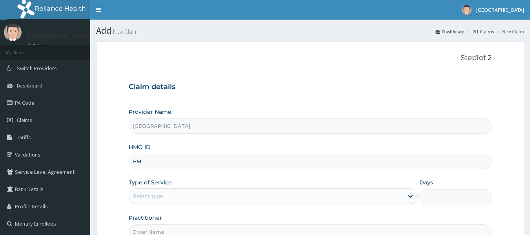
type input "E"
type input "GTC/10097/F"
click at [156, 197] on div "Select type" at bounding box center [148, 196] width 30 height 8
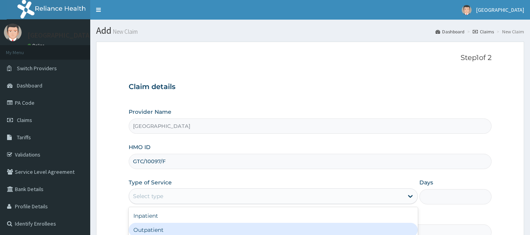
click at [161, 228] on div "Outpatient" at bounding box center [273, 230] width 289 height 14
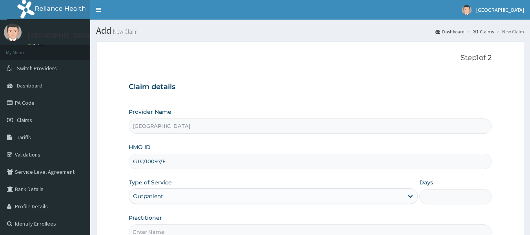
type input "1"
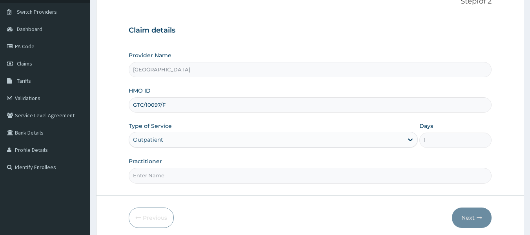
scroll to position [72, 0]
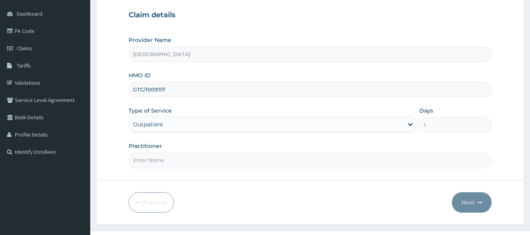
click at [167, 161] on input "Practitioner" at bounding box center [310, 160] width 363 height 15
type input "l"
type input "b"
type input "DR [PERSON_NAME]"
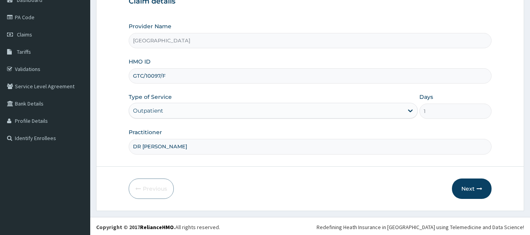
scroll to position [87, 0]
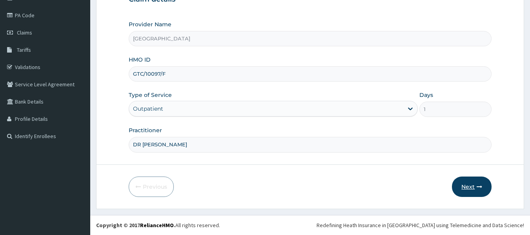
click at [473, 184] on button "Next" at bounding box center [472, 186] width 40 height 20
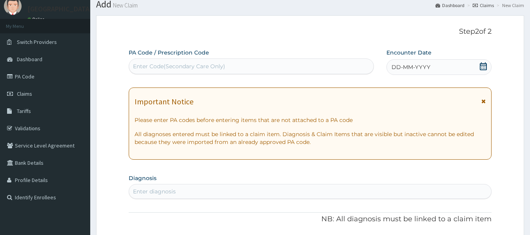
scroll to position [0, 0]
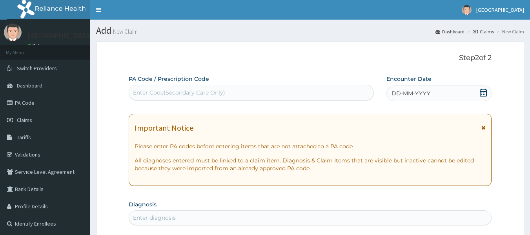
click at [482, 94] on icon at bounding box center [483, 93] width 8 height 8
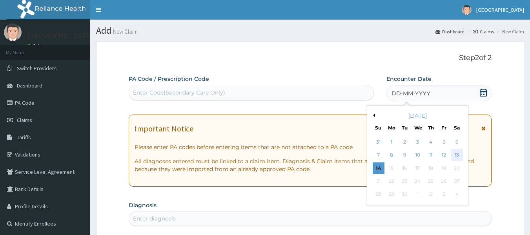
click at [459, 154] on div "13" at bounding box center [457, 155] width 12 height 12
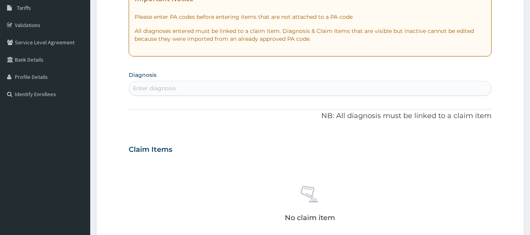
scroll to position [164, 0]
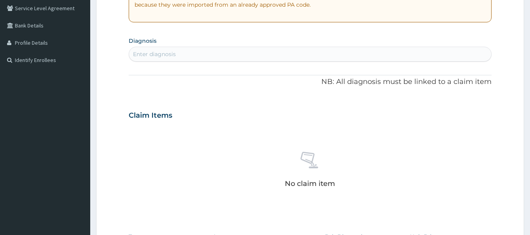
click at [328, 50] on div "Enter diagnosis" at bounding box center [310, 54] width 362 height 13
type input "[MEDICAL_DATA]"
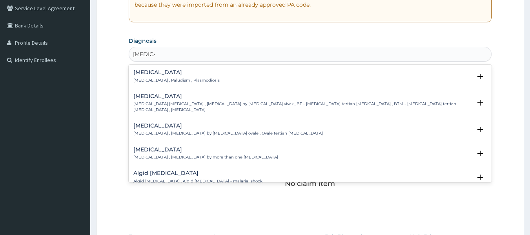
click at [238, 87] on div "[MEDICAL_DATA] [MEDICAL_DATA] , Paludism , Plasmodiosis Select Status Query Que…" at bounding box center [310, 78] width 354 height 18
click at [238, 76] on div "[MEDICAL_DATA] [MEDICAL_DATA] , Paludism , Plasmodiosis" at bounding box center [310, 76] width 354 height 14
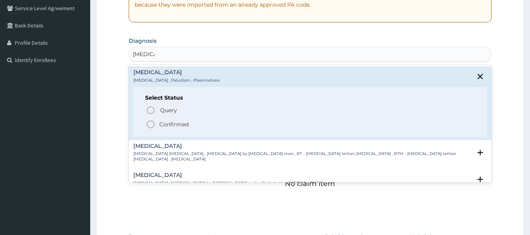
click at [151, 124] on icon "status option filled" at bounding box center [150, 124] width 9 height 9
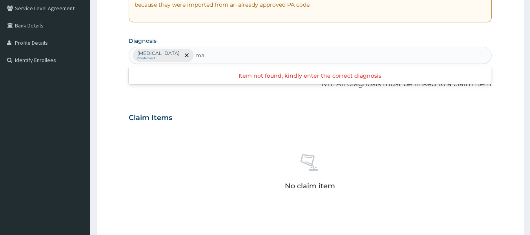
type input "m"
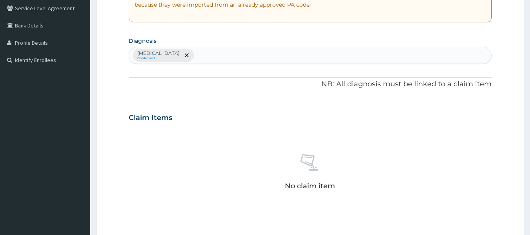
type input "y"
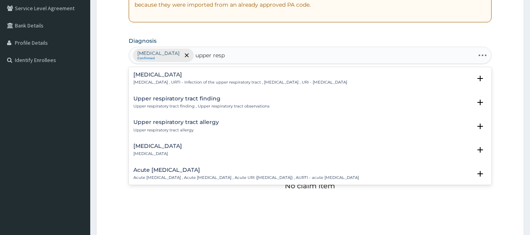
type input "upper respi"
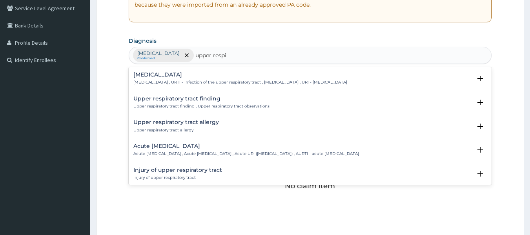
click at [196, 73] on h4 "[MEDICAL_DATA]" at bounding box center [240, 75] width 214 height 6
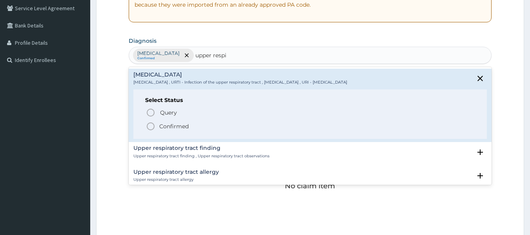
click at [153, 125] on circle "status option filled" at bounding box center [150, 126] width 7 height 7
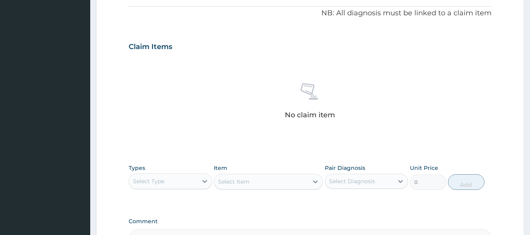
scroll to position [331, 0]
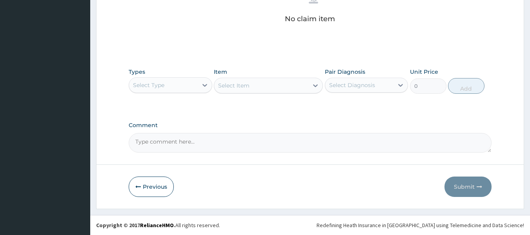
click at [184, 84] on div "Select Type" at bounding box center [163, 85] width 69 height 13
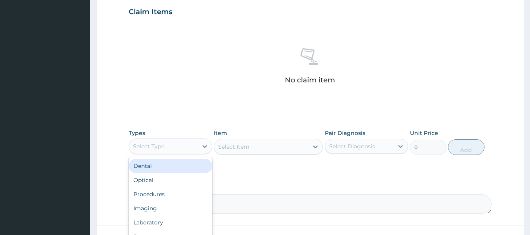
scroll to position [268, 0]
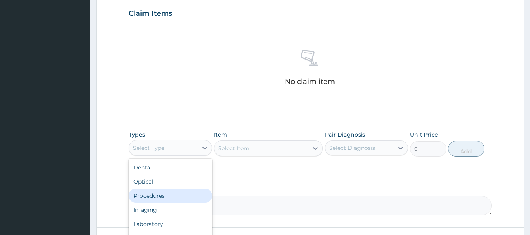
click at [184, 194] on div "Procedures" at bounding box center [171, 196] width 84 height 14
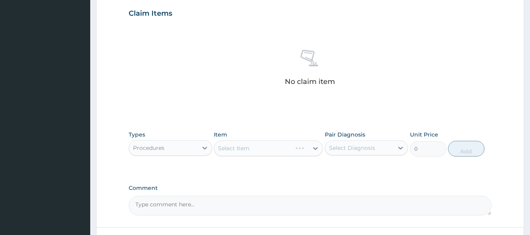
click at [368, 148] on div "Select Diagnosis" at bounding box center [352, 148] width 46 height 8
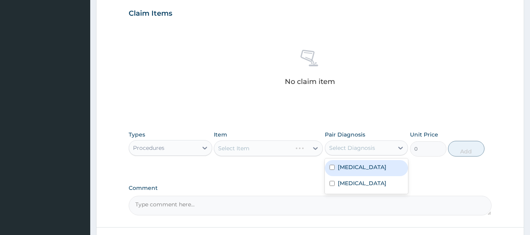
click at [354, 171] on div "[MEDICAL_DATA]" at bounding box center [367, 168] width 84 height 16
checkbox input "true"
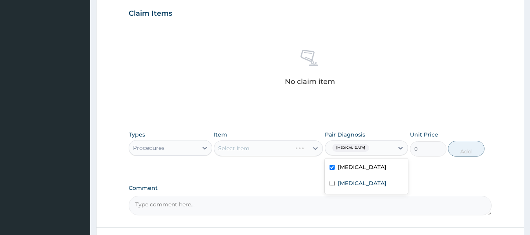
click at [418, 170] on div "Types Procedures Item Select Item Pair Diagnosis option [MEDICAL_DATA], selecte…" at bounding box center [310, 149] width 363 height 45
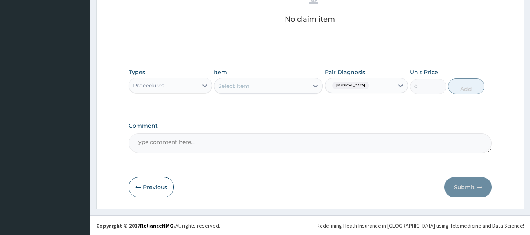
scroll to position [331, 0]
click at [293, 81] on div "Select Item" at bounding box center [261, 85] width 94 height 13
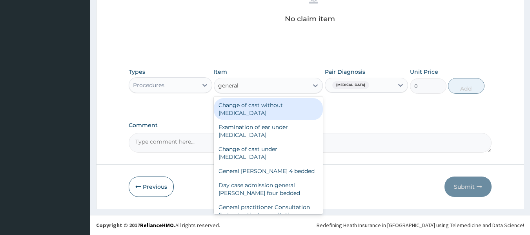
type input "general p"
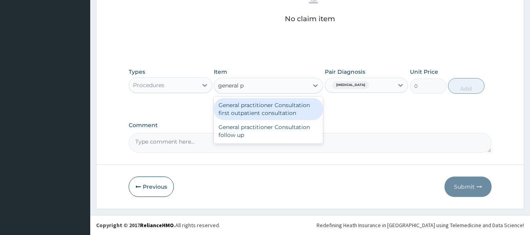
click at [289, 107] on div "General practitioner Consultation first outpatient consultation" at bounding box center [268, 109] width 109 height 22
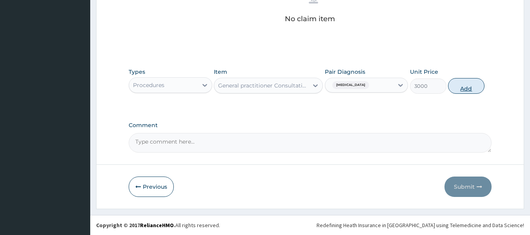
click at [471, 85] on button "Add" at bounding box center [466, 86] width 36 height 16
type input "0"
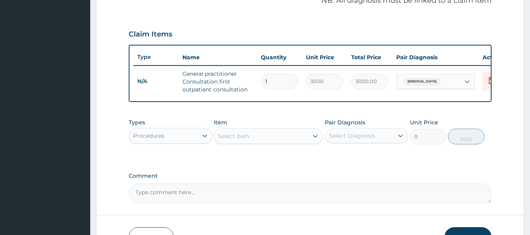
scroll to position [258, 0]
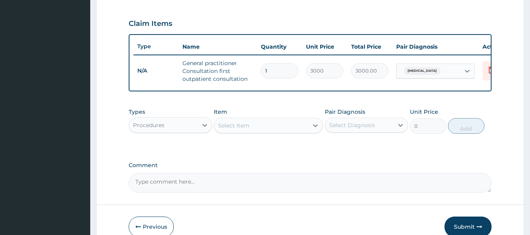
click at [276, 130] on div "Select Item" at bounding box center [261, 125] width 94 height 13
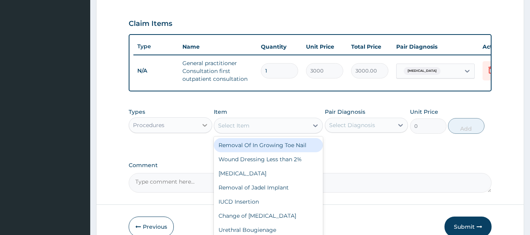
click at [200, 126] on div at bounding box center [205, 125] width 14 height 14
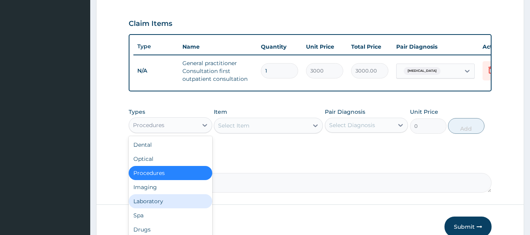
click at [176, 202] on div "Laboratory" at bounding box center [171, 201] width 84 height 14
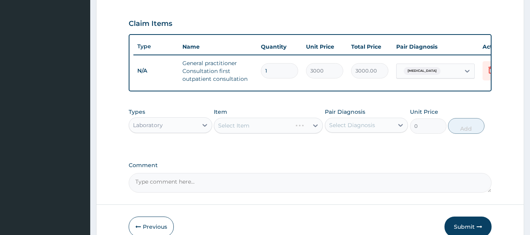
click at [352, 129] on div "Select Diagnosis" at bounding box center [352, 125] width 46 height 8
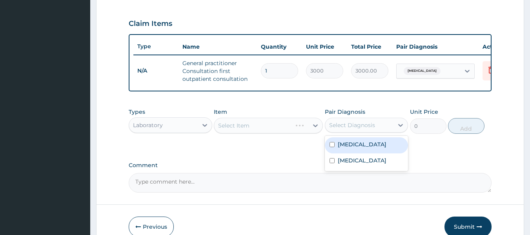
click at [345, 143] on div "[MEDICAL_DATA]" at bounding box center [367, 145] width 84 height 16
checkbox input "true"
click at [425, 138] on div "Types Laboratory Item Select Item Pair Diagnosis option [MEDICAL_DATA], selecte…" at bounding box center [310, 121] width 363 height 34
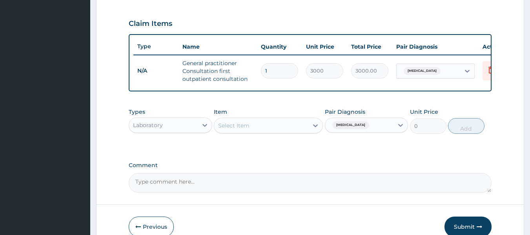
click at [272, 132] on div "Select Item" at bounding box center [261, 125] width 94 height 13
click at [260, 132] on div "Select Item" at bounding box center [261, 125] width 94 height 13
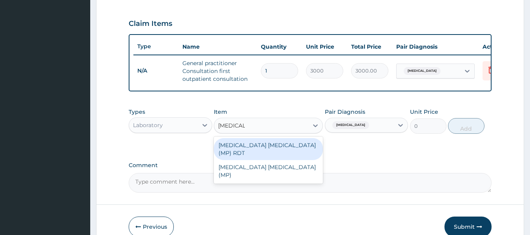
type input "[MEDICAL_DATA]"
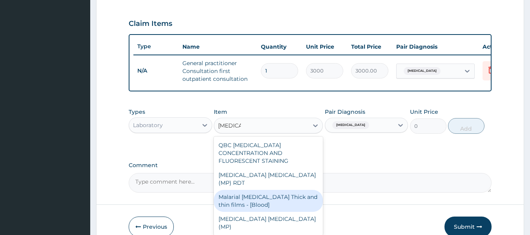
click at [283, 190] on div "Malarial [MEDICAL_DATA] Thick and thin films - [Blood]" at bounding box center [268, 201] width 109 height 22
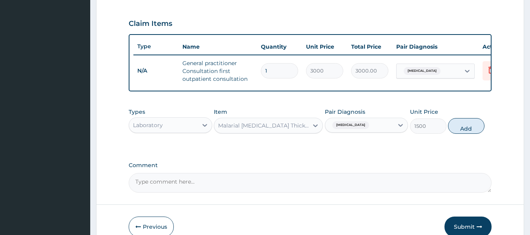
drag, startPoint x: 475, startPoint y: 131, endPoint x: 459, endPoint y: 133, distance: 16.9
click at [459, 133] on button "Add" at bounding box center [466, 126] width 36 height 16
type input "0"
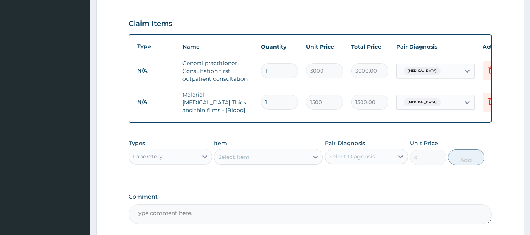
click at [459, 133] on div "PA Code / Prescription Code Enter Code(Secondary Care Only) Encounter Date [DAT…" at bounding box center [310, 20] width 363 height 407
click at [301, 159] on div "Select Item" at bounding box center [261, 157] width 94 height 13
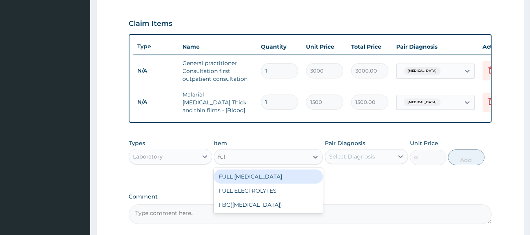
type input "full"
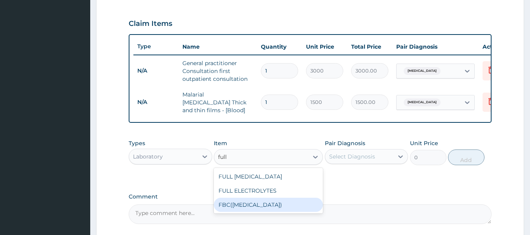
click at [287, 208] on div "FBC([MEDICAL_DATA])" at bounding box center [268, 205] width 109 height 14
type input "3500"
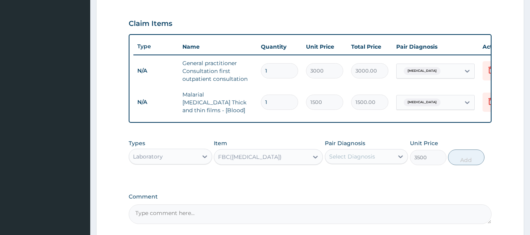
click at [389, 161] on div "Select Diagnosis" at bounding box center [359, 156] width 69 height 13
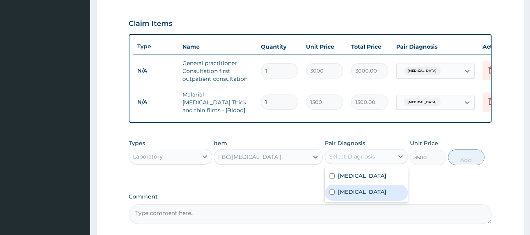
click at [380, 188] on div "[MEDICAL_DATA]" at bounding box center [367, 193] width 84 height 16
checkbox input "true"
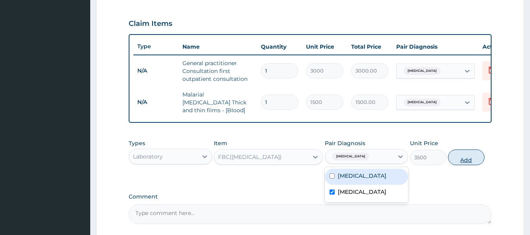
click at [468, 160] on button "Add" at bounding box center [466, 157] width 36 height 16
type input "0"
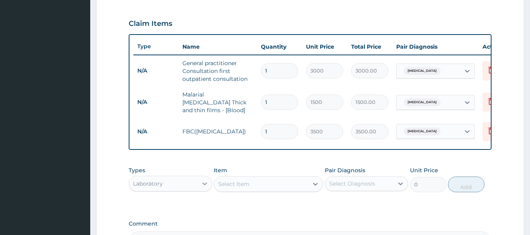
click at [207, 183] on icon at bounding box center [205, 184] width 8 height 8
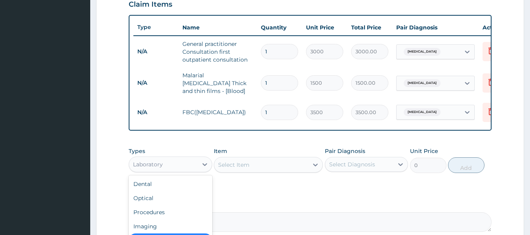
scroll to position [277, 0]
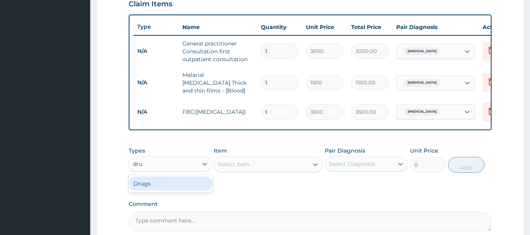
type input "drug"
click at [162, 183] on div "Drugs" at bounding box center [171, 183] width 84 height 14
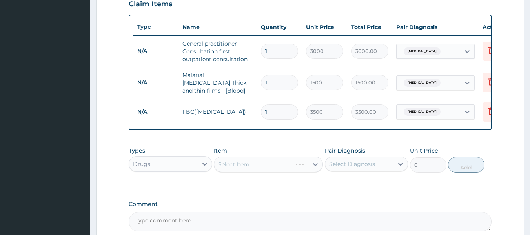
click at [378, 169] on div "Select Diagnosis" at bounding box center [359, 164] width 69 height 13
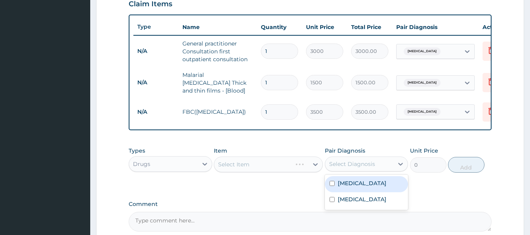
click at [369, 184] on div "[MEDICAL_DATA]" at bounding box center [367, 184] width 84 height 16
checkbox input "true"
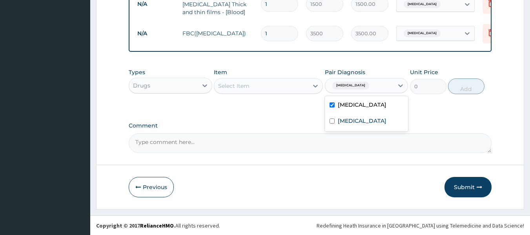
scroll to position [358, 0]
click at [295, 80] on div "Select Item" at bounding box center [261, 85] width 94 height 13
